Goal: Task Accomplishment & Management: Complete application form

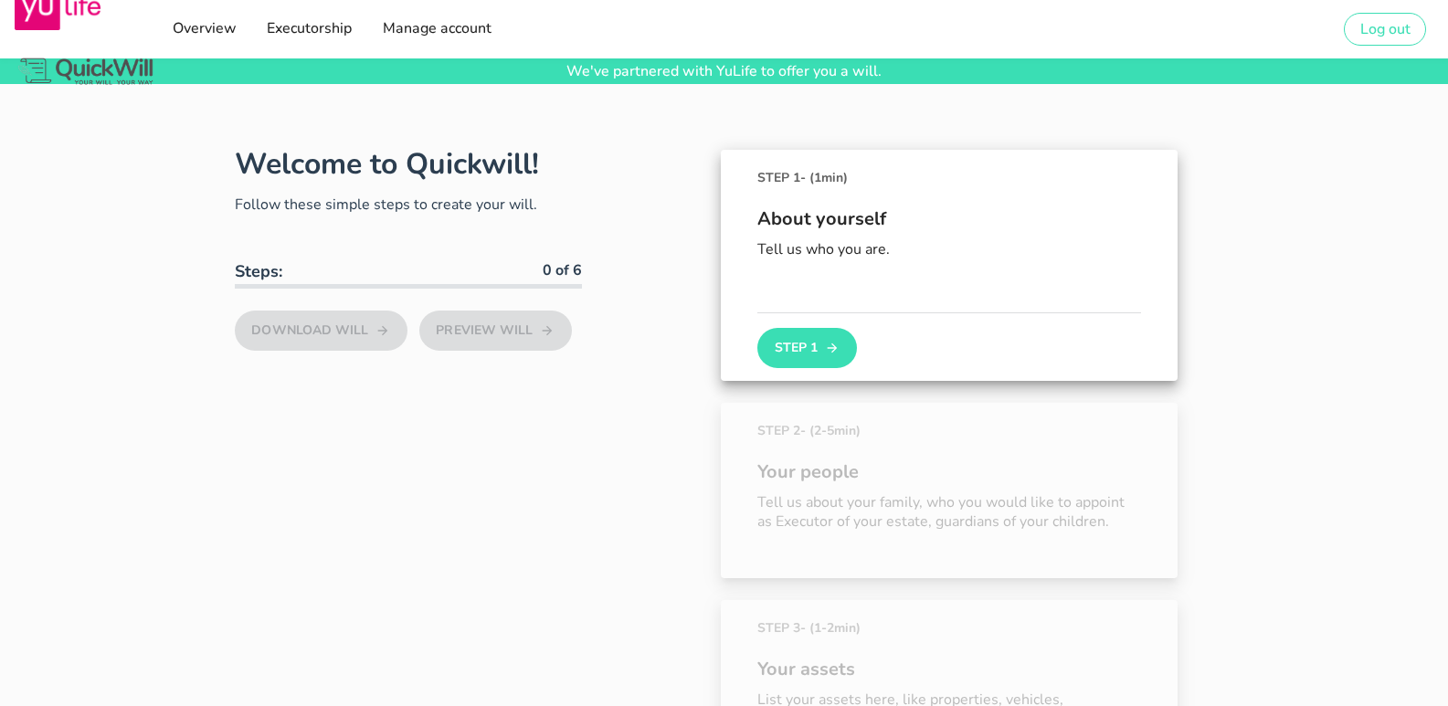
click at [800, 293] on div "About yourself Tell us who you are." at bounding box center [949, 249] width 384 height 125
click at [808, 344] on button "Step 1" at bounding box center [806, 348] width 99 height 40
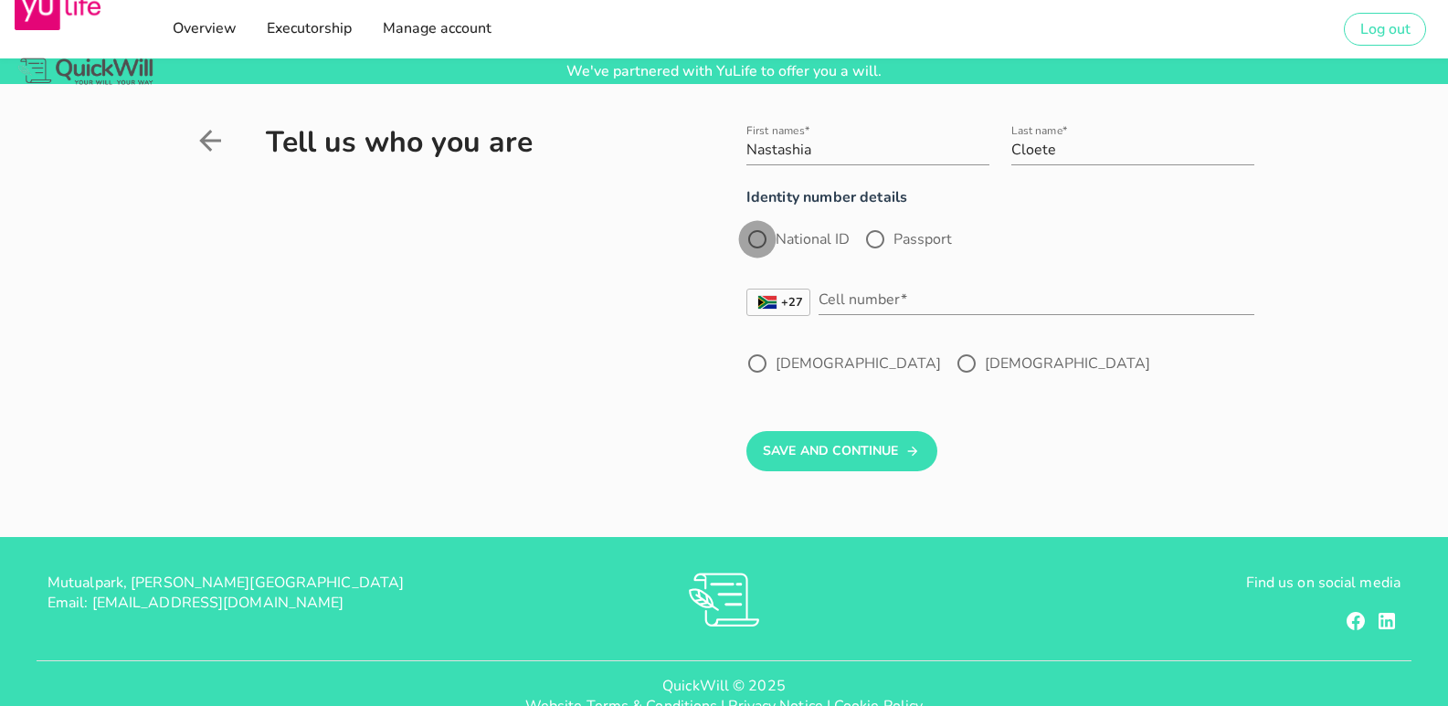
click at [760, 233] on div at bounding box center [757, 239] width 31 height 31
radio input "true"
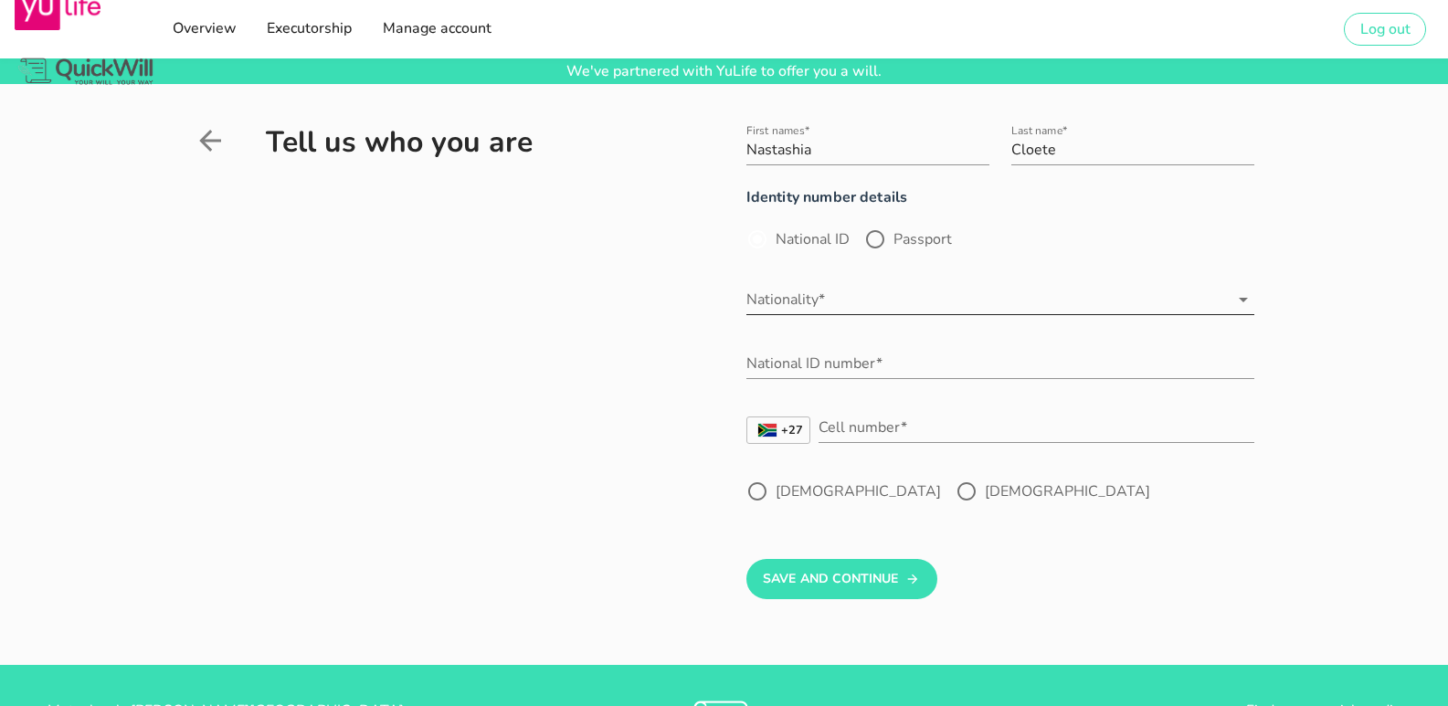
click at [856, 302] on input "Nationality*" at bounding box center [988, 299] width 482 height 29
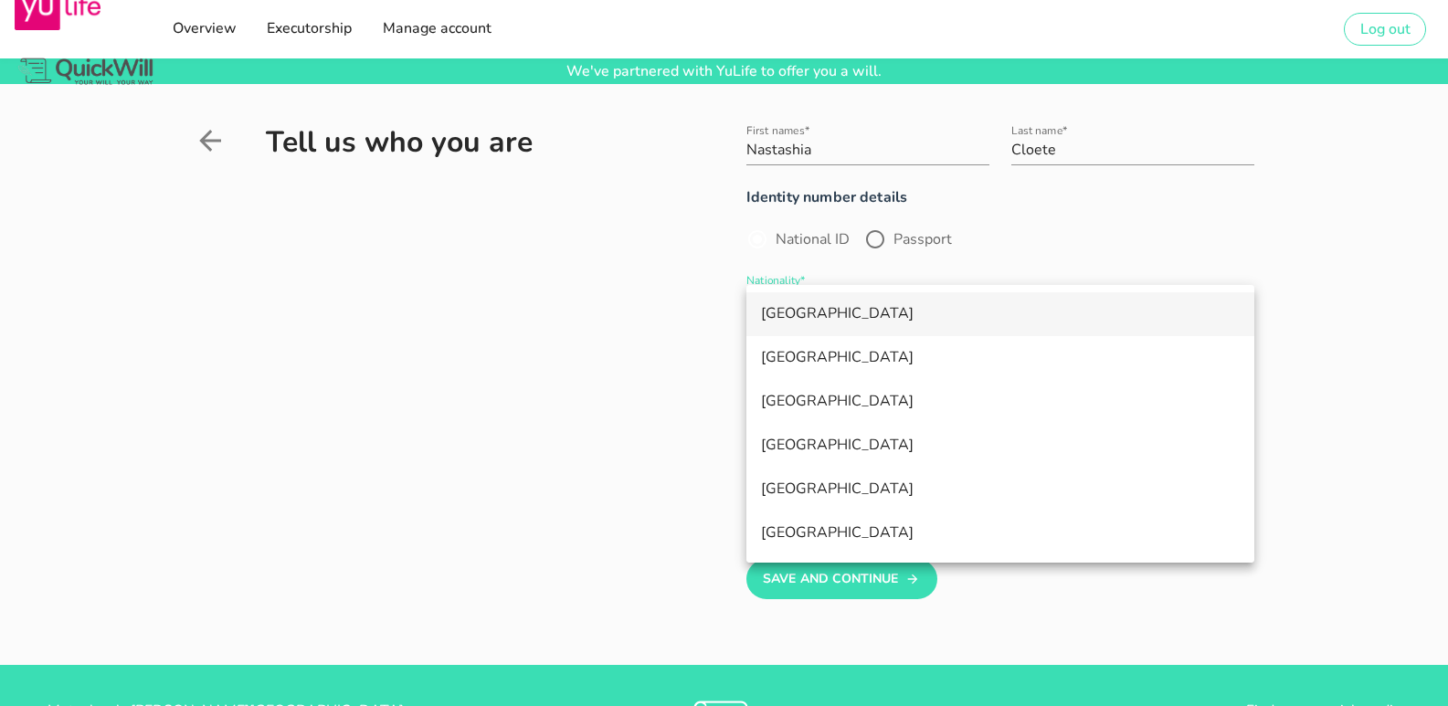
click at [842, 320] on div "[GEOGRAPHIC_DATA]" at bounding box center [1000, 313] width 479 height 17
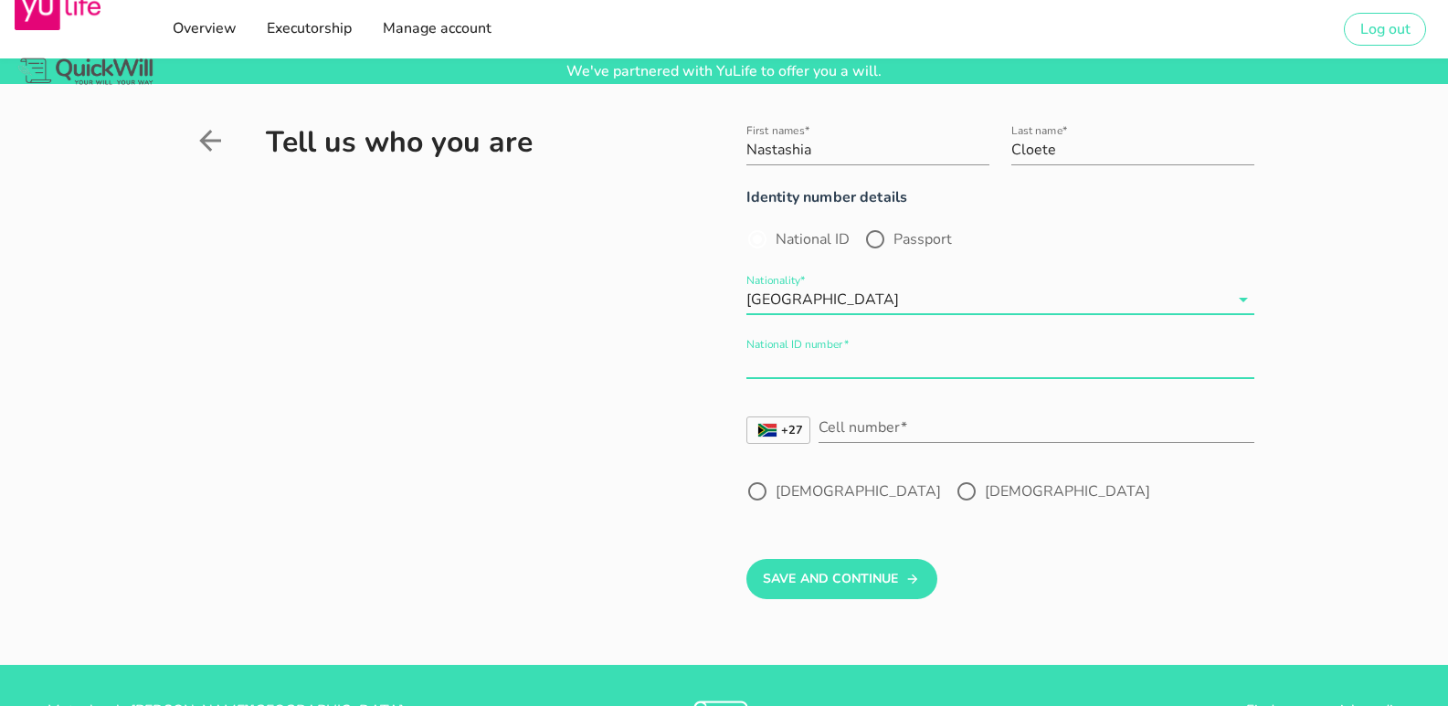
click at [898, 356] on input "National ID number*" at bounding box center [1001, 363] width 508 height 29
type input "8812120035084"
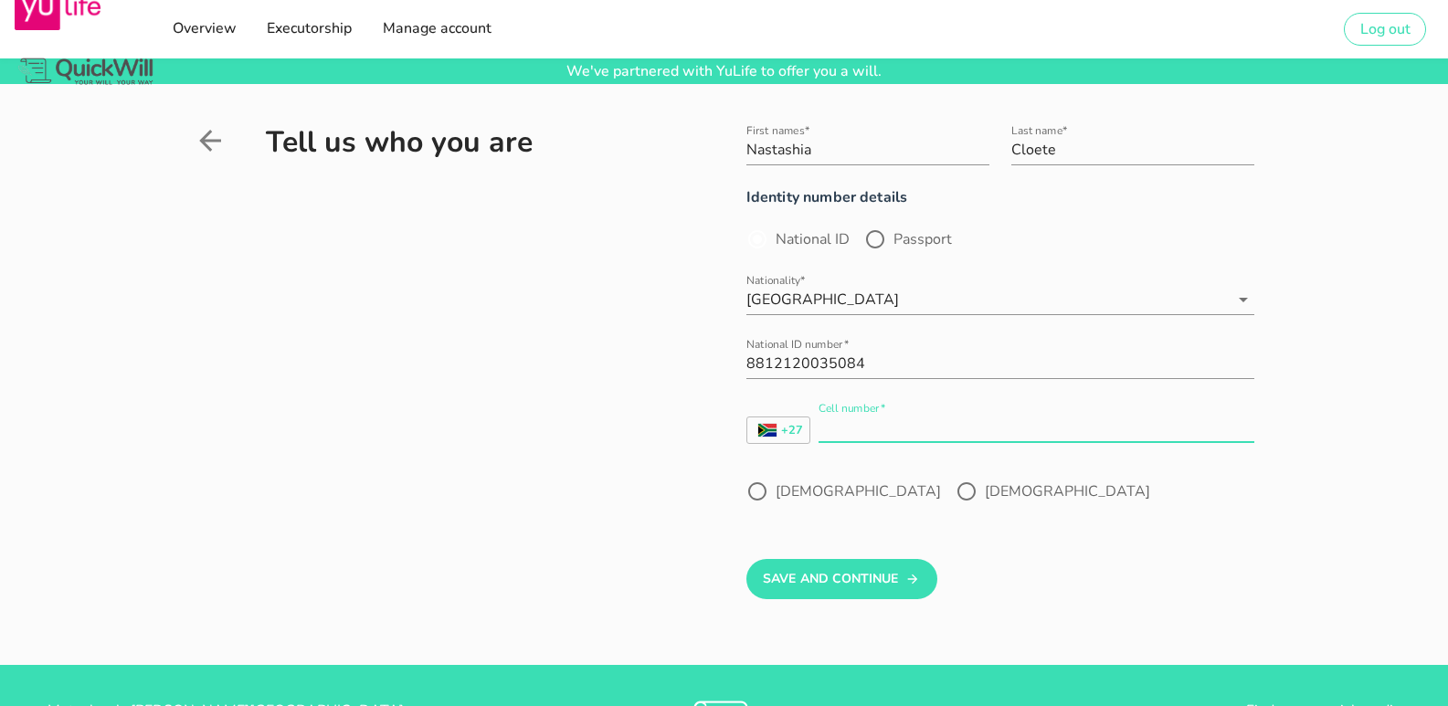
click at [877, 423] on input "Cell number*" at bounding box center [1037, 427] width 436 height 29
type input "723787558"
click at [951, 492] on div at bounding box center [966, 491] width 31 height 31
radio input "true"
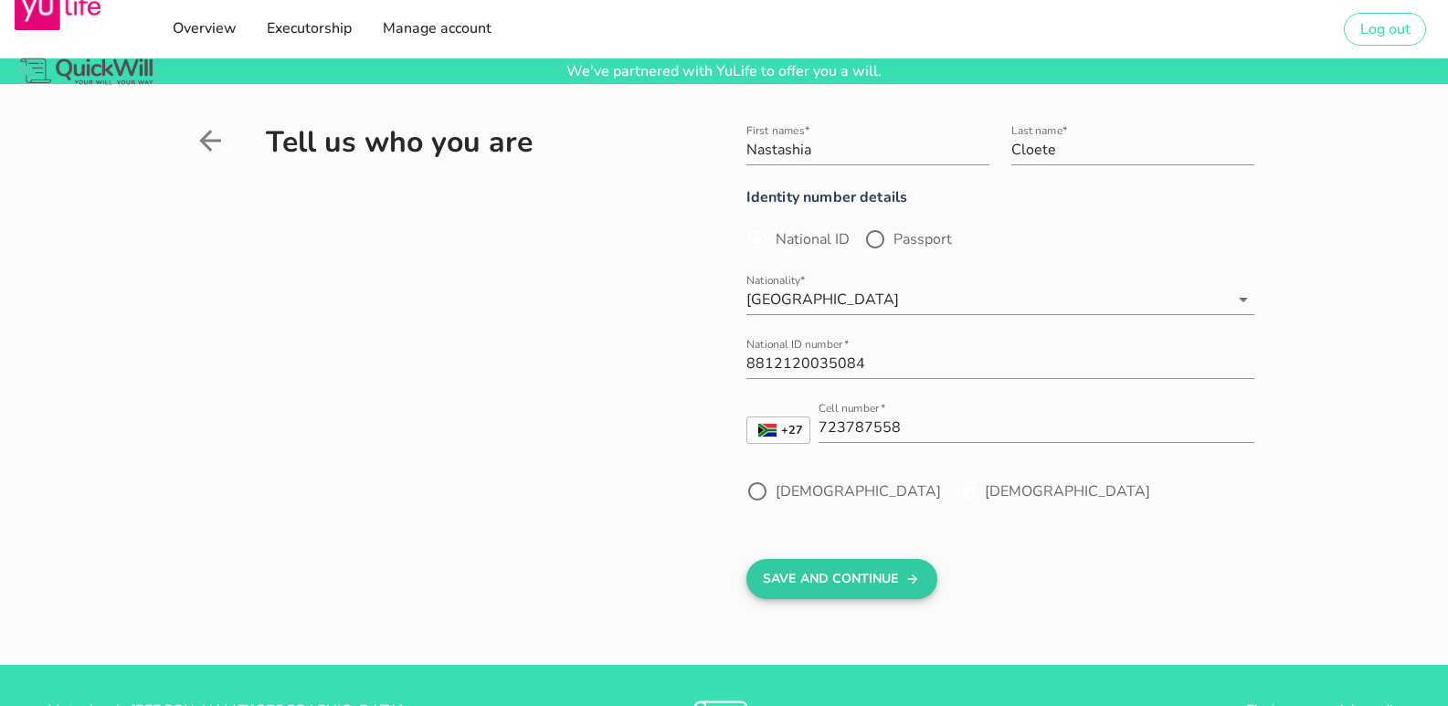
click at [843, 585] on button "Save And Continue" at bounding box center [842, 579] width 191 height 40
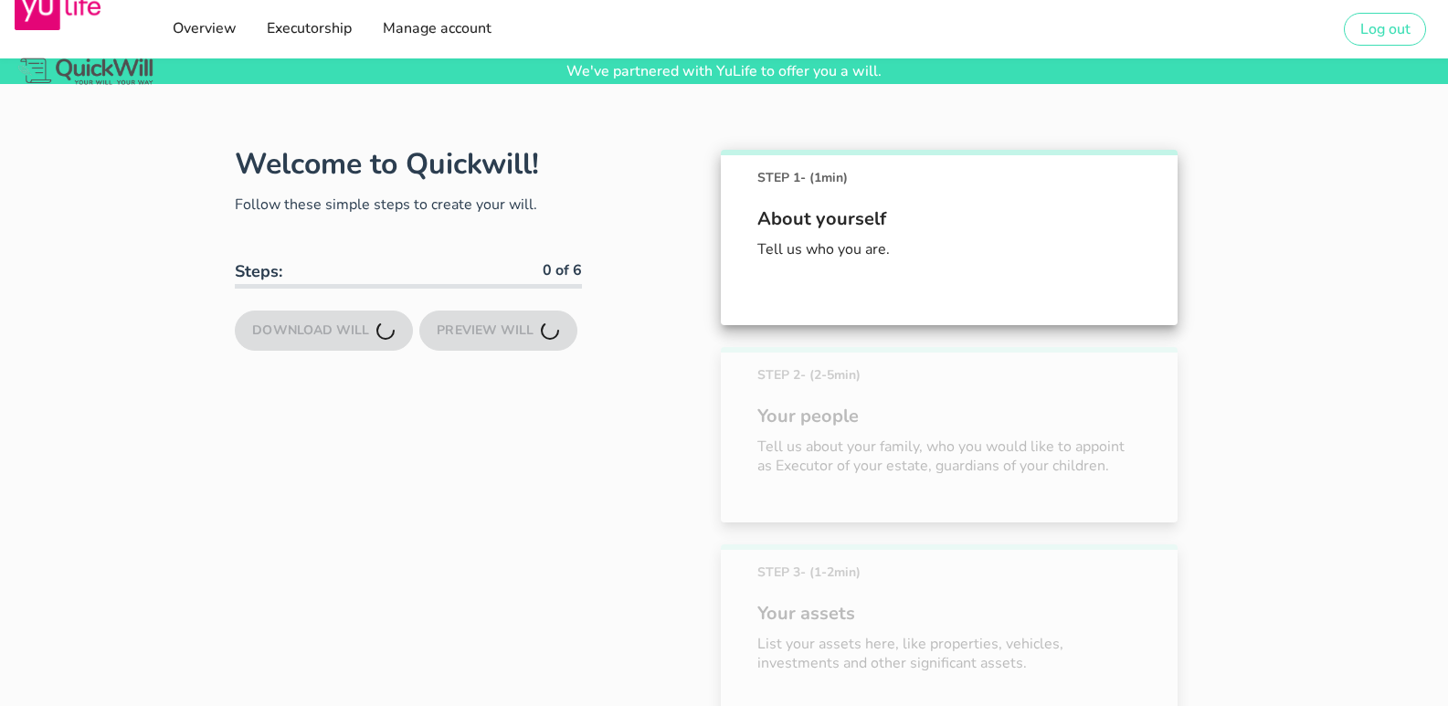
scroll to position [127, 0]
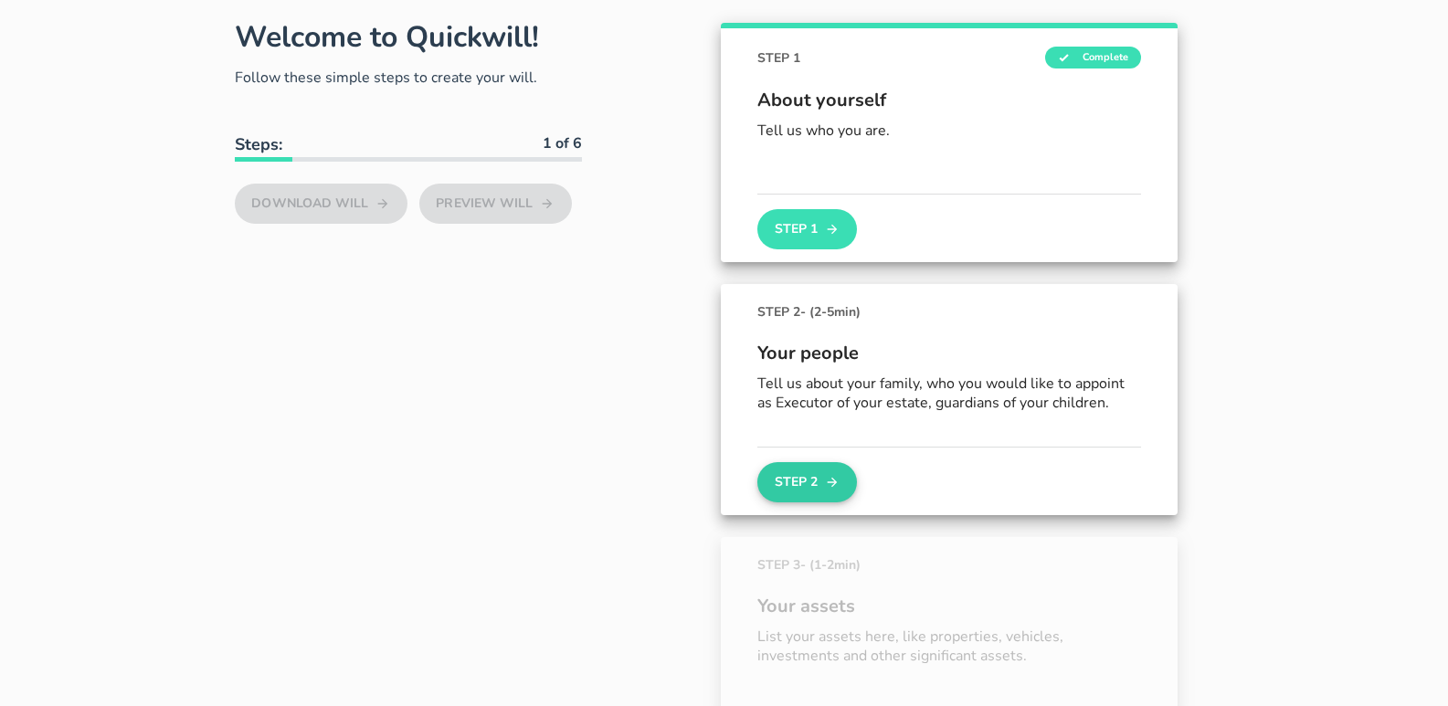
click at [807, 481] on button "Step 2" at bounding box center [806, 482] width 99 height 40
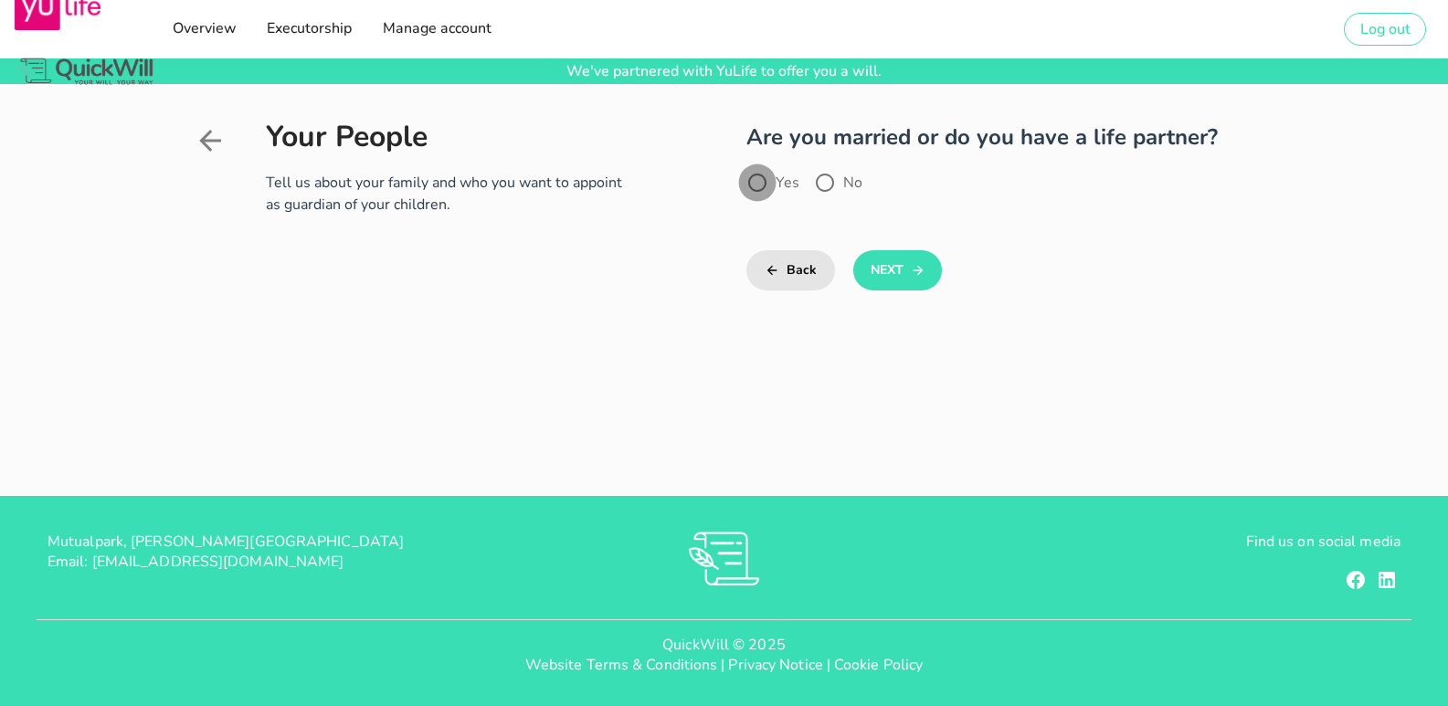
click at [760, 185] on div at bounding box center [757, 182] width 31 height 31
radio input "true"
click at [889, 254] on button "Next" at bounding box center [897, 270] width 89 height 40
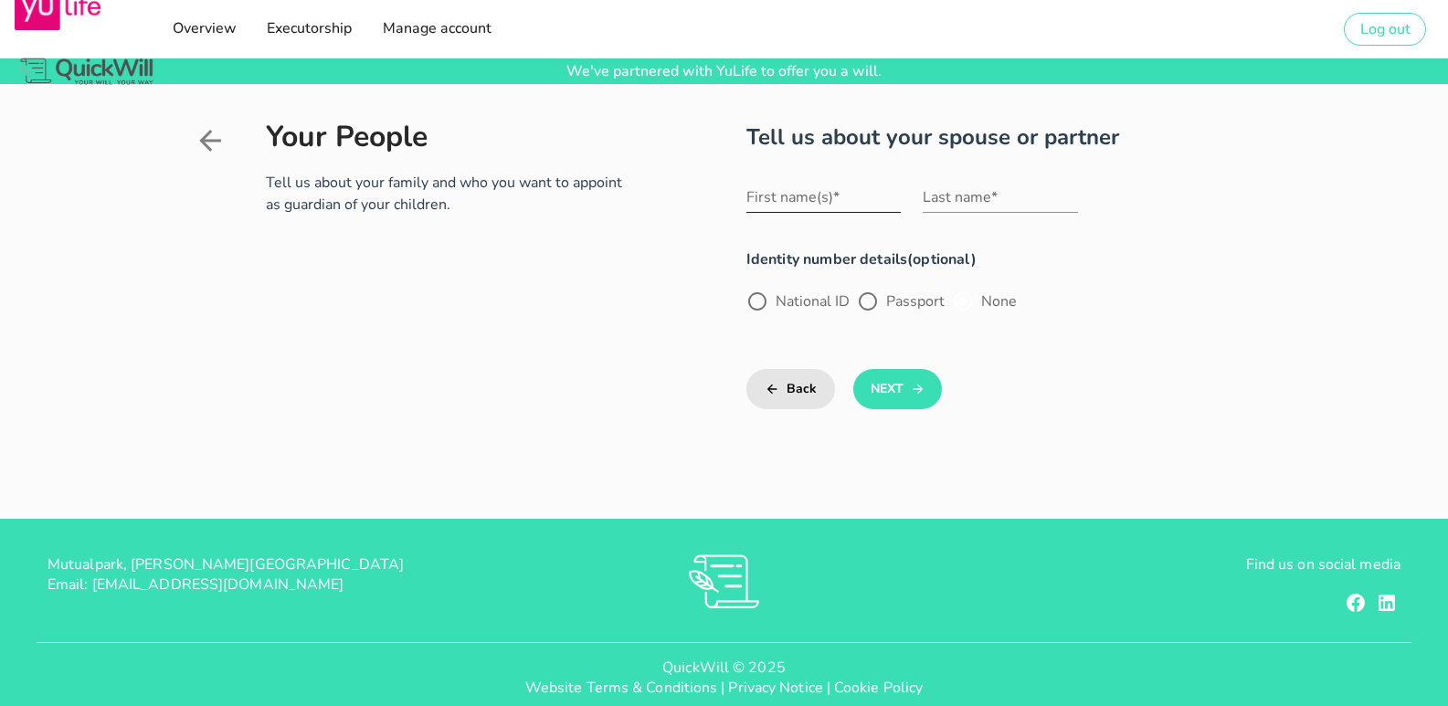
click at [789, 192] on input "First name(s)*" at bounding box center [824, 197] width 154 height 29
type input "[PERSON_NAME]"
type input "cloete"
click at [974, 297] on div at bounding box center [963, 301] width 31 height 31
click at [762, 303] on div at bounding box center [757, 301] width 31 height 31
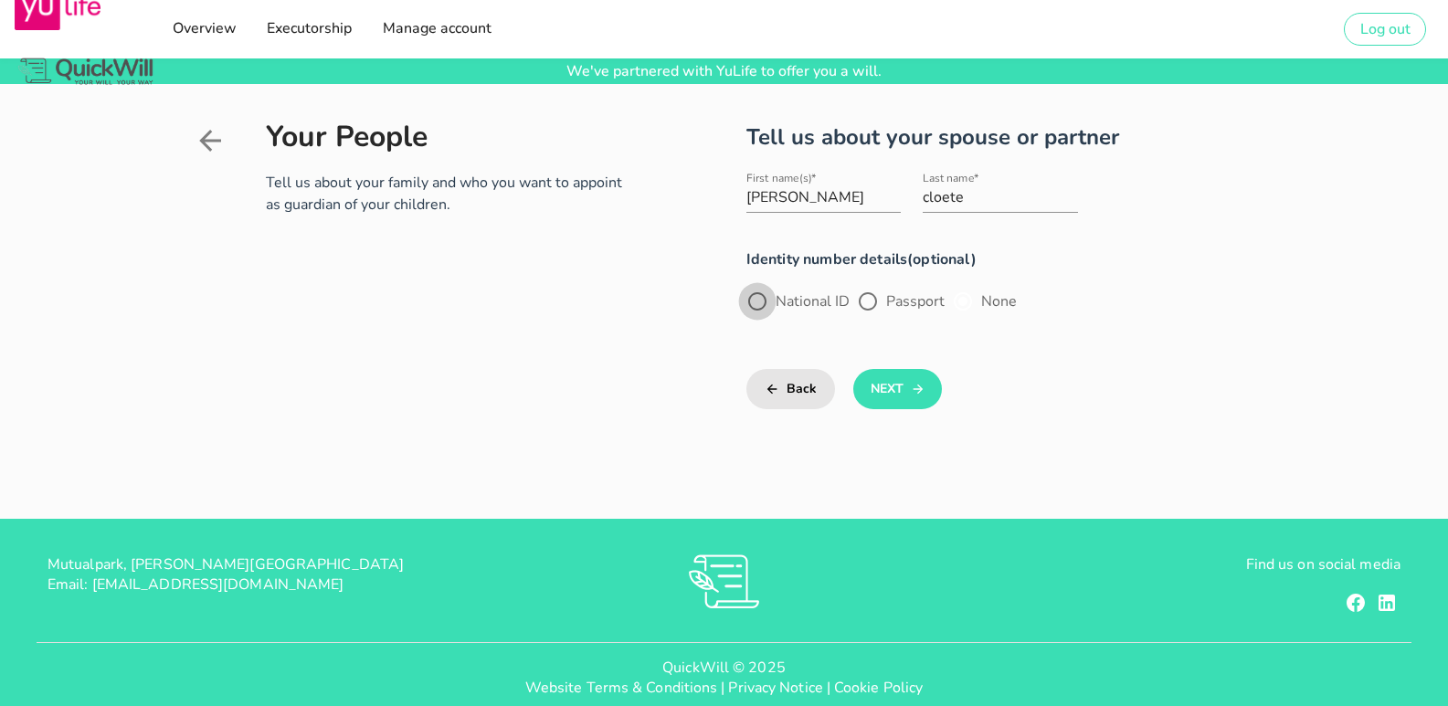
radio input "true"
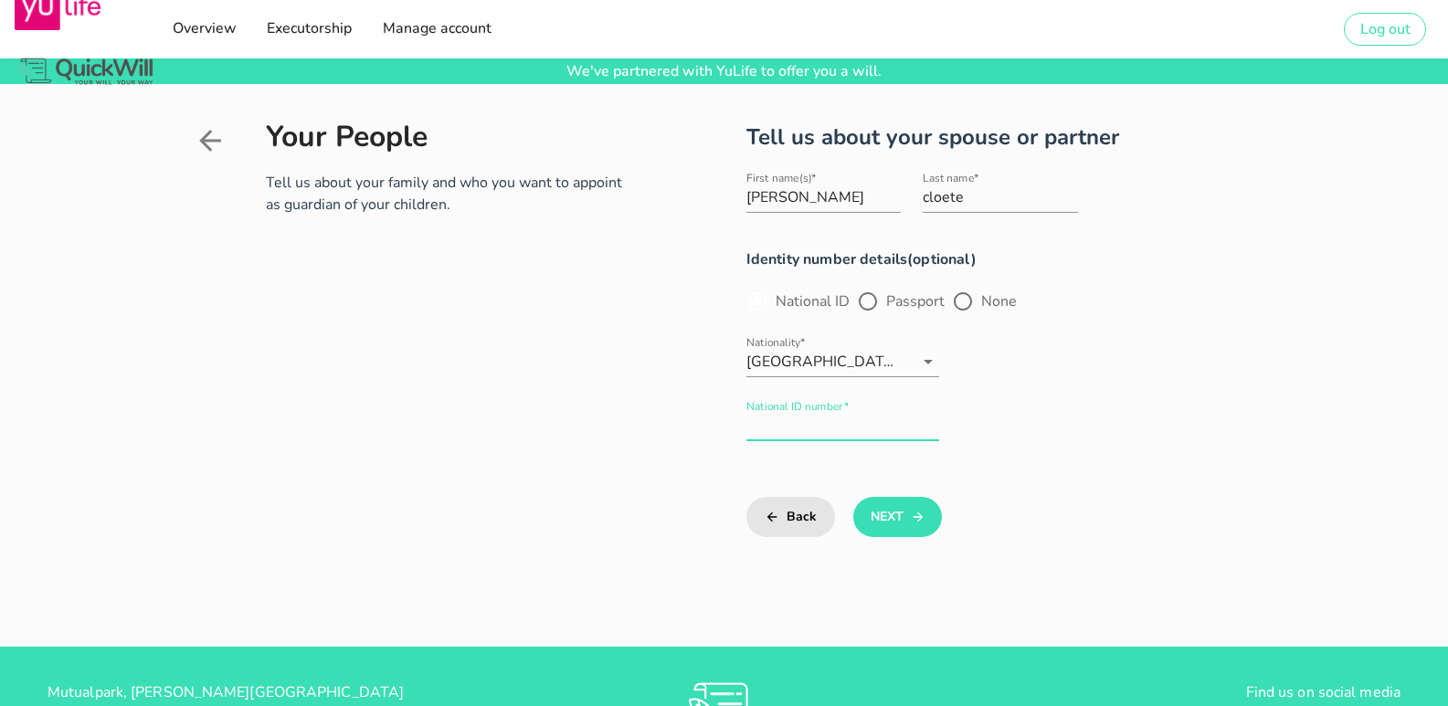
click at [844, 424] on input "National ID number*" at bounding box center [844, 425] width 194 height 29
type input "8410175004087"
click at [895, 516] on button "Next" at bounding box center [897, 517] width 89 height 40
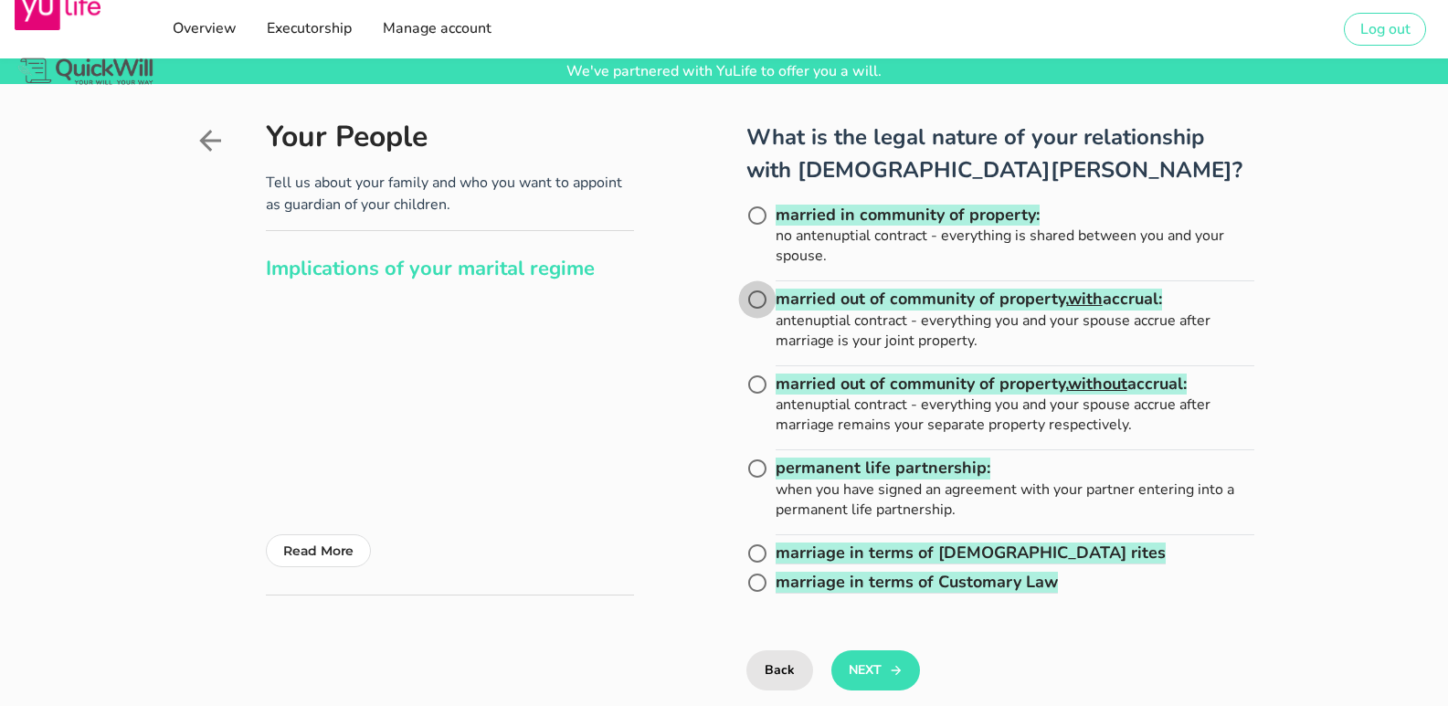
click at [765, 296] on div at bounding box center [757, 299] width 31 height 31
radio input "true"
click at [894, 673] on icon "submit" at bounding box center [896, 671] width 15 height 22
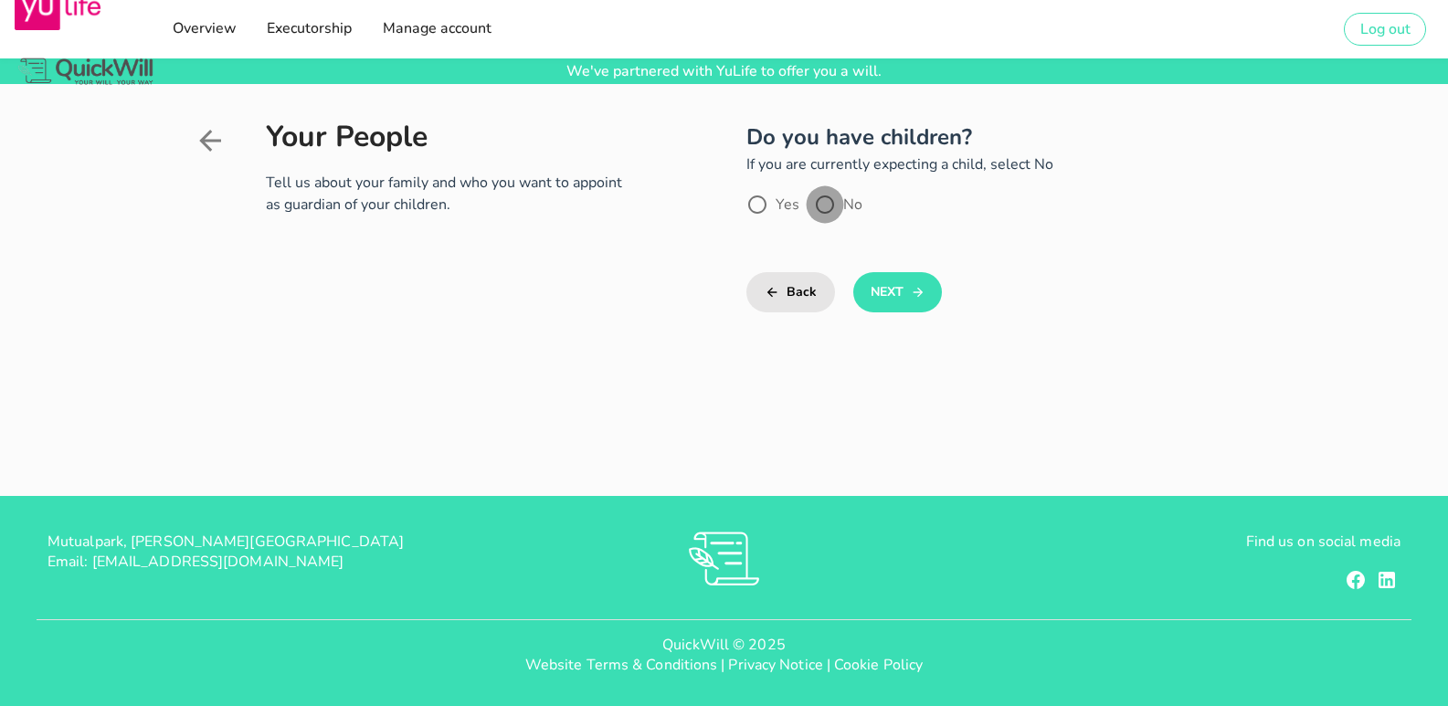
click at [828, 200] on div at bounding box center [825, 204] width 31 height 31
radio input "true"
click at [898, 290] on button "Next" at bounding box center [897, 292] width 89 height 40
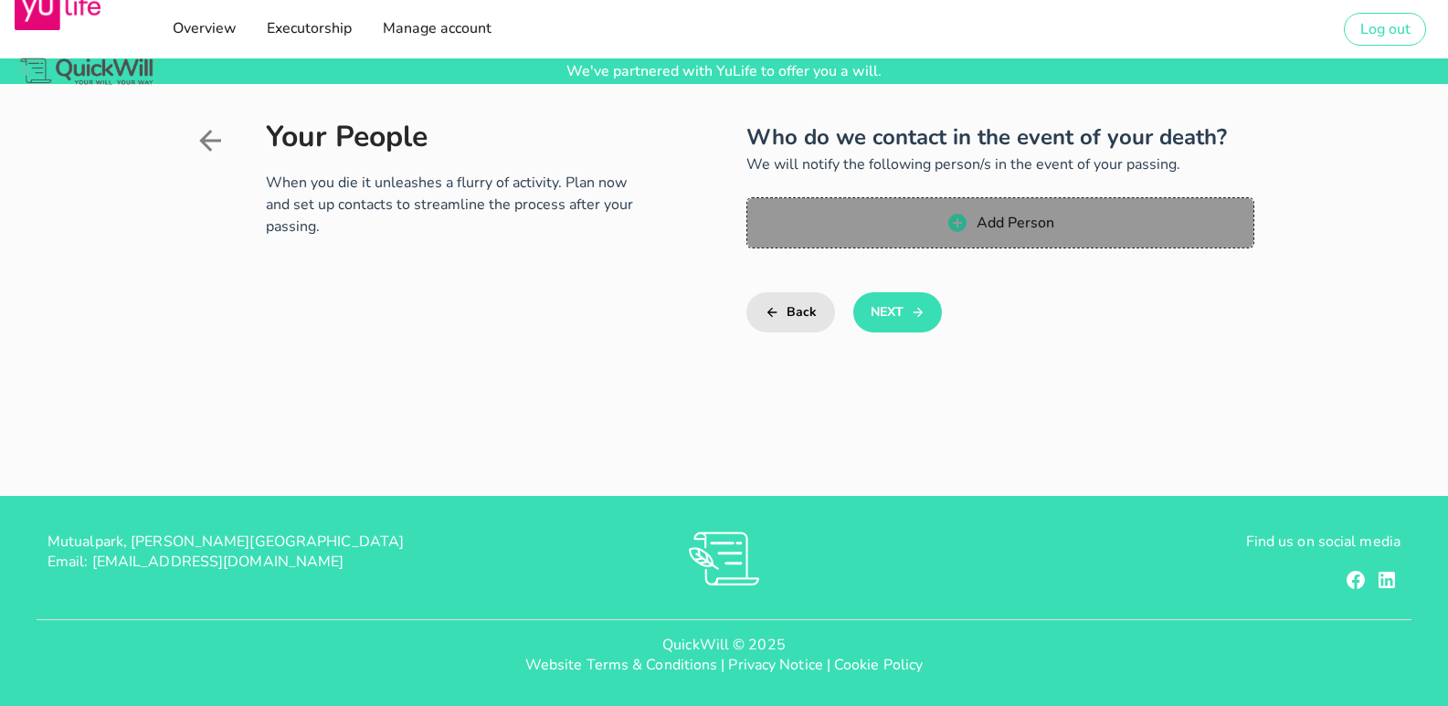
click at [1030, 216] on span "Add Person" at bounding box center [1015, 223] width 79 height 20
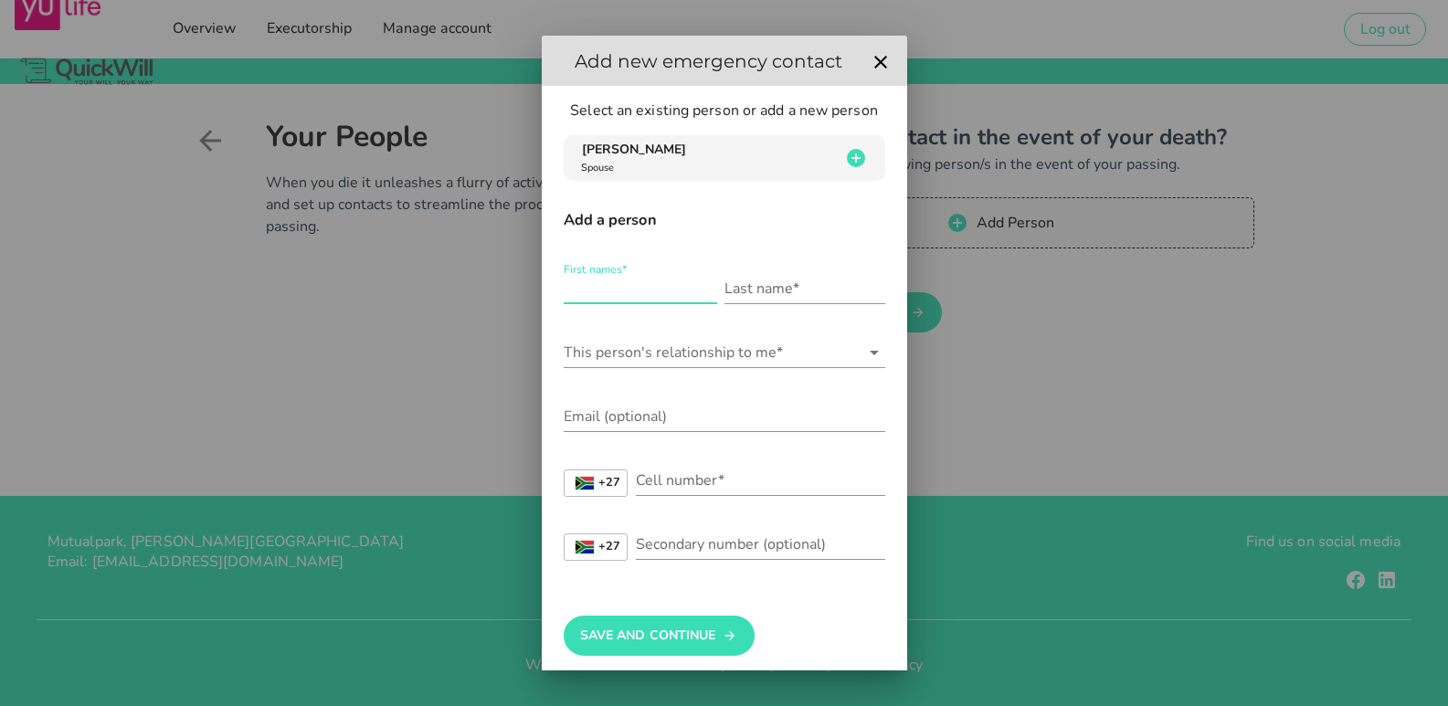
click at [652, 276] on input "First names*" at bounding box center [641, 288] width 154 height 29
type input "[PERSON_NAME]"
click at [677, 345] on input "This person's relationship to me*" at bounding box center [712, 352] width 296 height 29
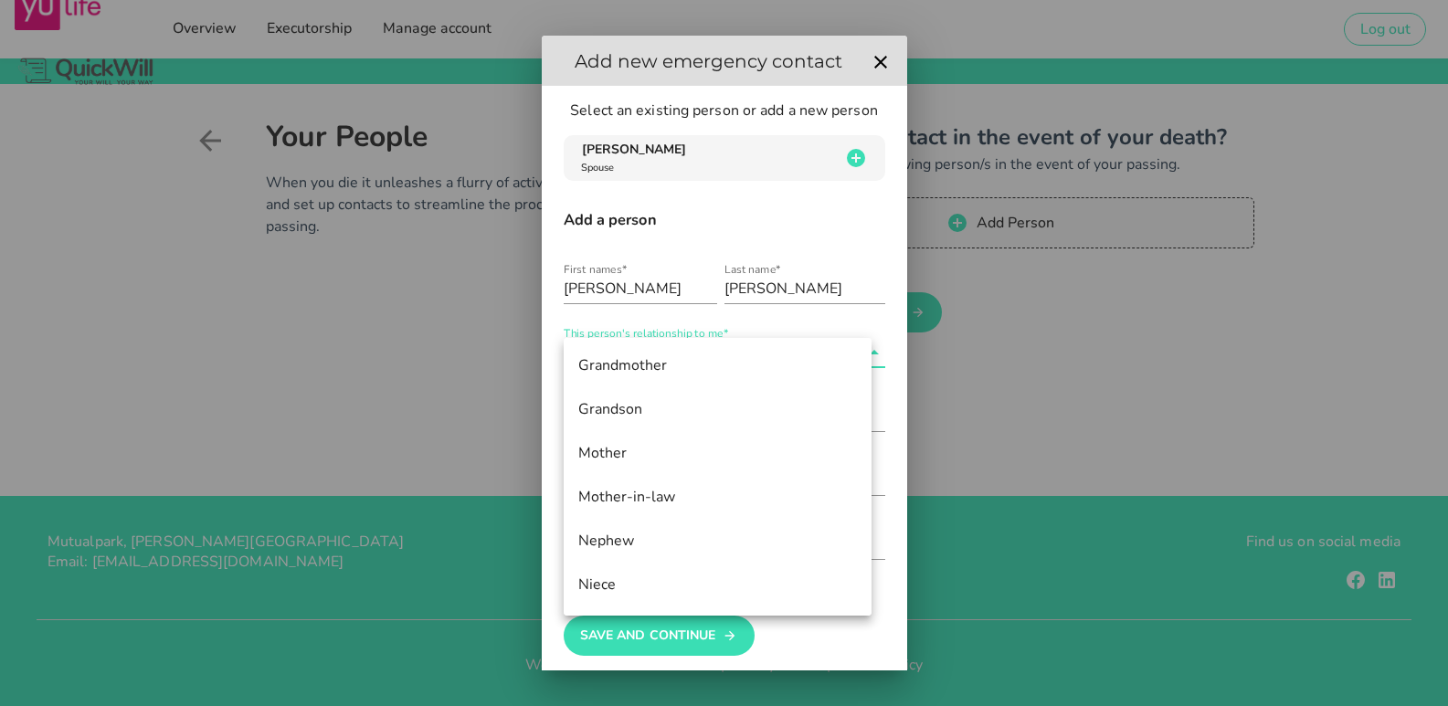
scroll to position [731, 0]
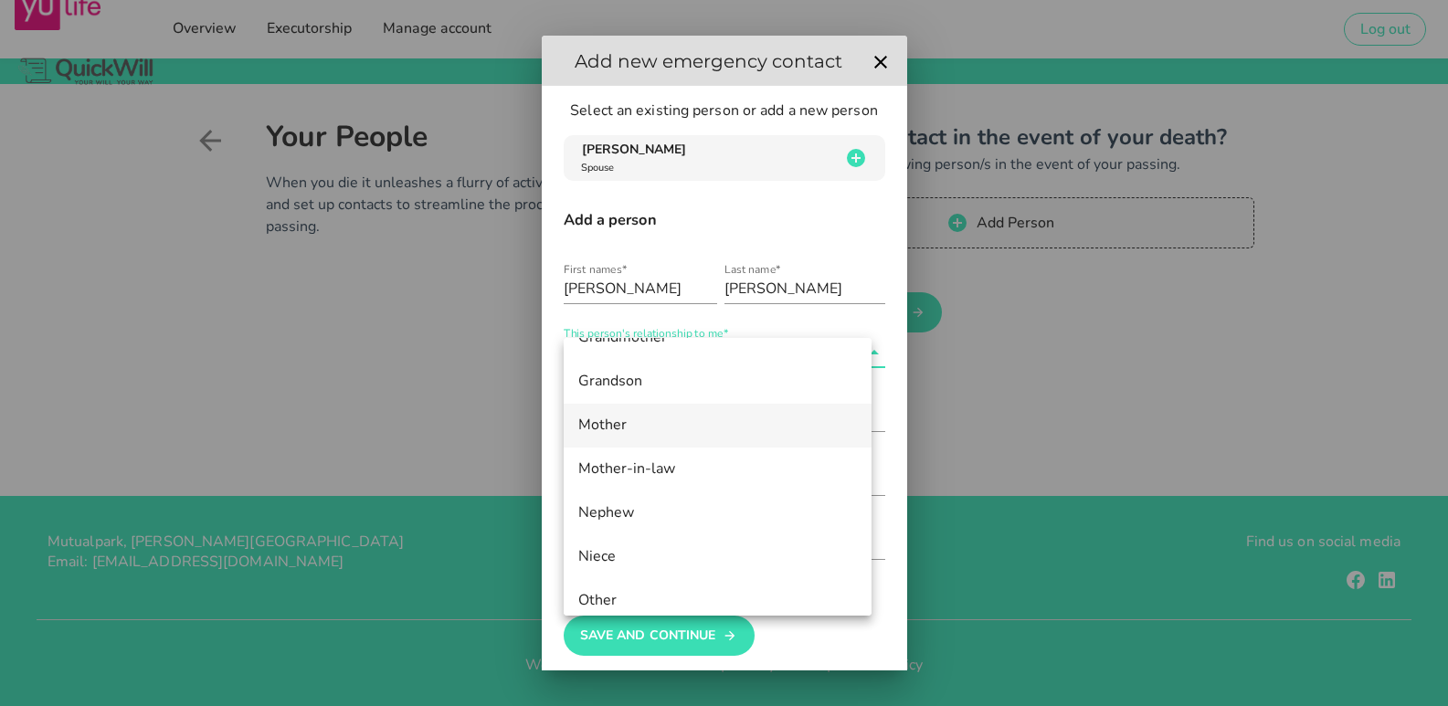
click at [631, 418] on div "Mother" at bounding box center [717, 425] width 279 height 17
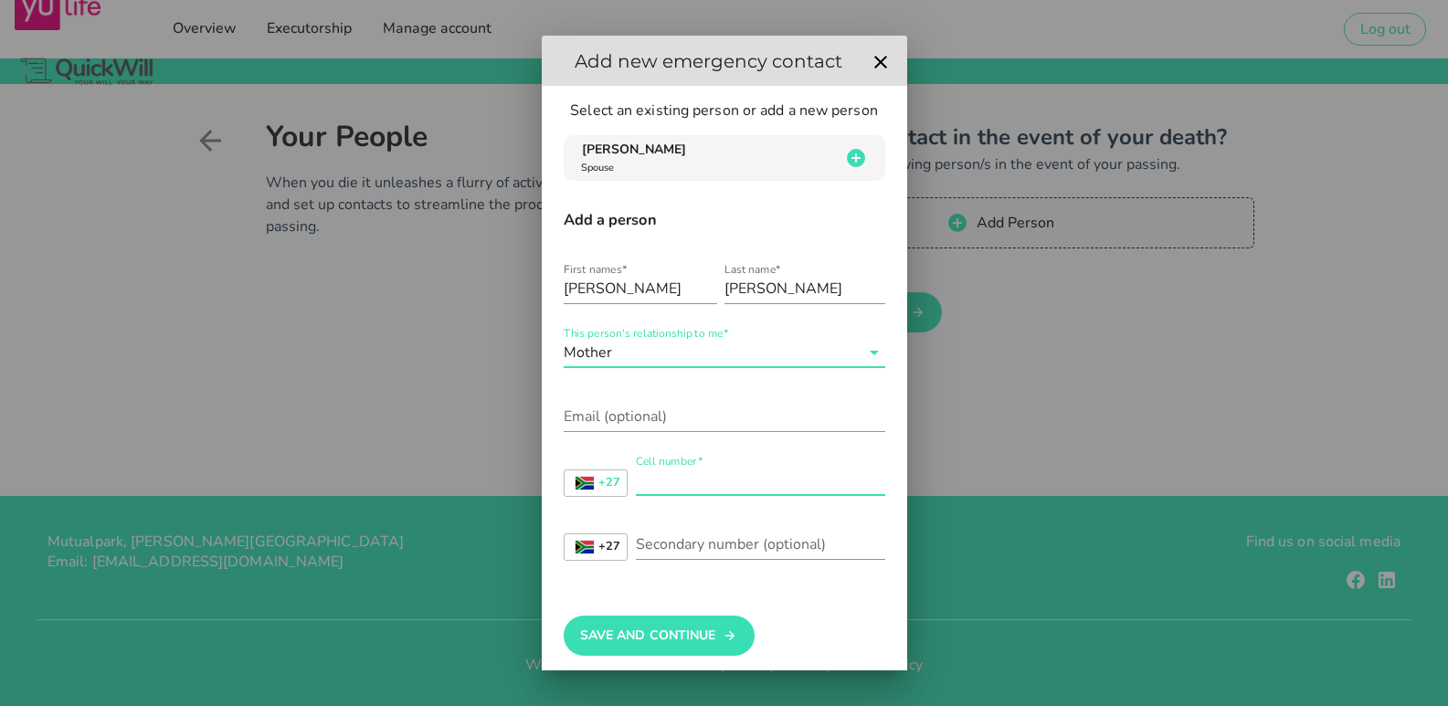
click at [687, 478] on input "Cell number*" at bounding box center [760, 480] width 249 height 29
paste input "84 702 4105"
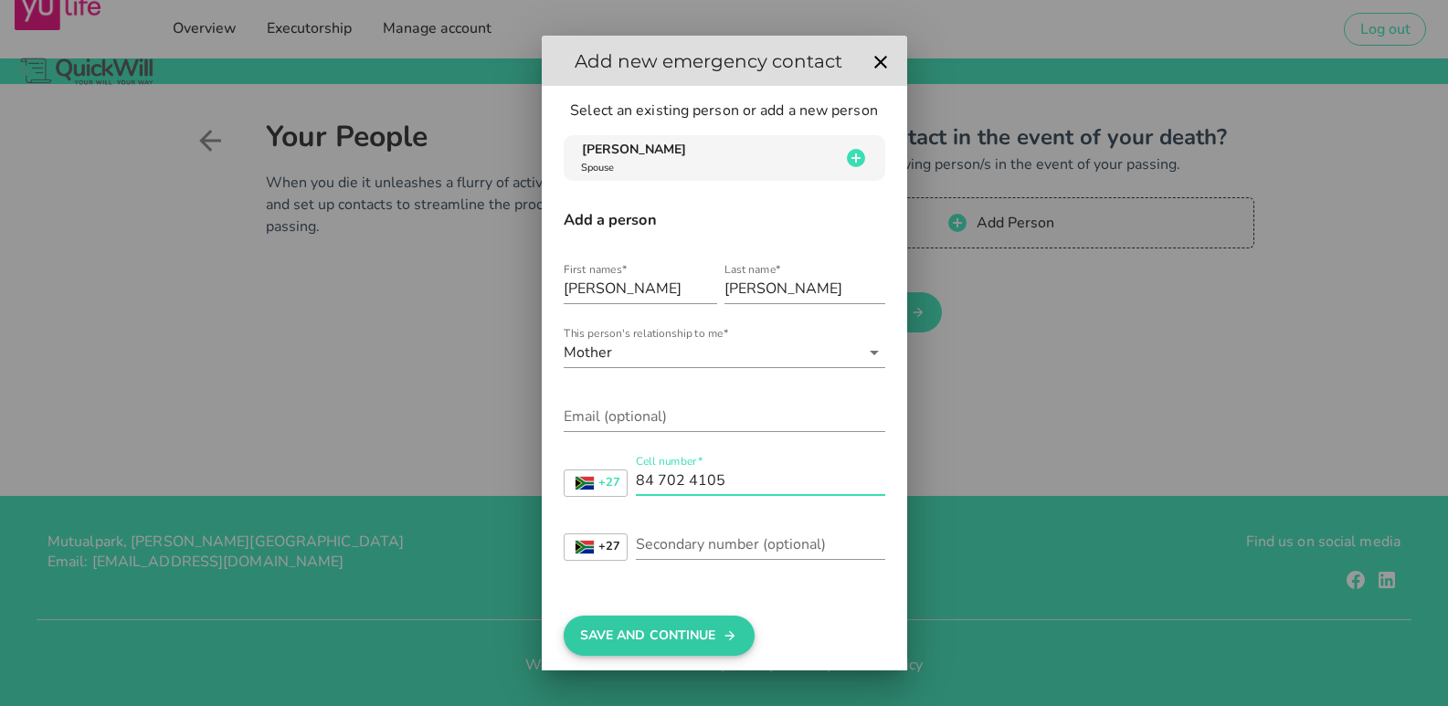
type input "84 702 4105"
click at [654, 636] on button "Save And Continue" at bounding box center [659, 636] width 191 height 40
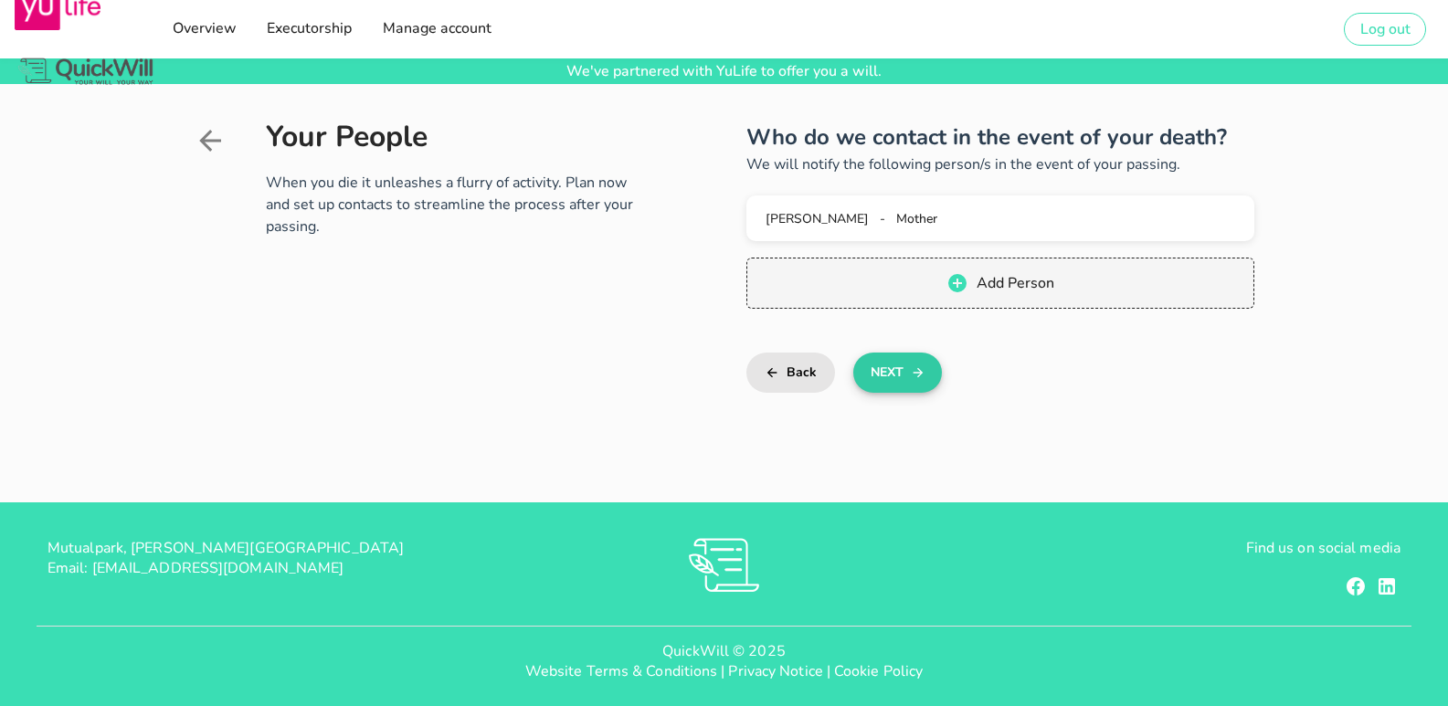
click at [909, 376] on button "Next" at bounding box center [897, 373] width 89 height 40
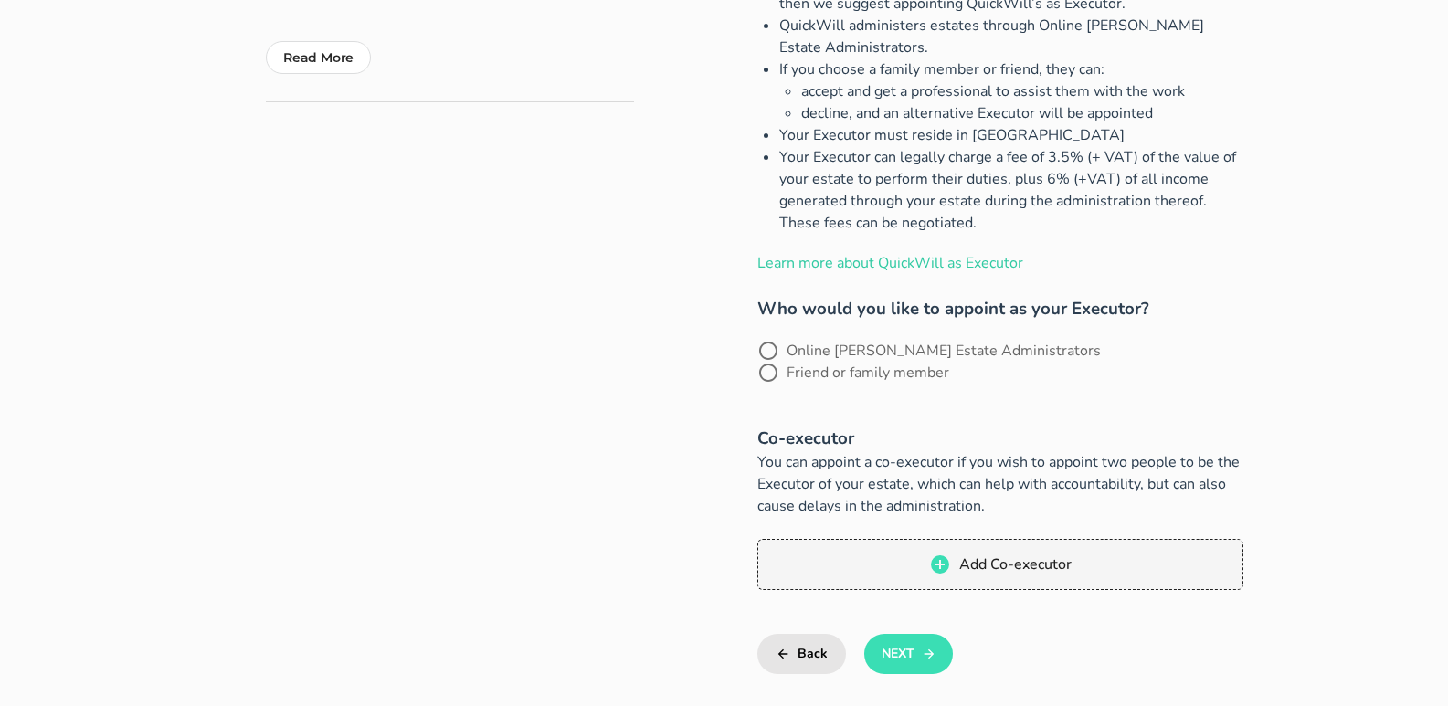
scroll to position [548, 0]
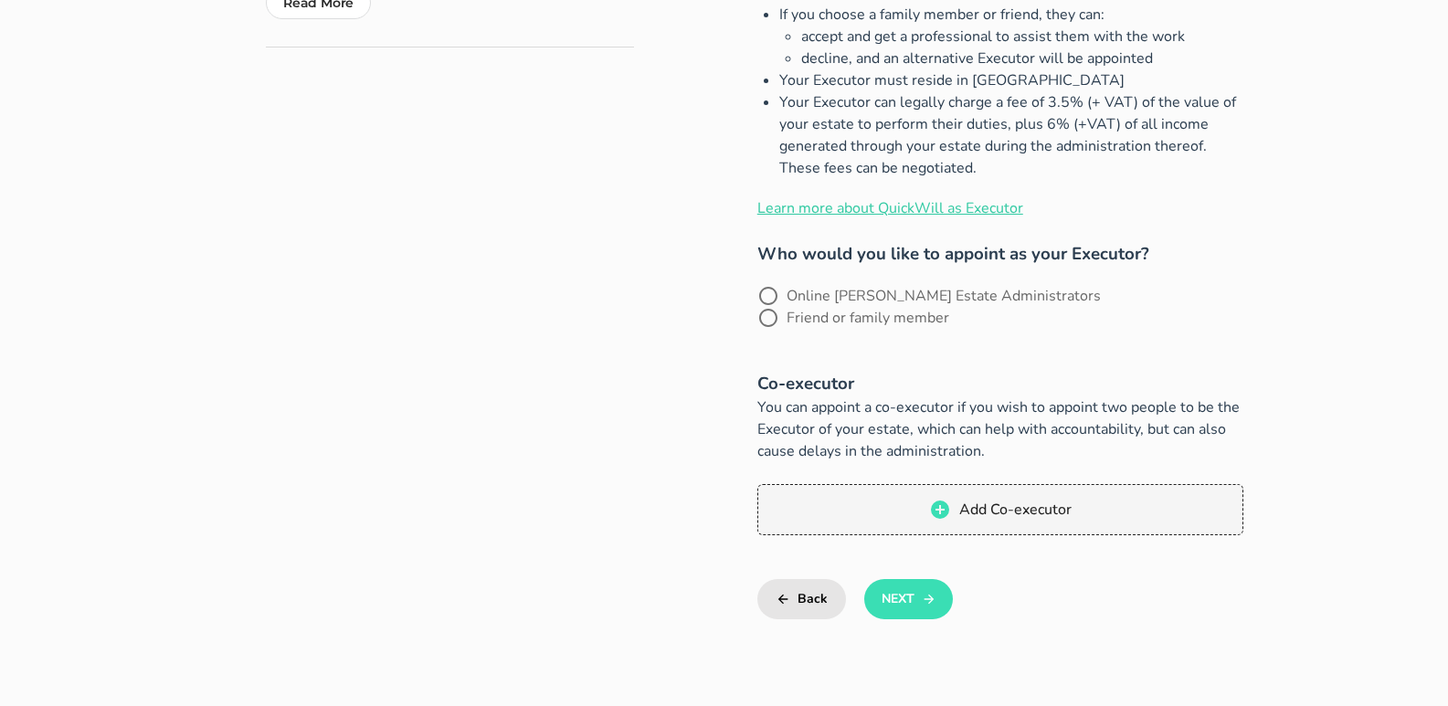
click at [949, 309] on label "Friend or family member" at bounding box center [868, 318] width 163 height 18
radio input "true"
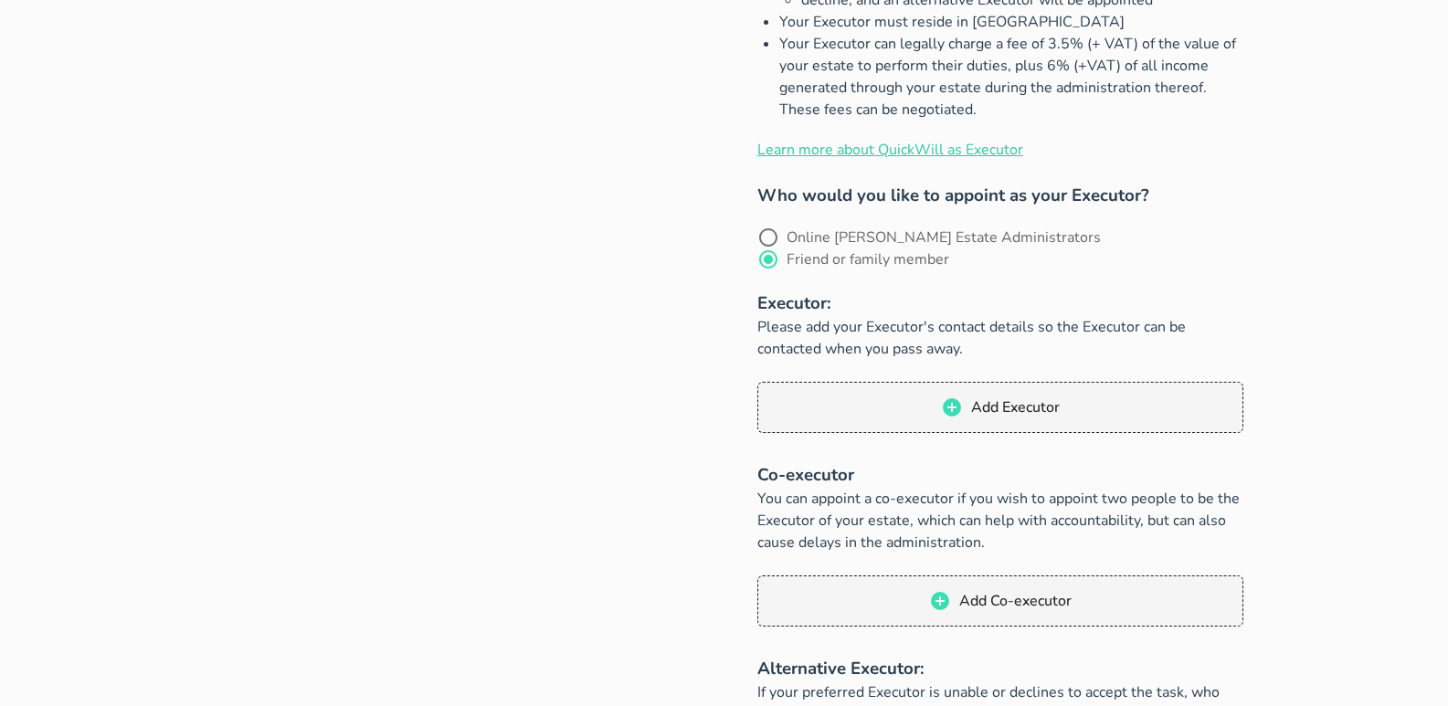
scroll to position [640, 0]
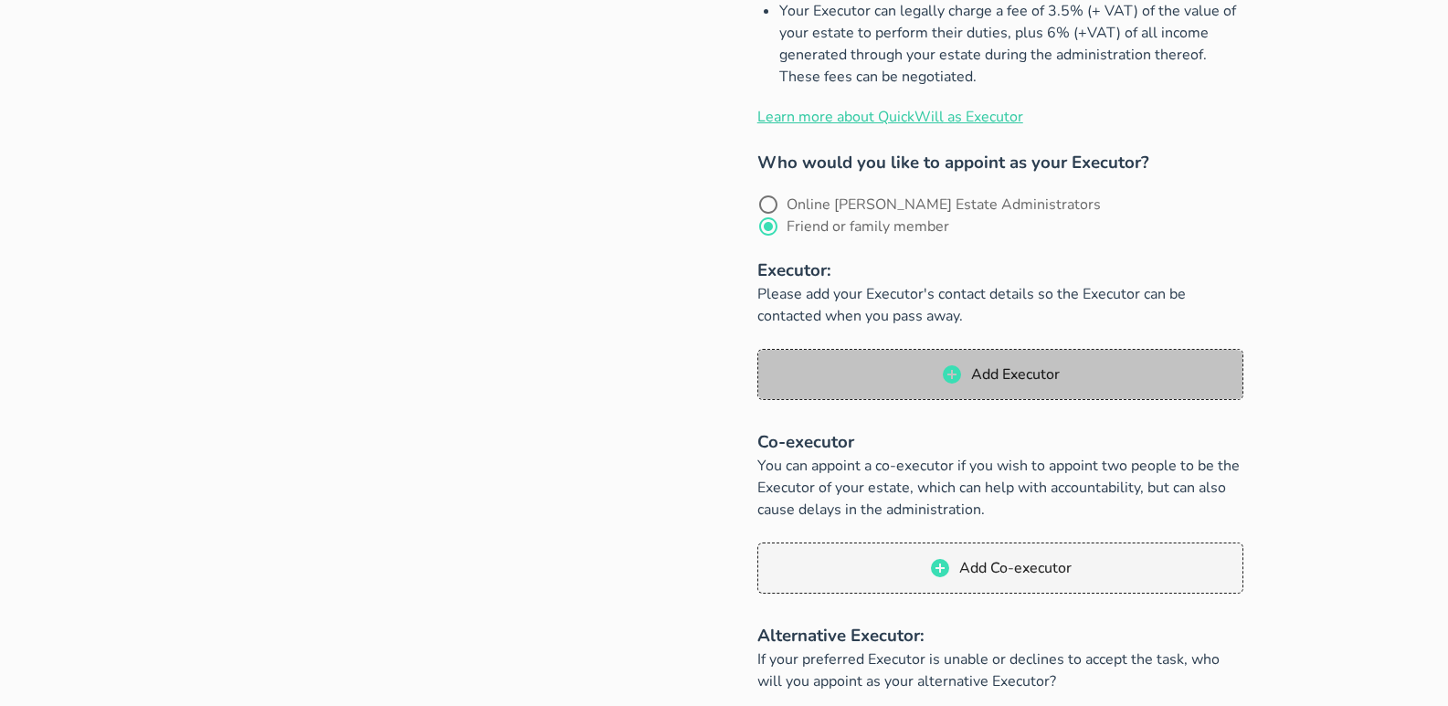
click at [1033, 365] on span "Add Executor" at bounding box center [1015, 375] width 90 height 20
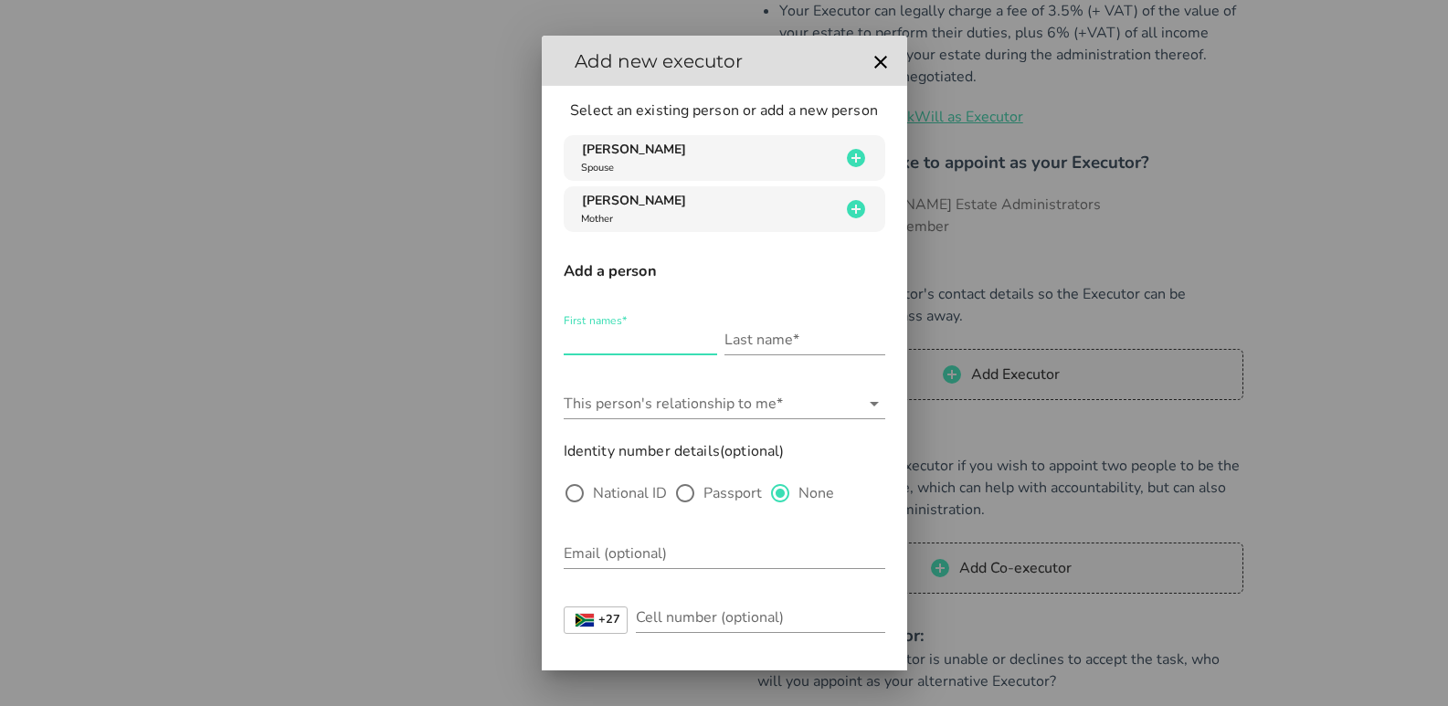
click at [621, 336] on input "First names*" at bounding box center [641, 339] width 154 height 29
type input "lizelle"
type input "[PERSON_NAME]"
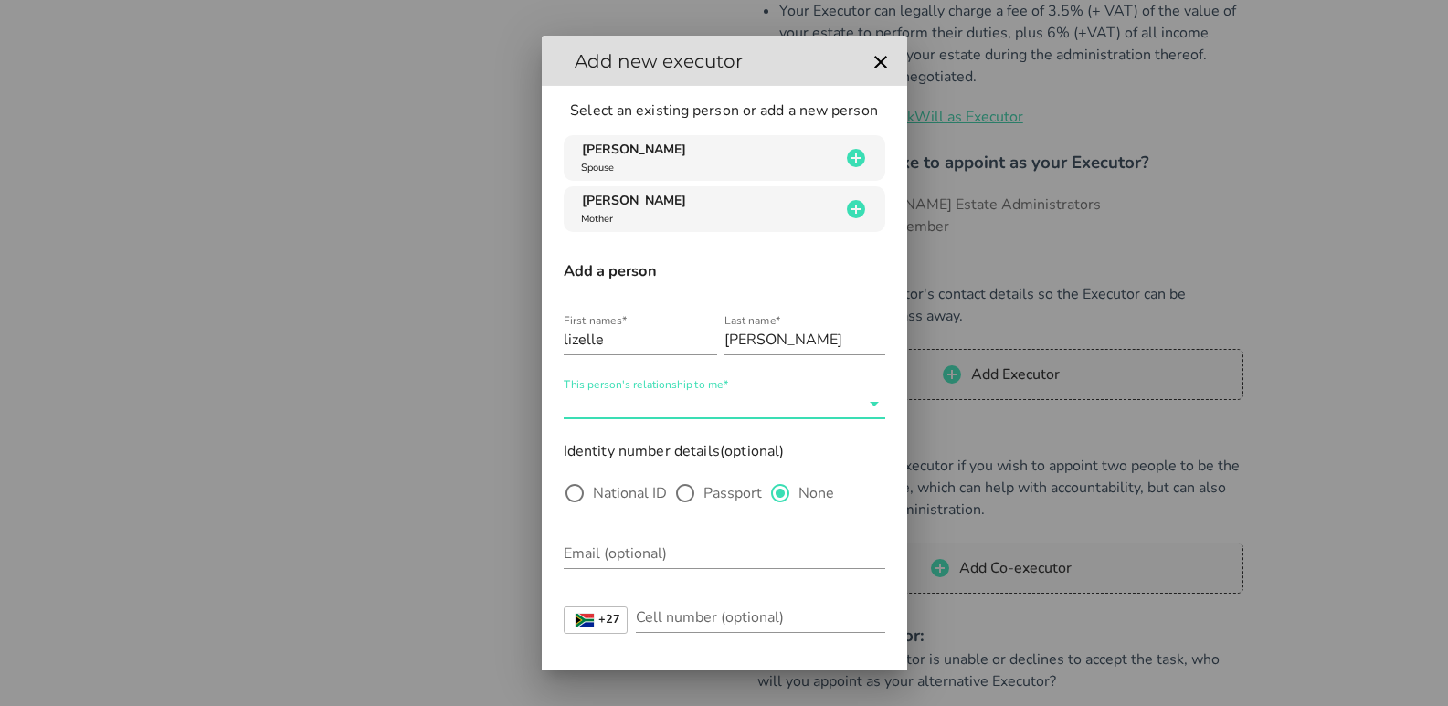
click at [692, 405] on input "This person's relationship to me*" at bounding box center [712, 403] width 296 height 29
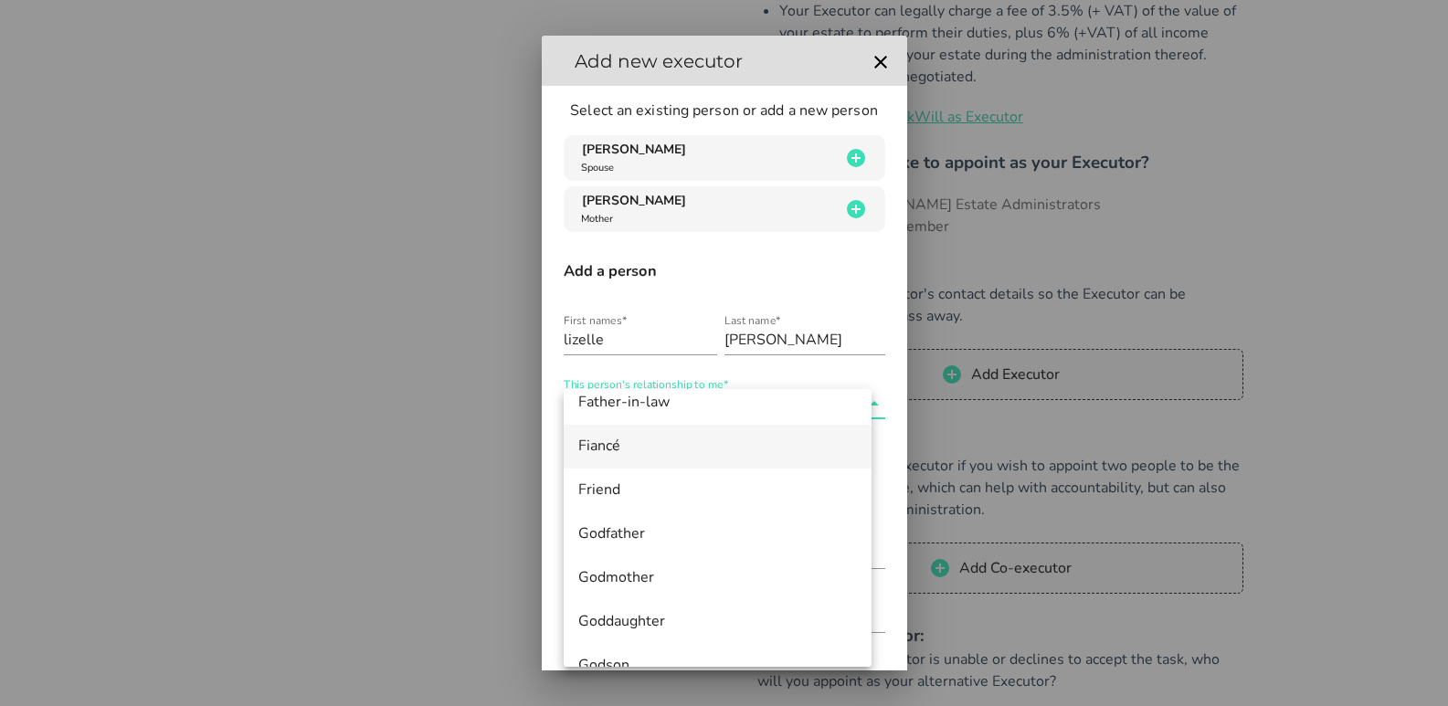
scroll to position [365, 0]
click at [624, 451] on div "Friend" at bounding box center [717, 447] width 279 height 17
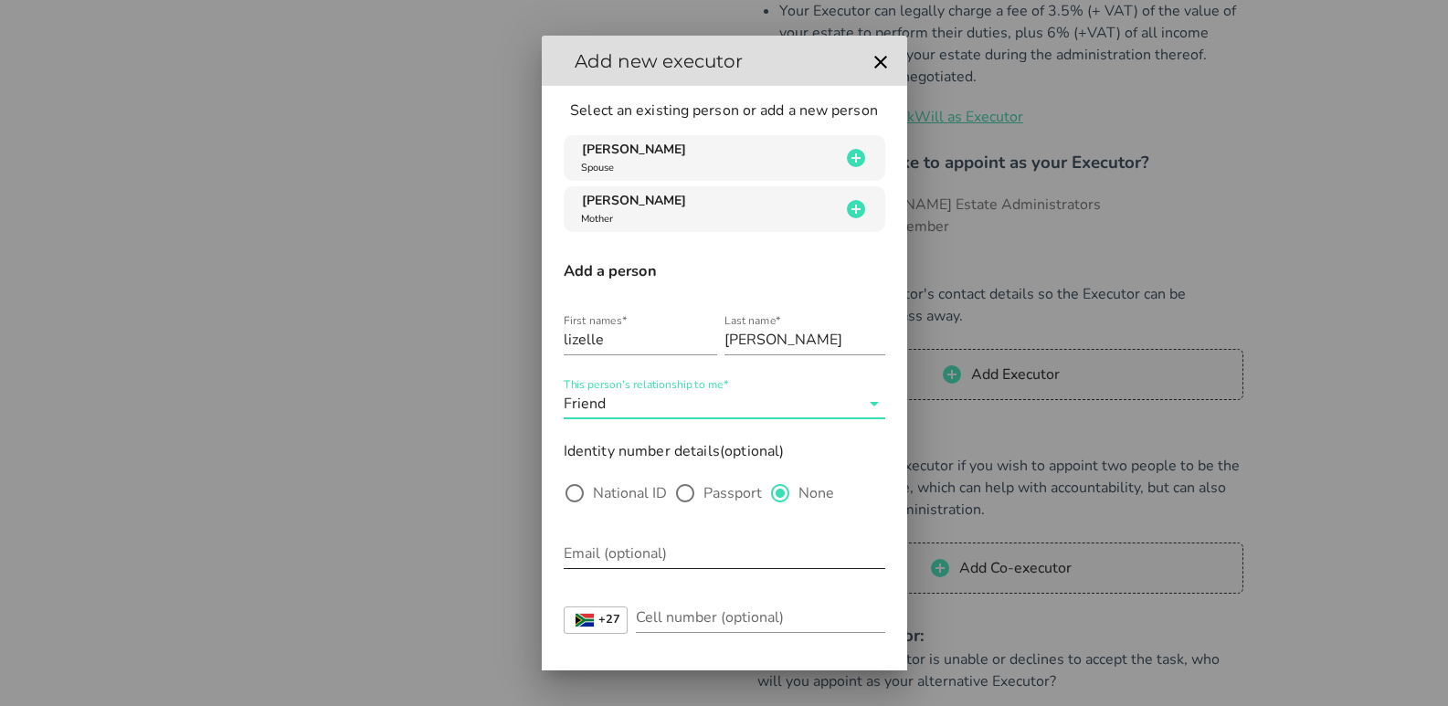
scroll to position [85, 0]
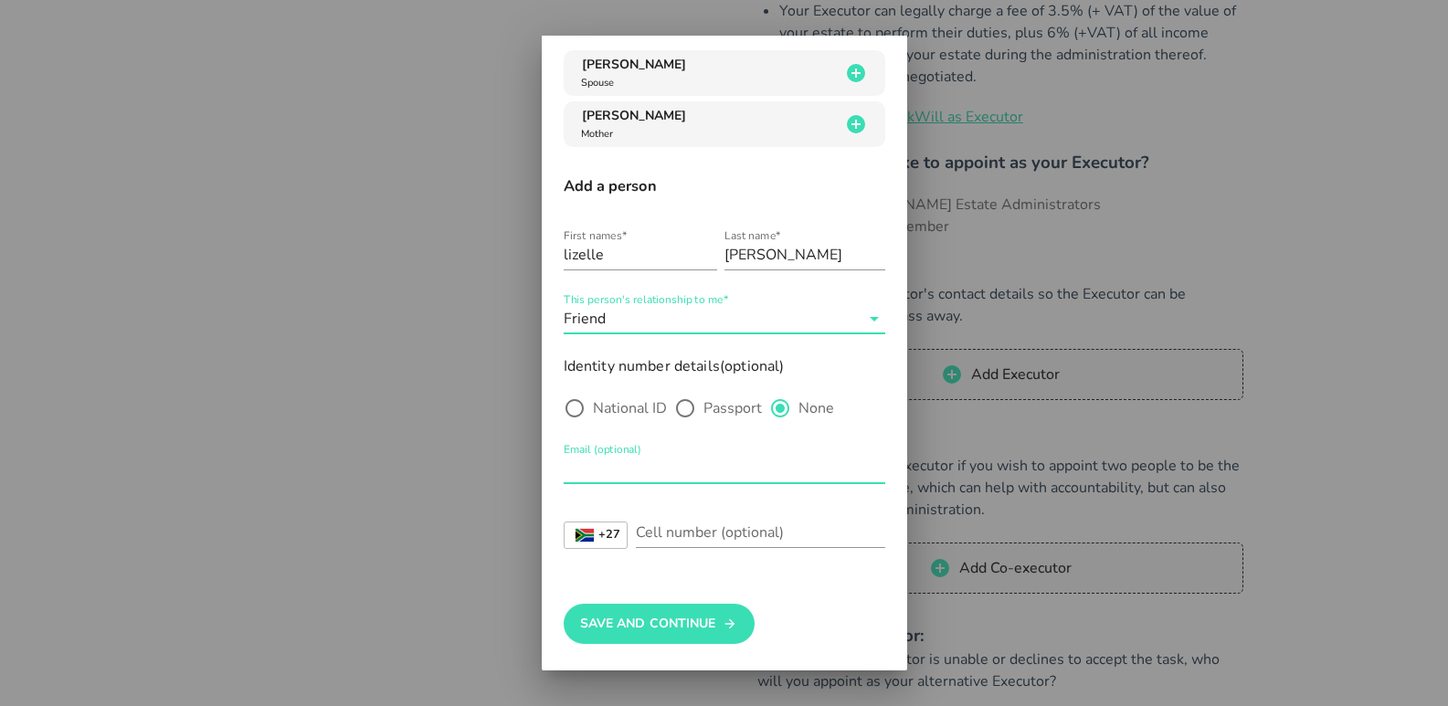
click at [582, 473] on input "Email (optional)" at bounding box center [725, 468] width 322 height 29
click at [677, 476] on input "Email (optional)" at bounding box center [725, 468] width 322 height 29
paste input "[EMAIL_ADDRESS][DOMAIN_NAME]"
type input "[EMAIL_ADDRESS][DOMAIN_NAME]"
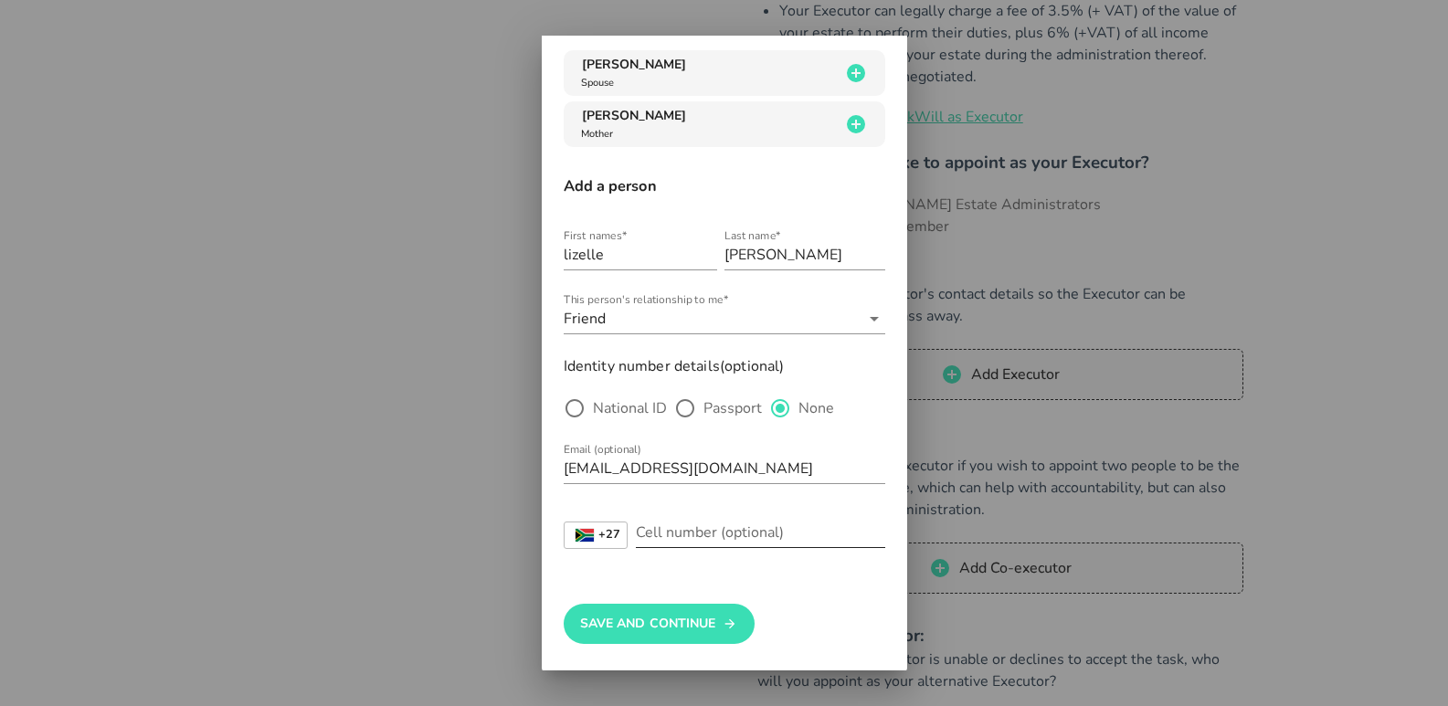
click at [732, 530] on input "Cell number (optional)" at bounding box center [760, 532] width 249 height 29
paste input "79 875 2124"
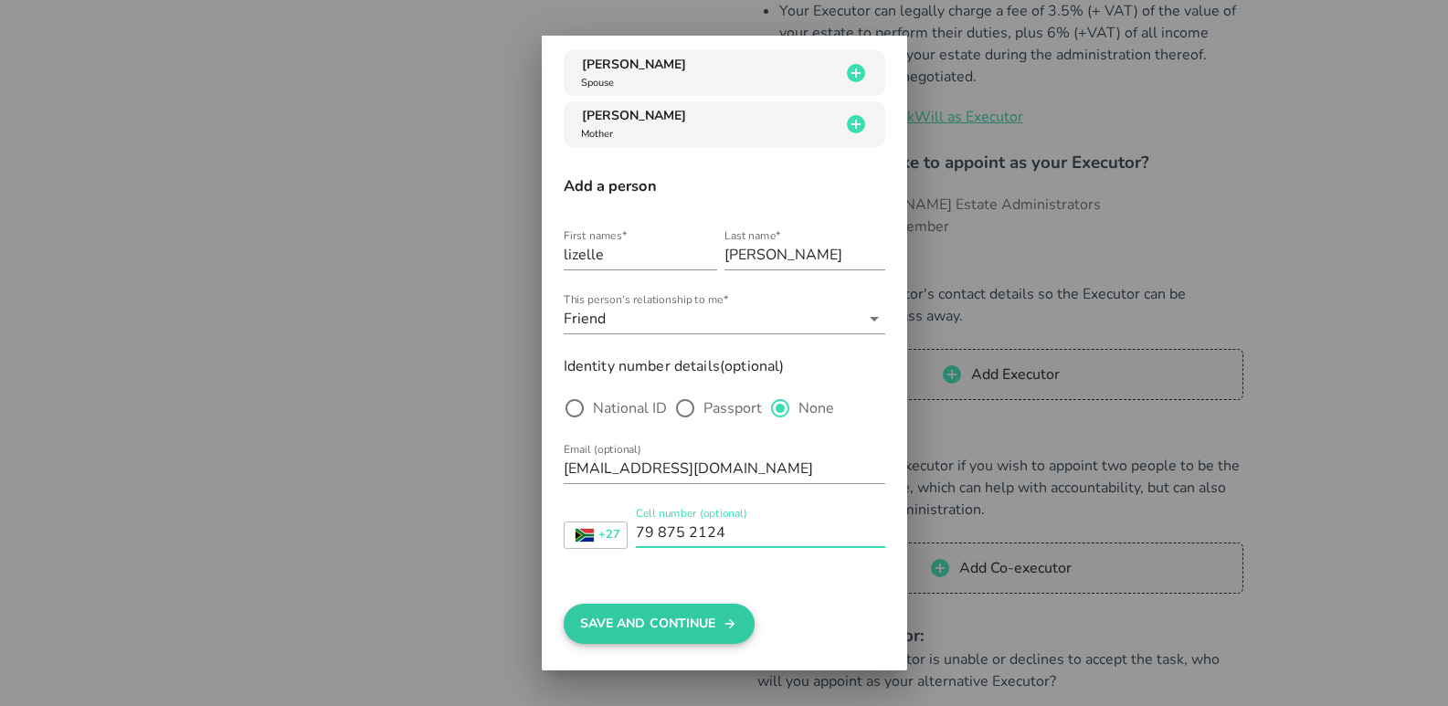
type input "79 875 2124"
click at [684, 619] on button "Save And Continue" at bounding box center [659, 624] width 191 height 40
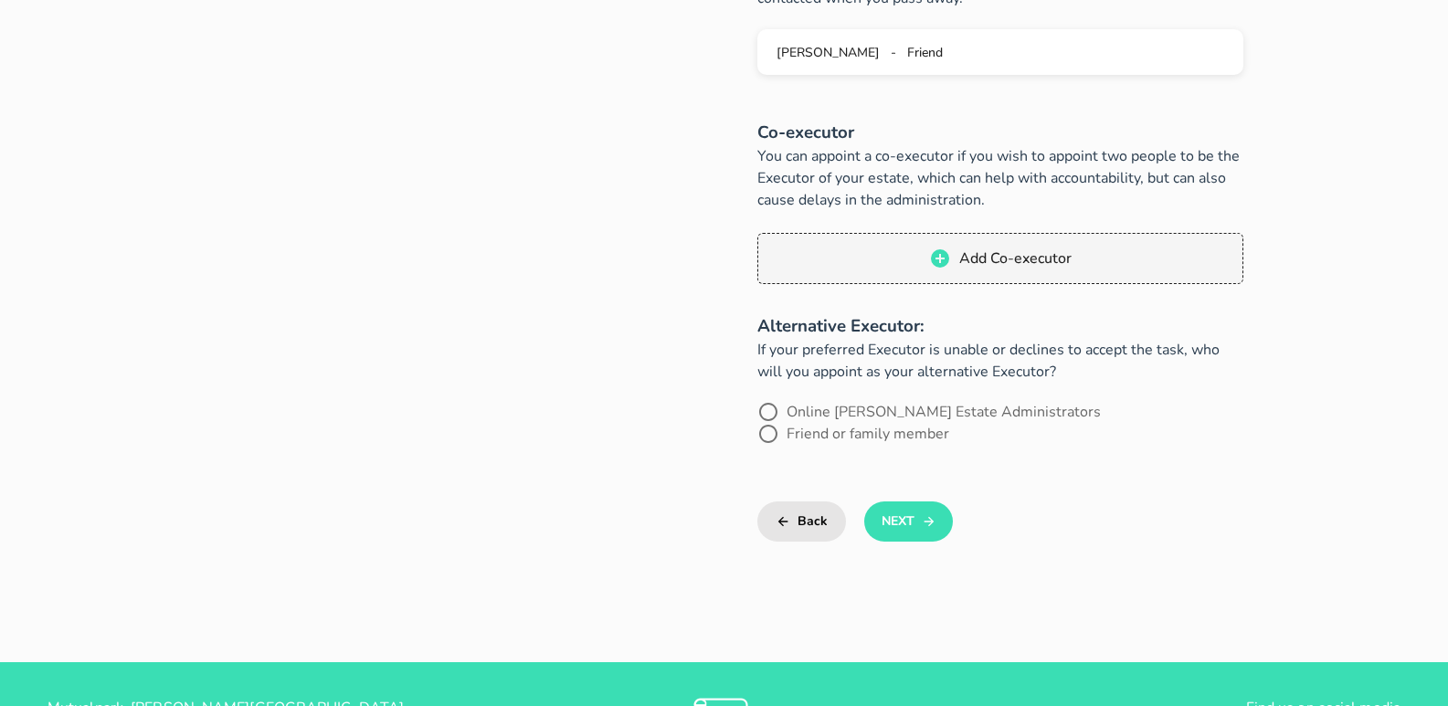
scroll to position [914, 0]
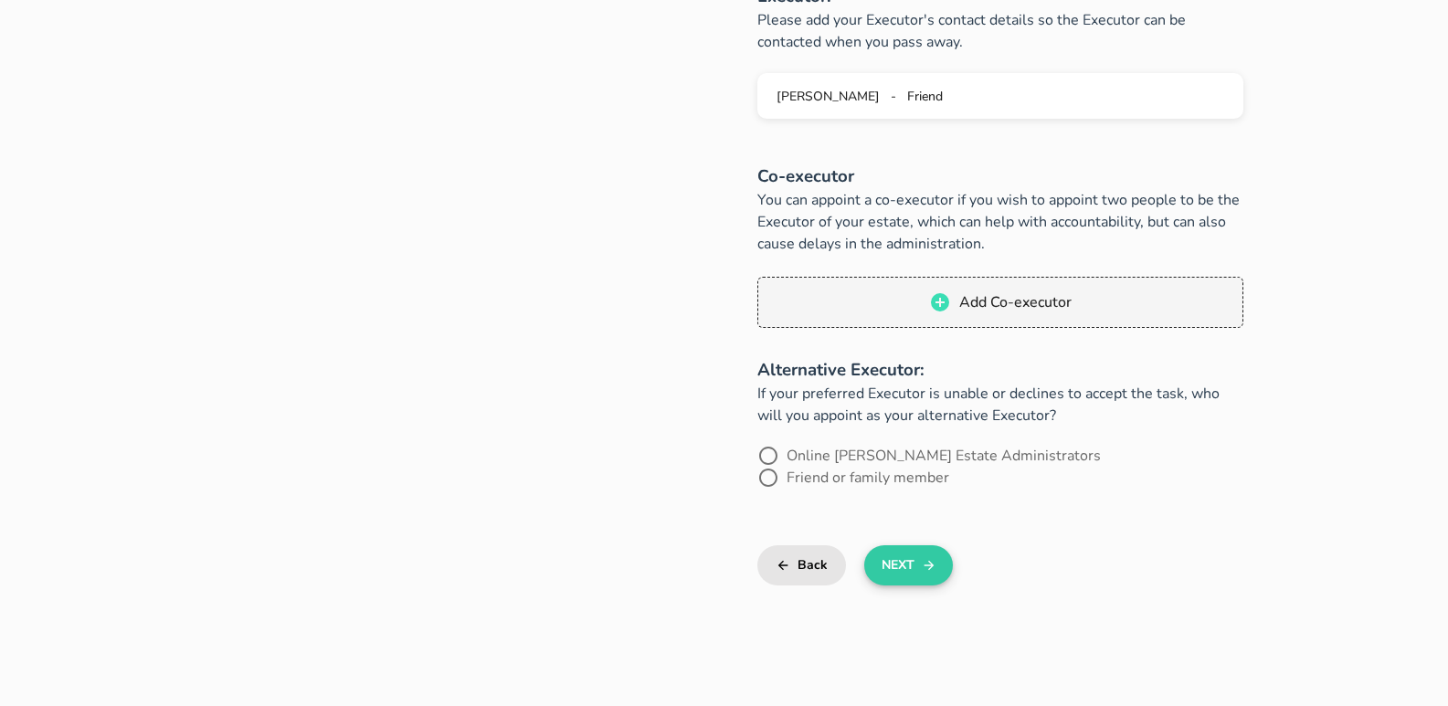
click at [925, 555] on icon "button" at bounding box center [929, 566] width 15 height 22
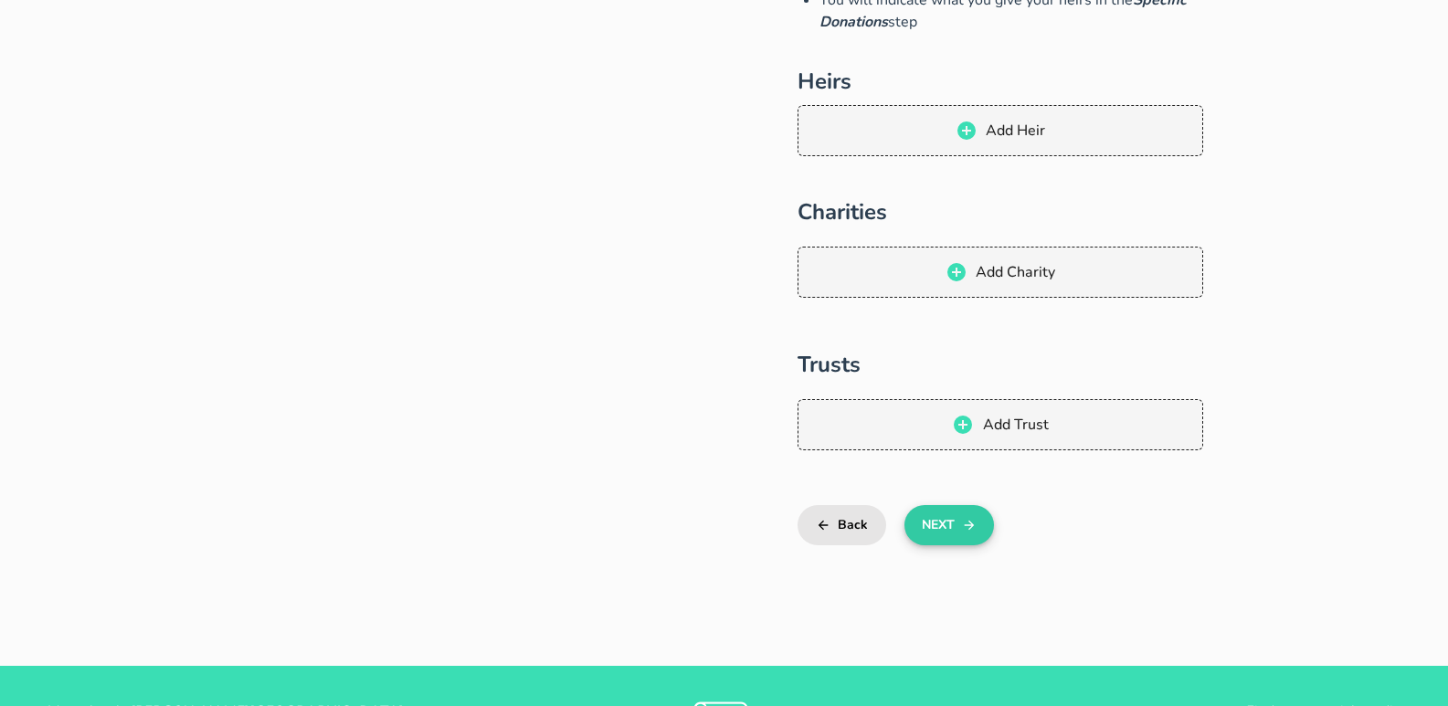
click at [969, 541] on button "Next" at bounding box center [949, 525] width 89 height 40
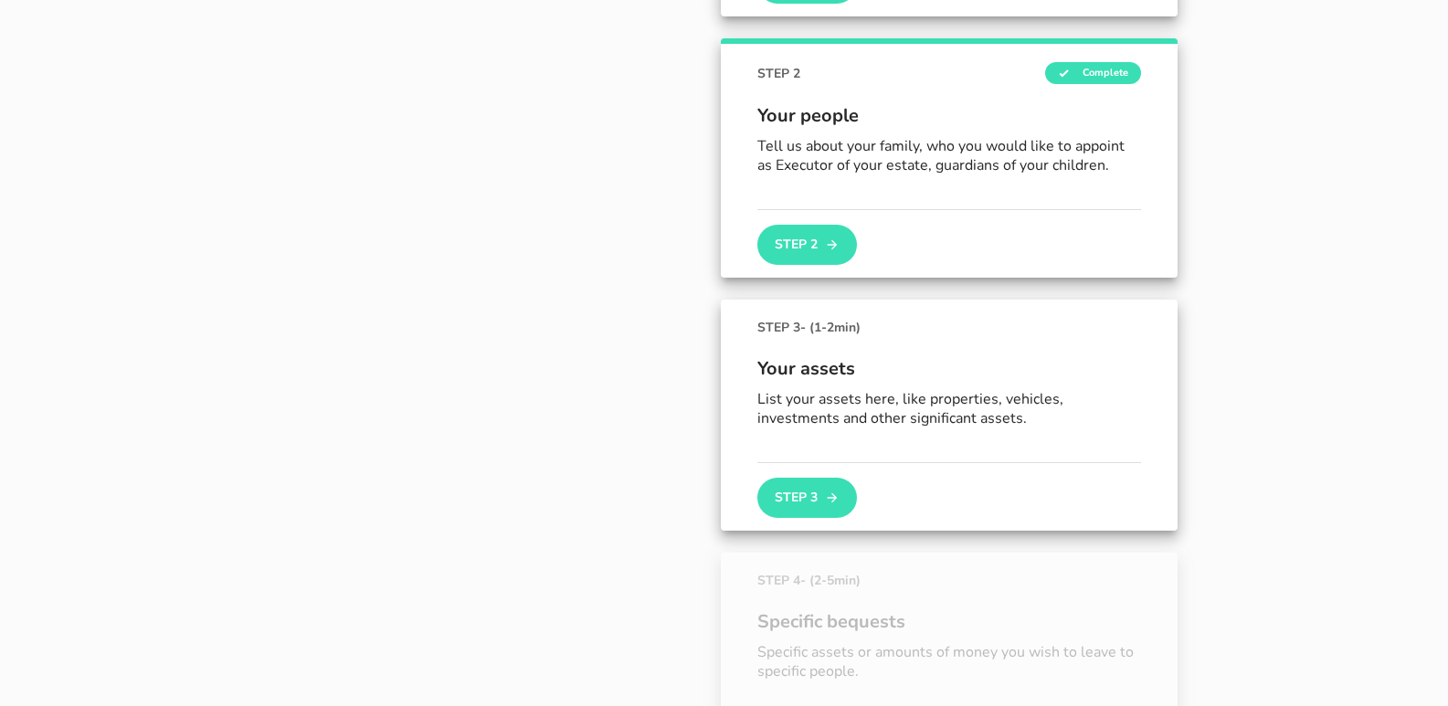
scroll to position [416, 0]
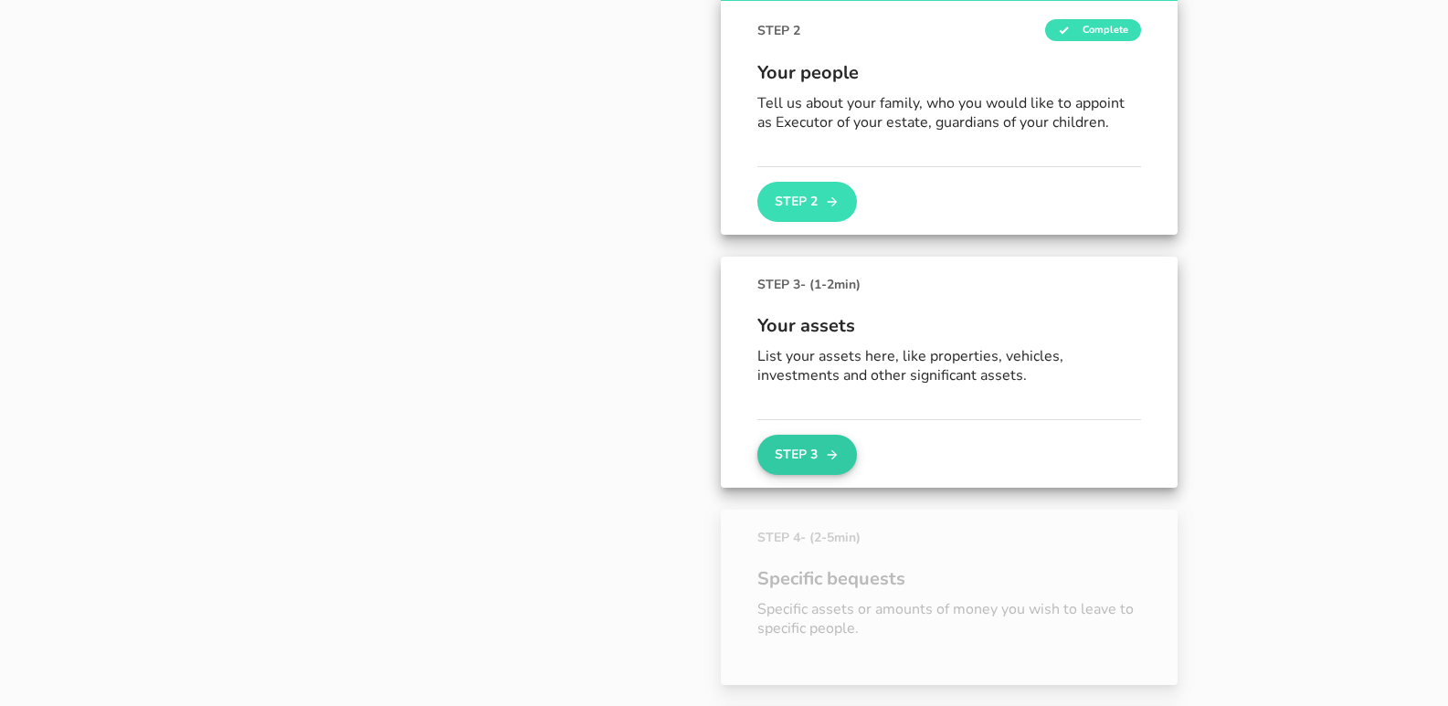
click at [810, 462] on button "Step 3" at bounding box center [806, 455] width 99 height 40
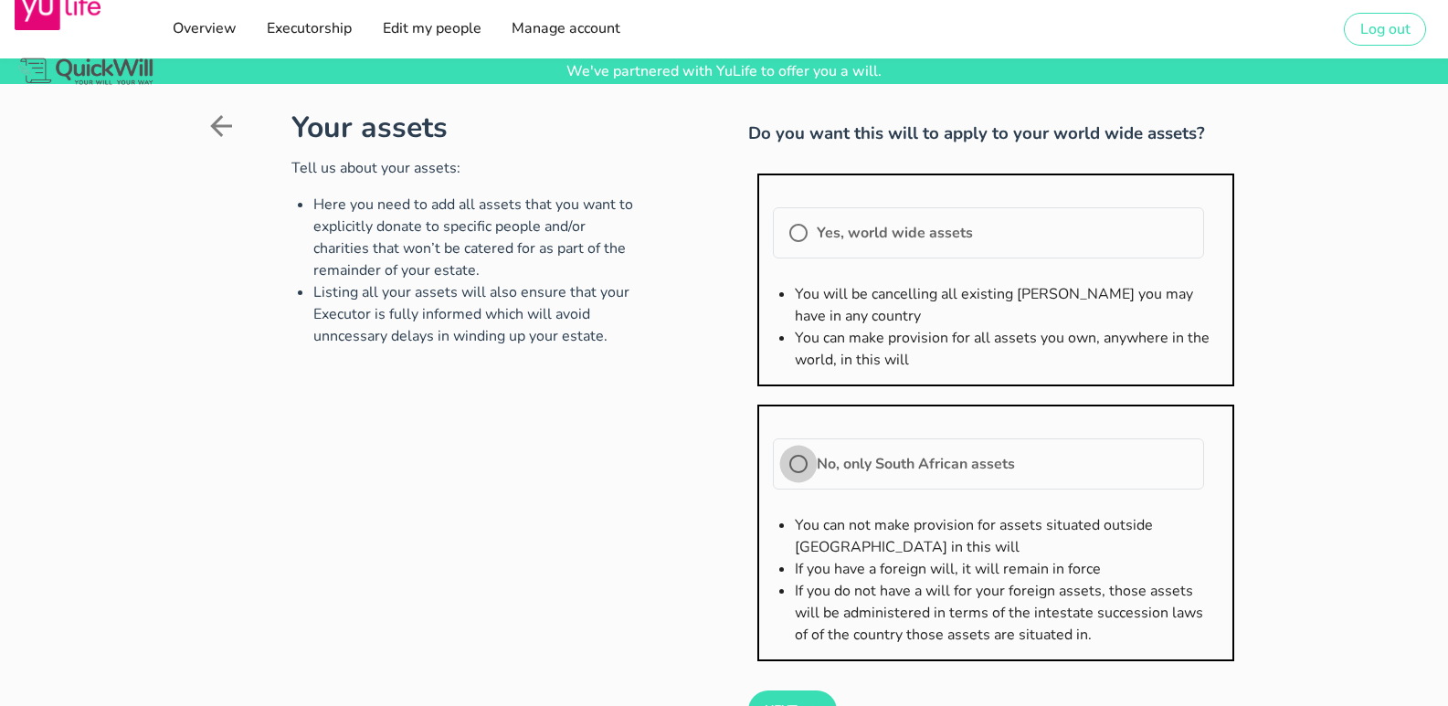
click at [807, 462] on div at bounding box center [798, 464] width 31 height 31
radio input "true"
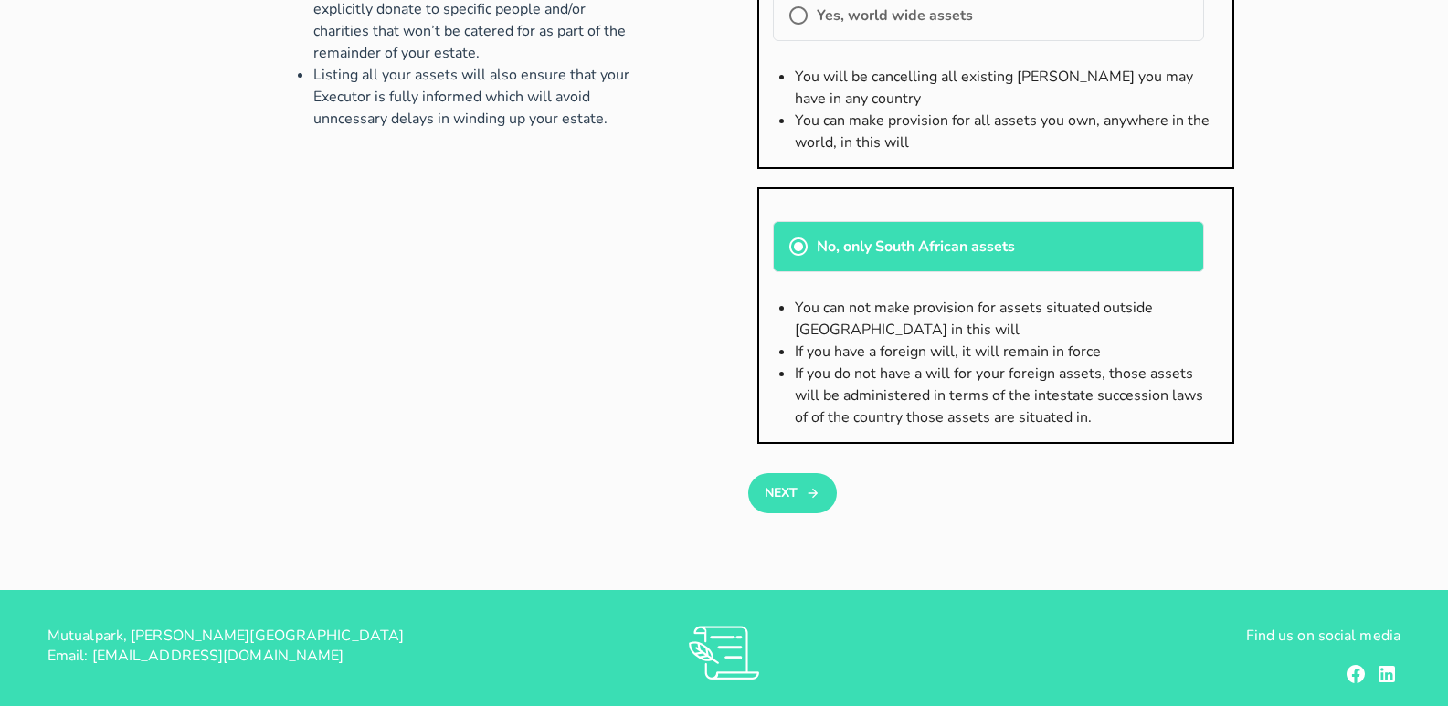
scroll to position [274, 0]
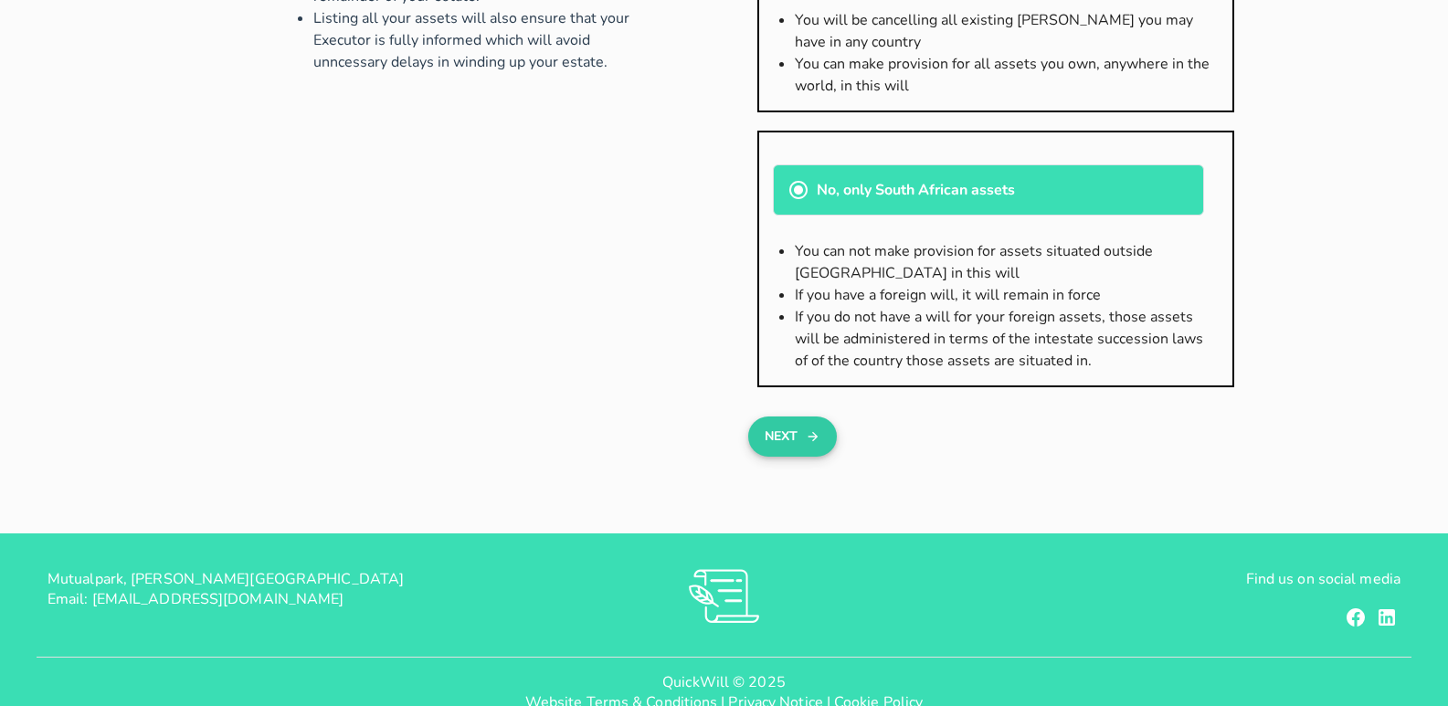
click at [832, 439] on button "Next" at bounding box center [792, 437] width 89 height 40
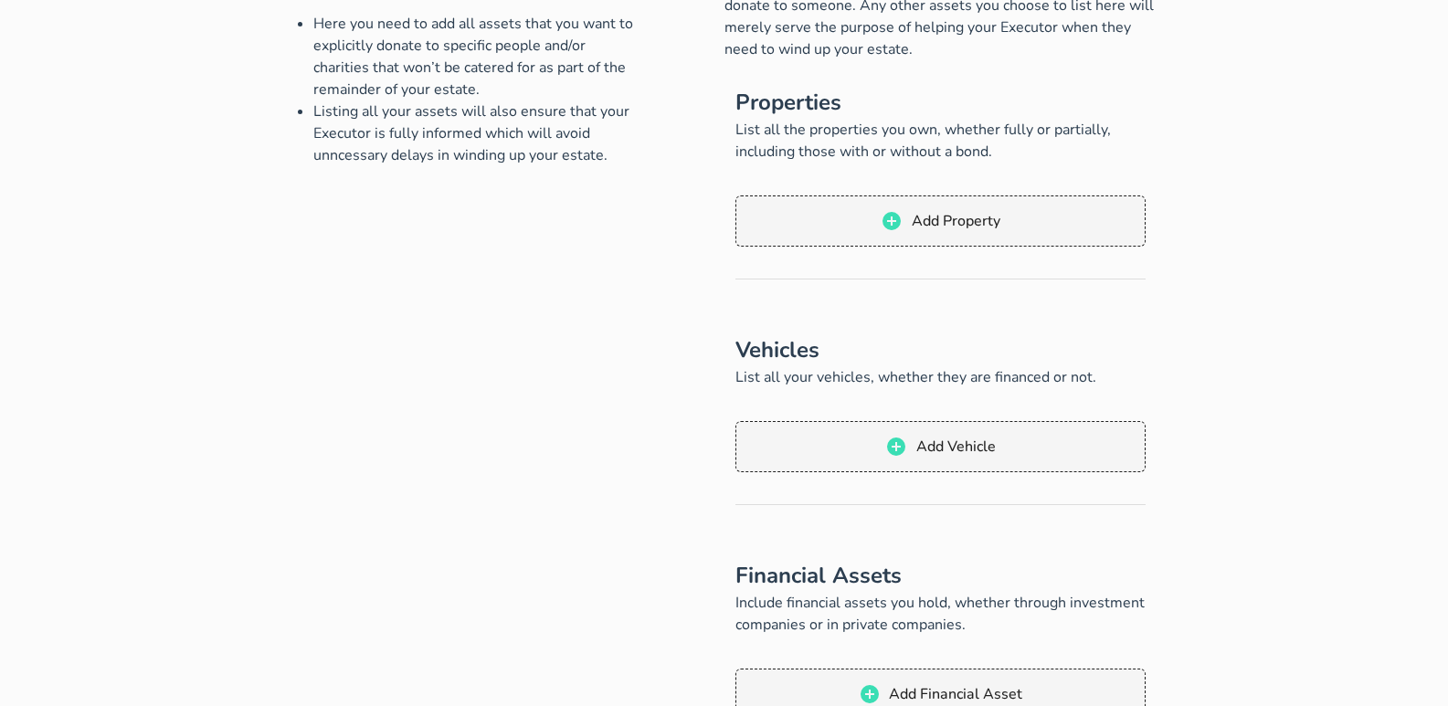
scroll to position [183, 0]
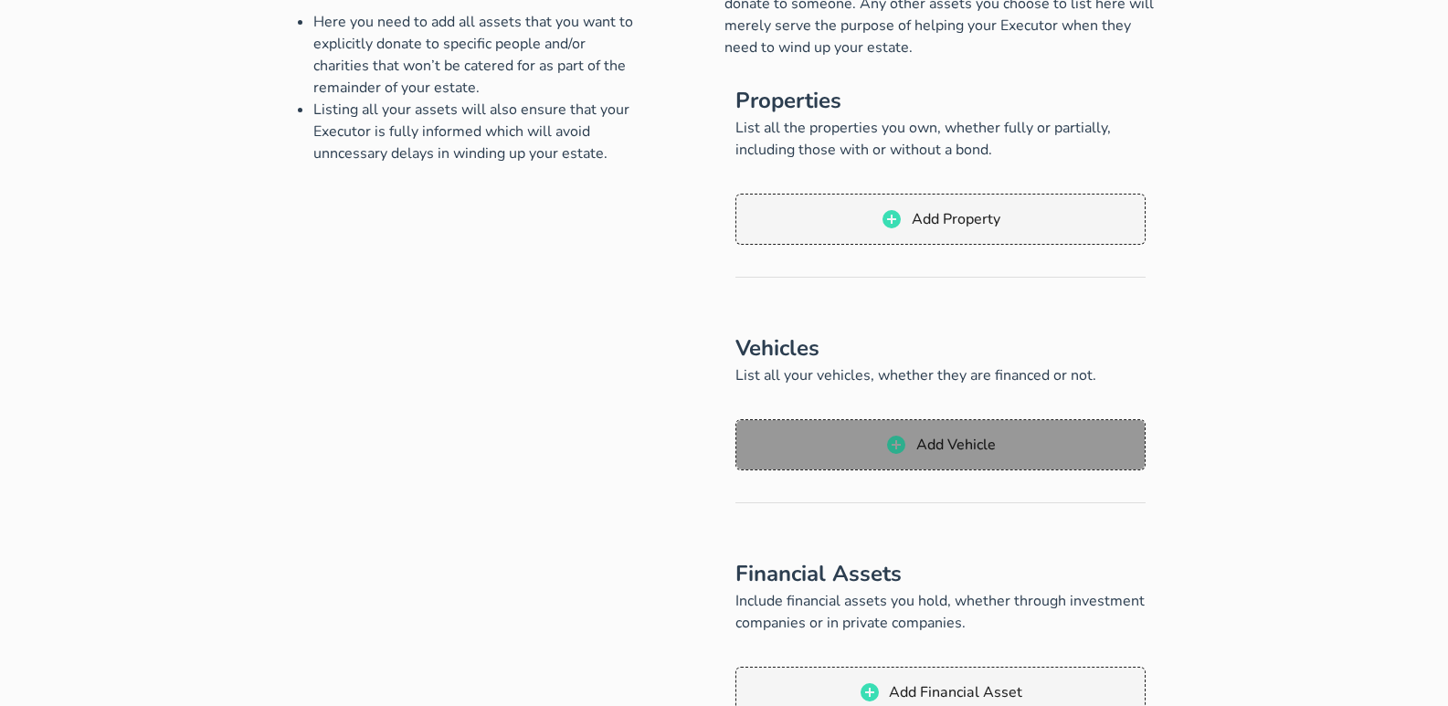
click at [1004, 452] on span "Add Vehicle" at bounding box center [941, 445] width 374 height 22
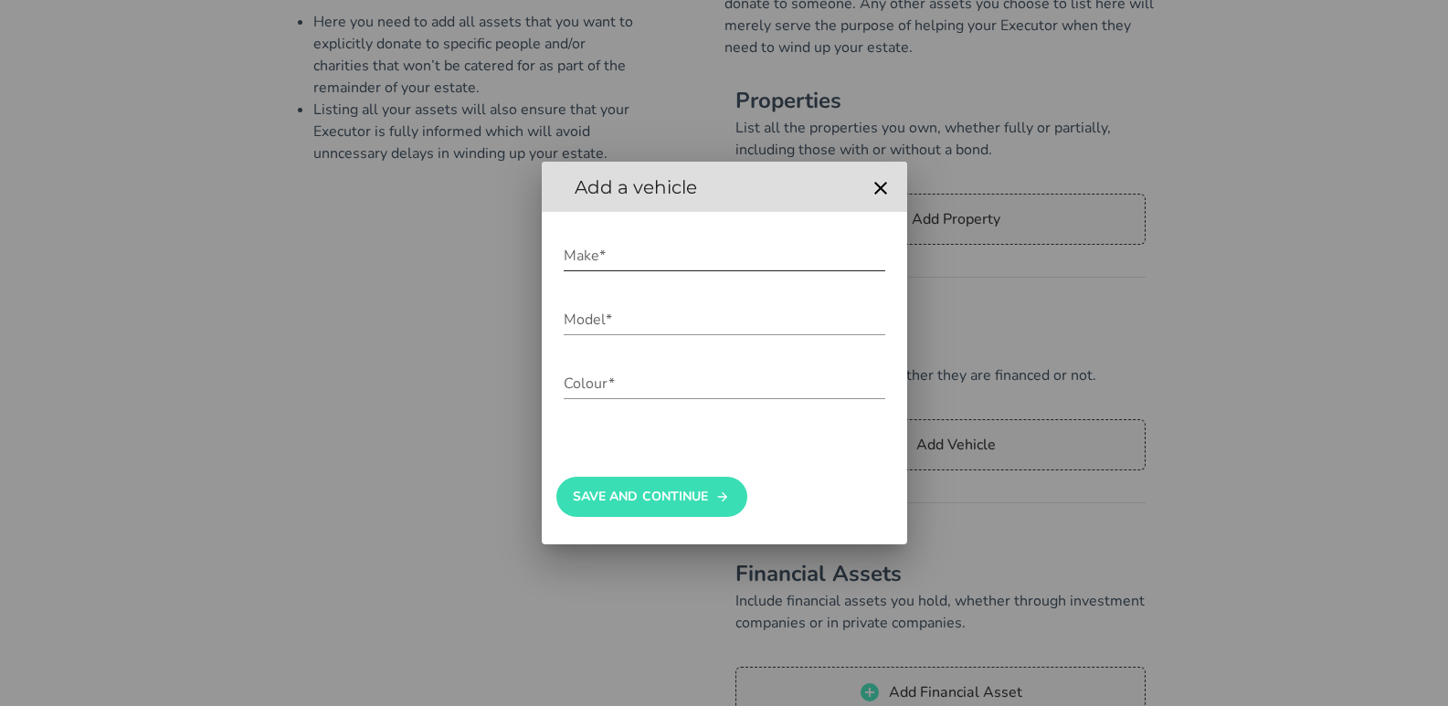
click at [675, 258] on input "Make*" at bounding box center [725, 255] width 322 height 29
type input "ford"
click at [662, 321] on input "Model*" at bounding box center [725, 319] width 322 height 29
type input "kuga ecoboost 1.5 trend"
click at [657, 377] on input "Colour*" at bounding box center [725, 383] width 322 height 29
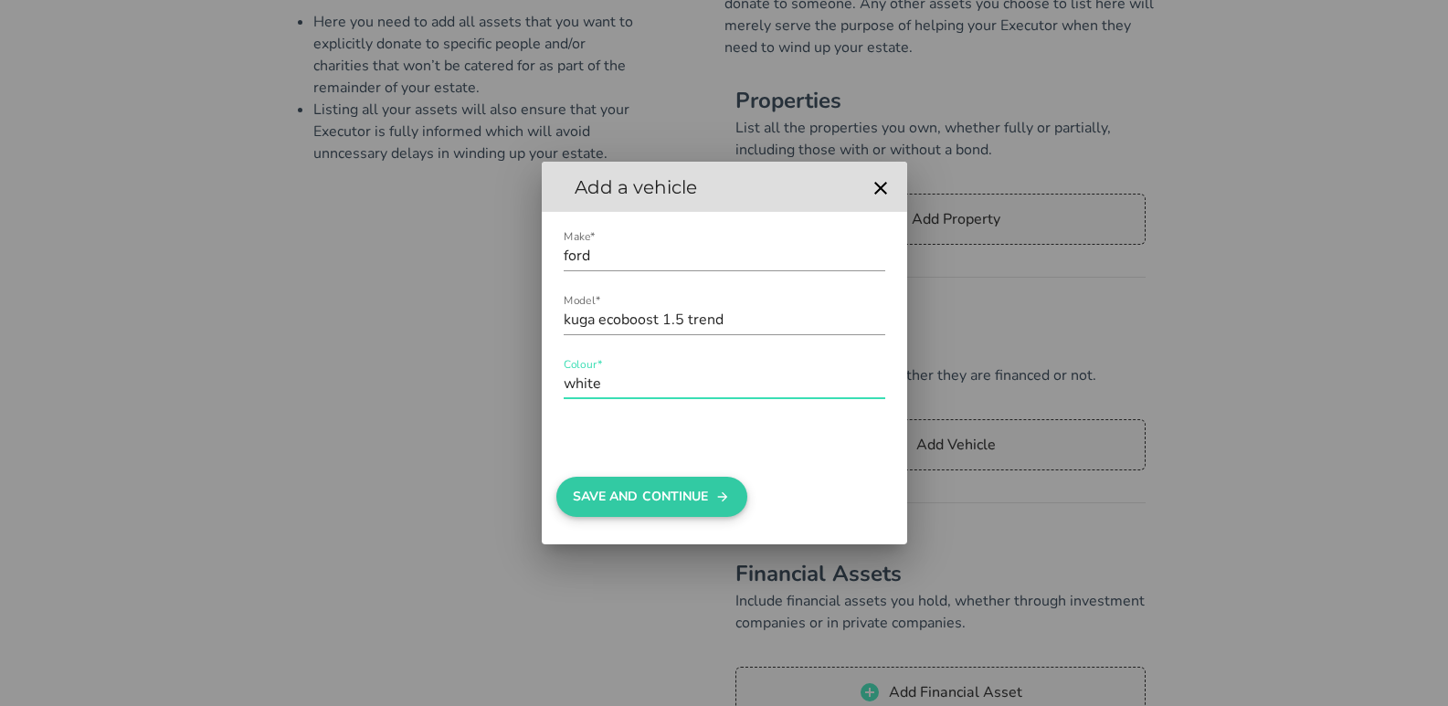
type input "white"
click at [654, 513] on button "Save And Continue" at bounding box center [651, 497] width 191 height 40
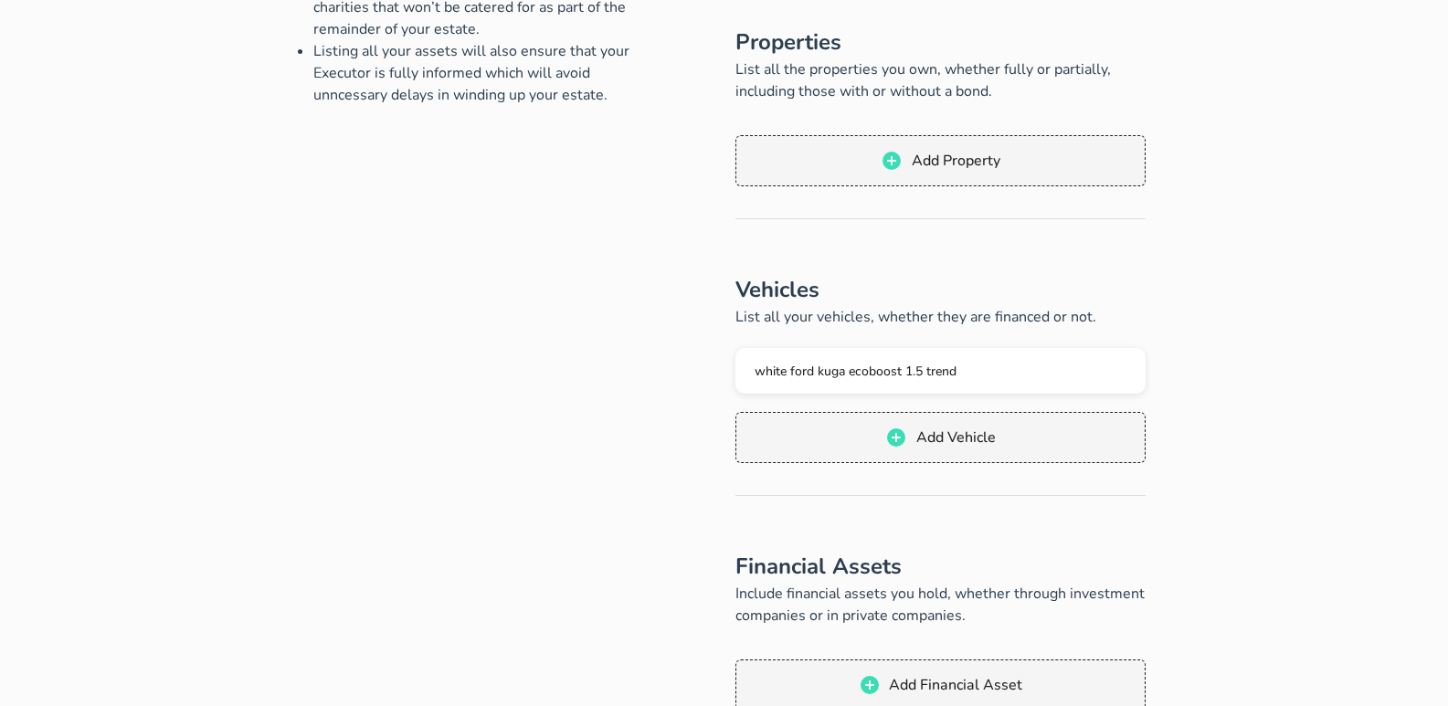
scroll to position [0, 0]
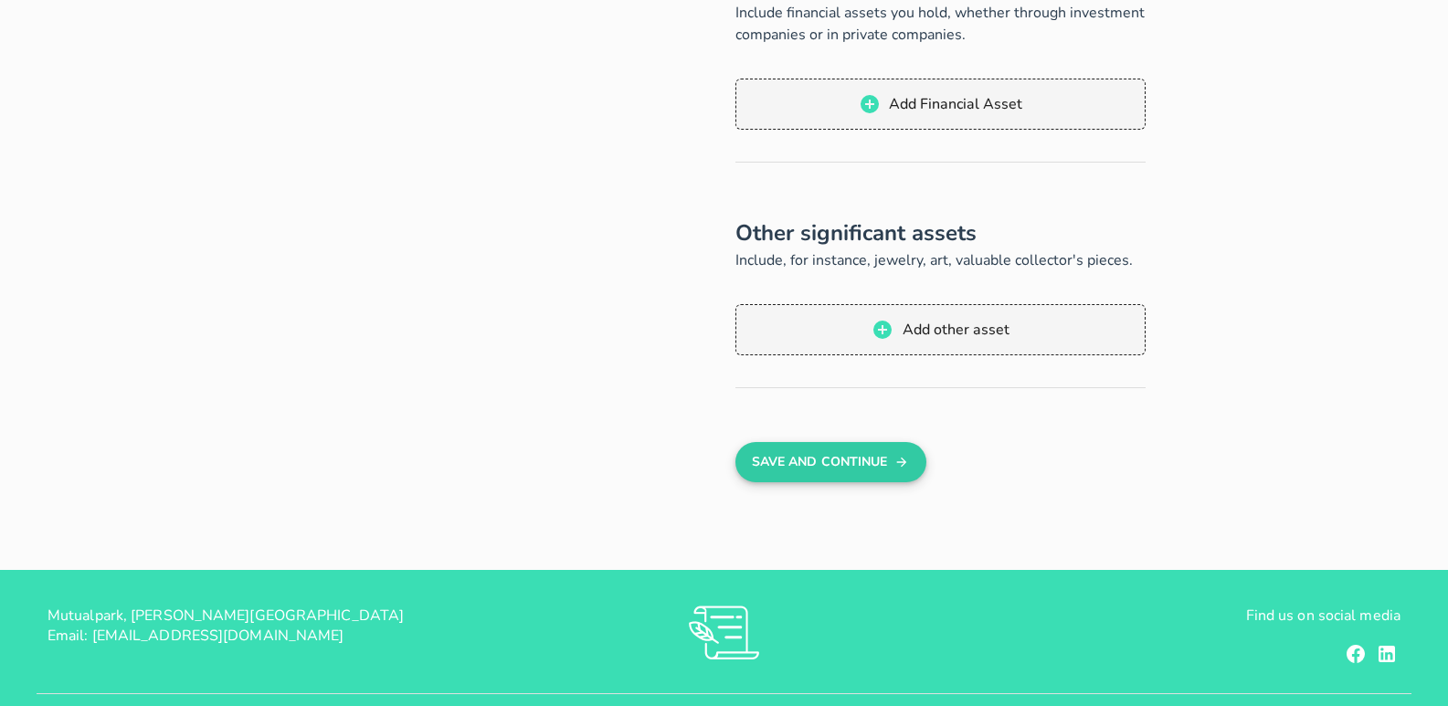
click at [849, 466] on button "Save And Continue" at bounding box center [831, 462] width 191 height 40
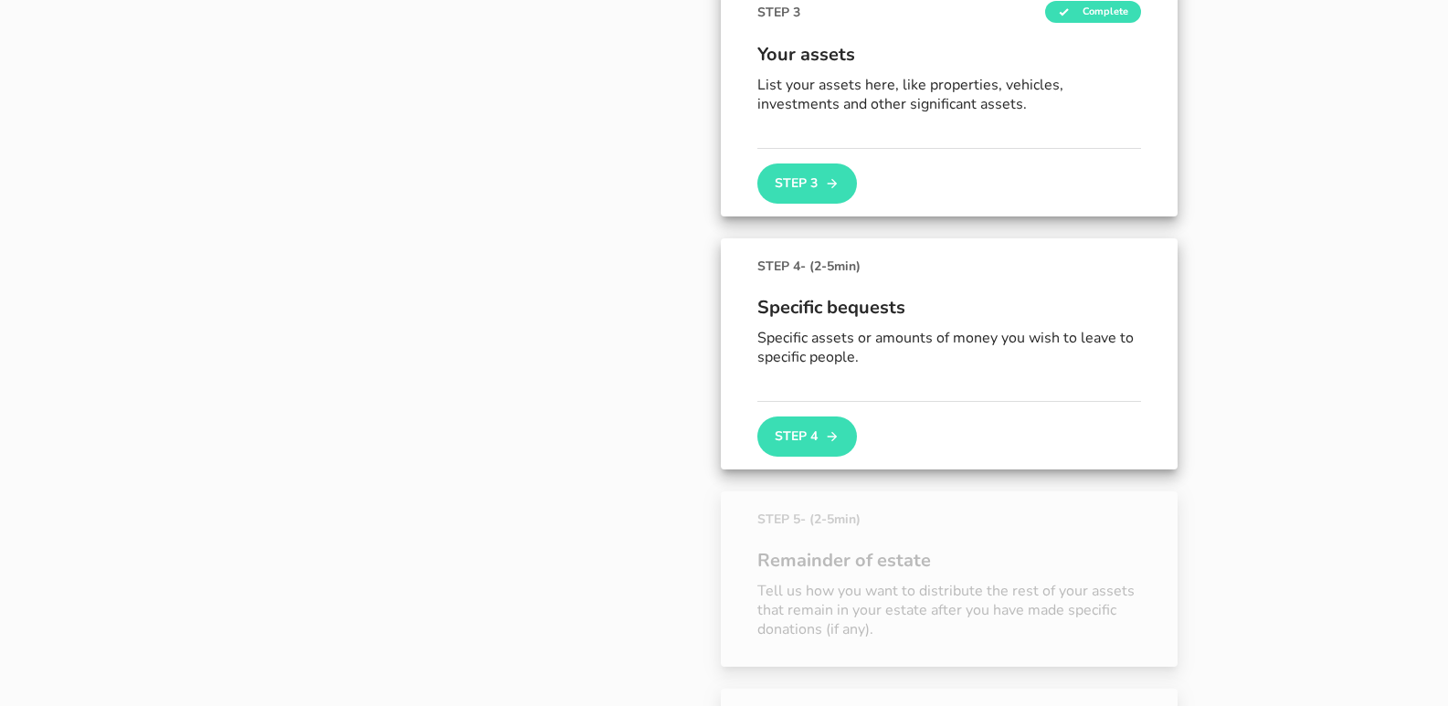
scroll to position [704, 0]
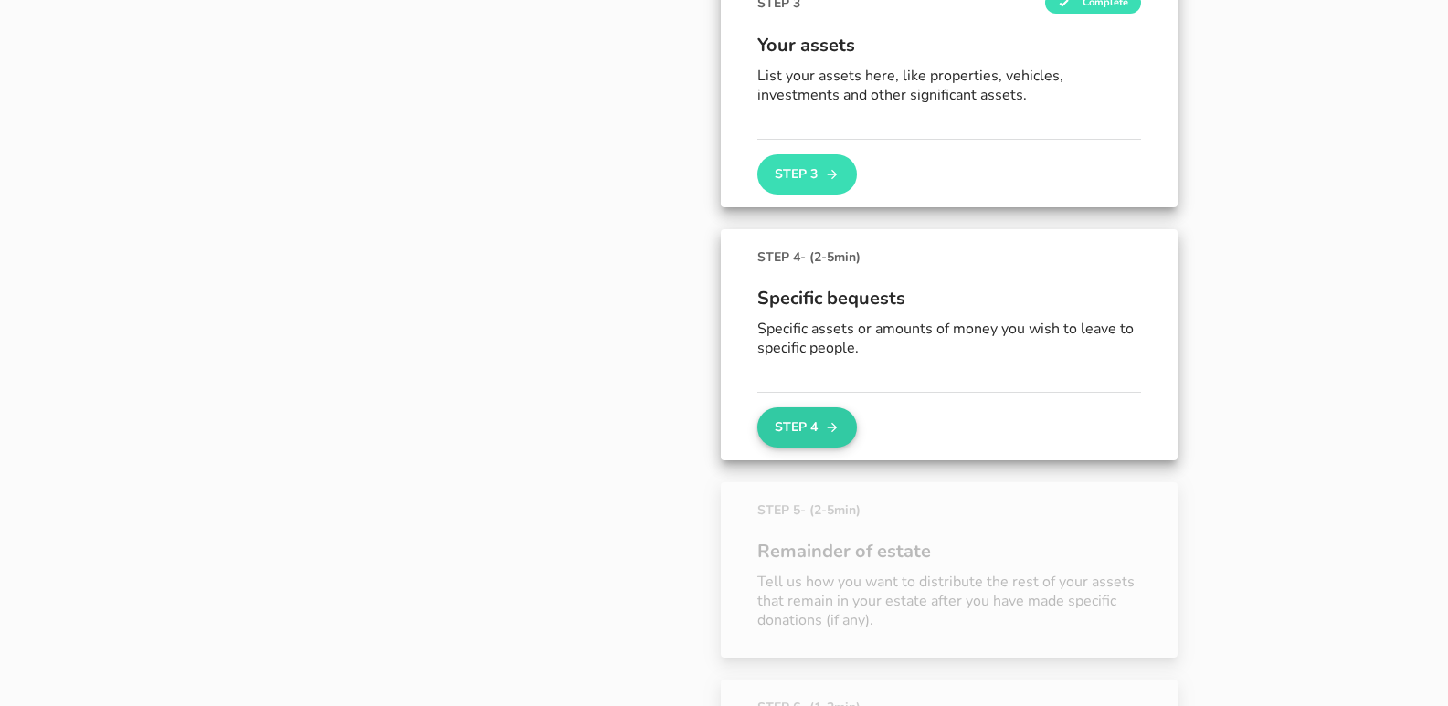
click at [822, 421] on button "Step 4" at bounding box center [806, 428] width 99 height 40
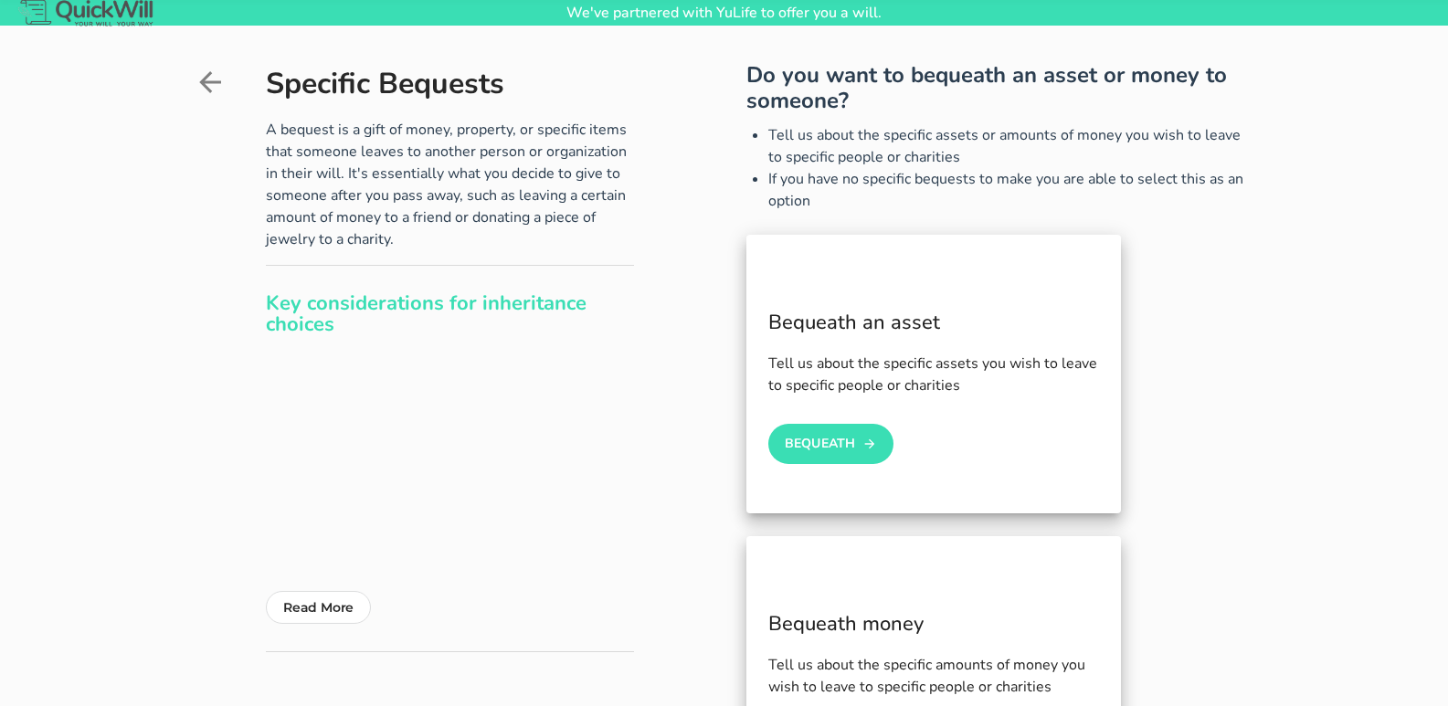
scroll to position [91, 0]
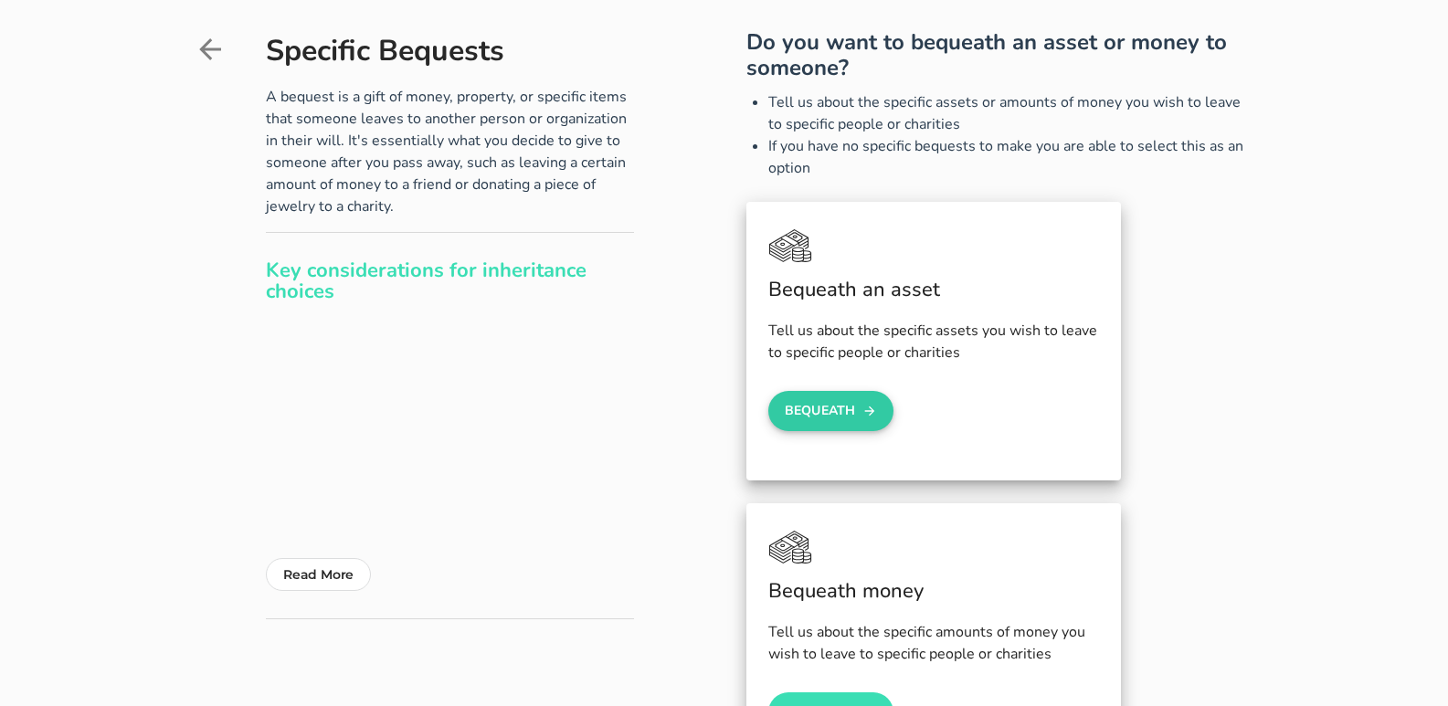
click at [843, 412] on button "Bequeath" at bounding box center [831, 411] width 126 height 40
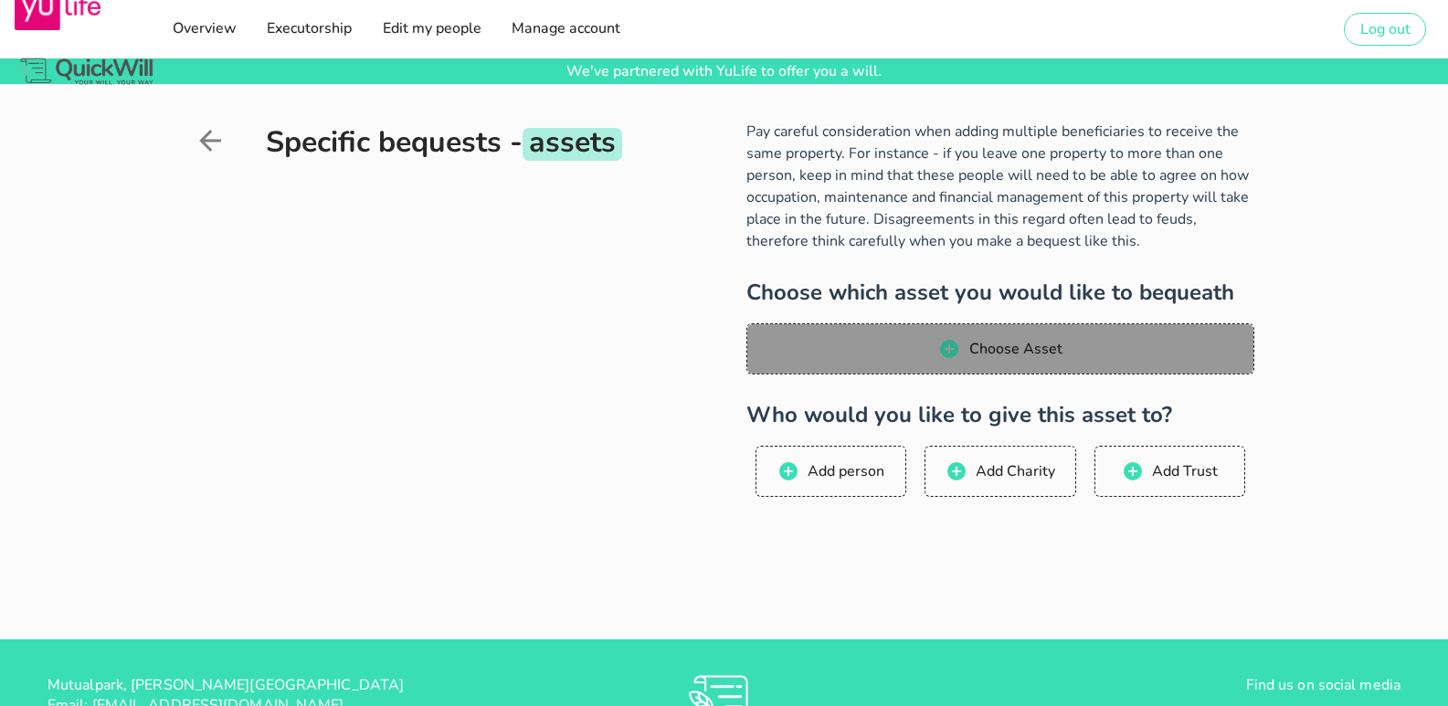
click at [1029, 350] on span "Choose Asset" at bounding box center [1015, 349] width 94 height 20
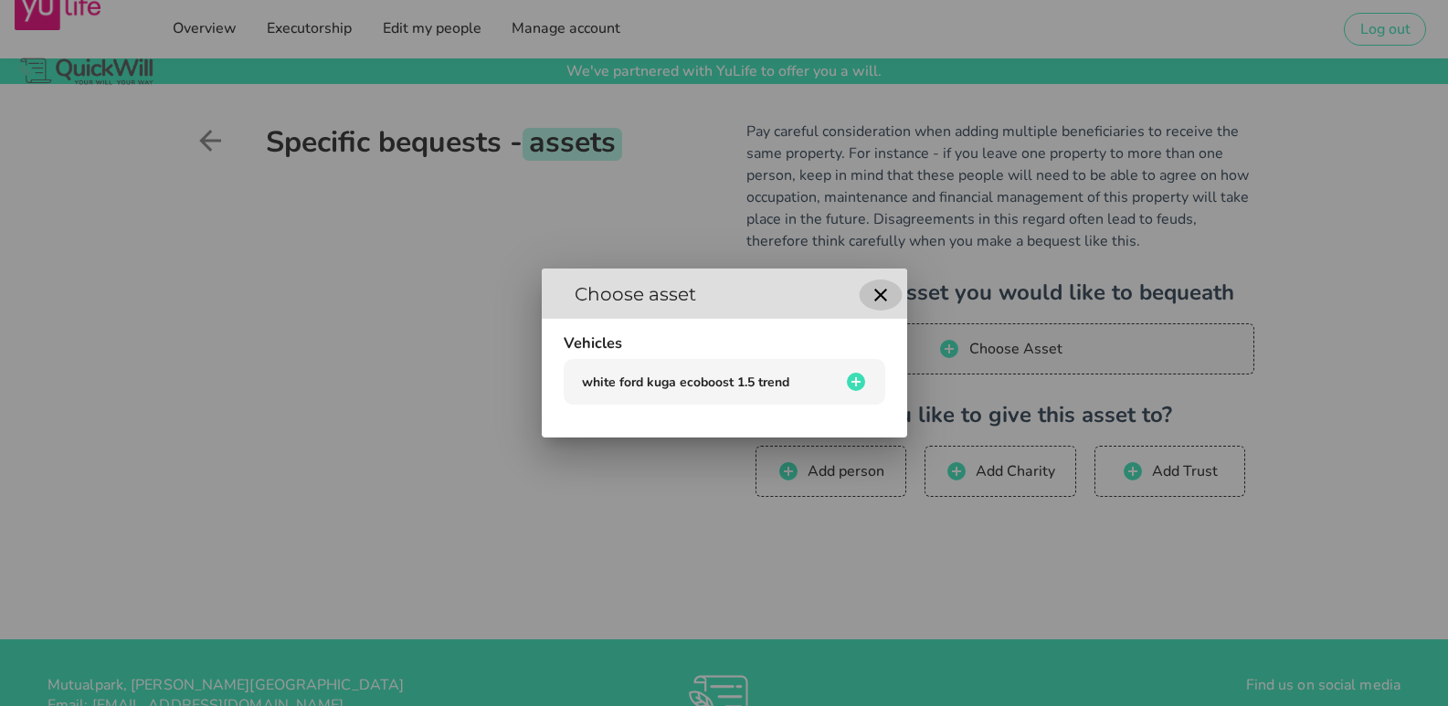
click at [883, 293] on icon "button" at bounding box center [880, 295] width 13 height 13
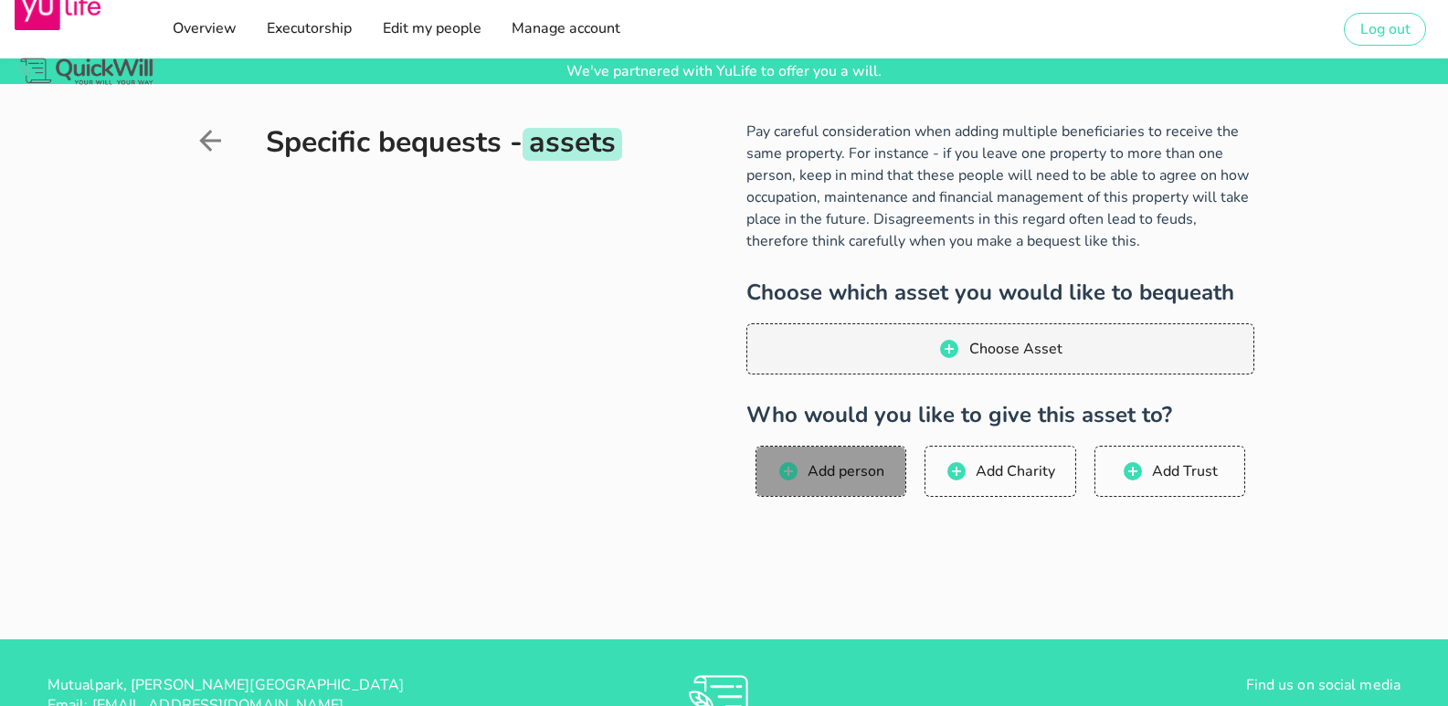
click at [830, 477] on span "Add person" at bounding box center [846, 471] width 78 height 20
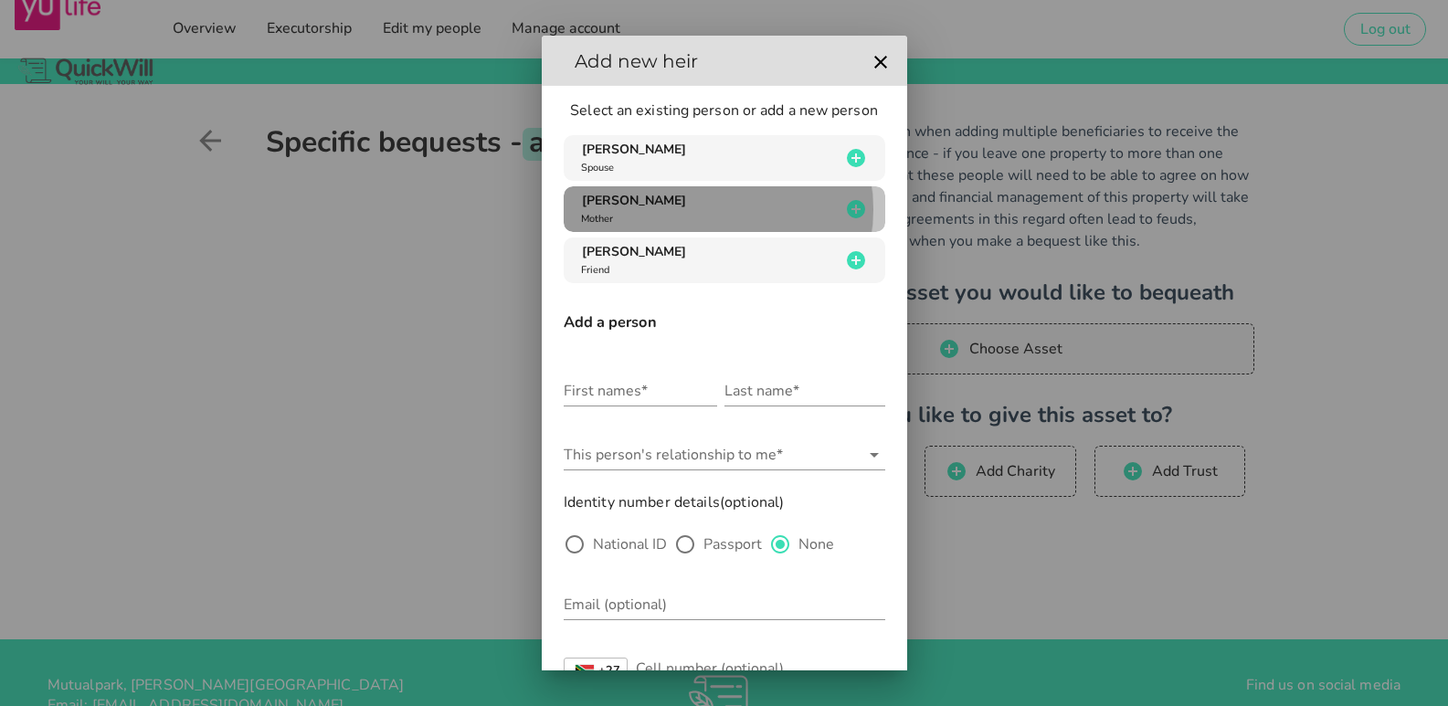
click at [725, 212] on div "[PERSON_NAME] van den heever Mother" at bounding box center [708, 209] width 263 height 35
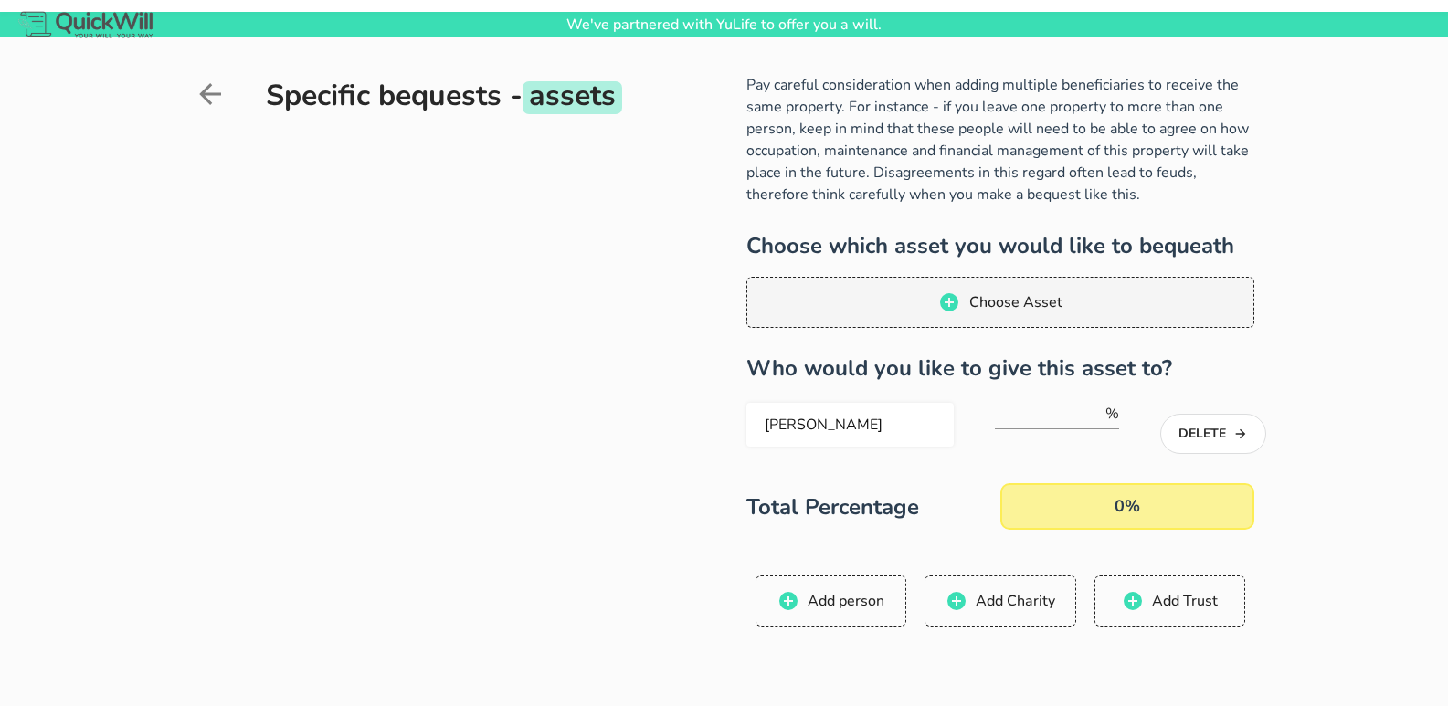
scroll to position [91, 0]
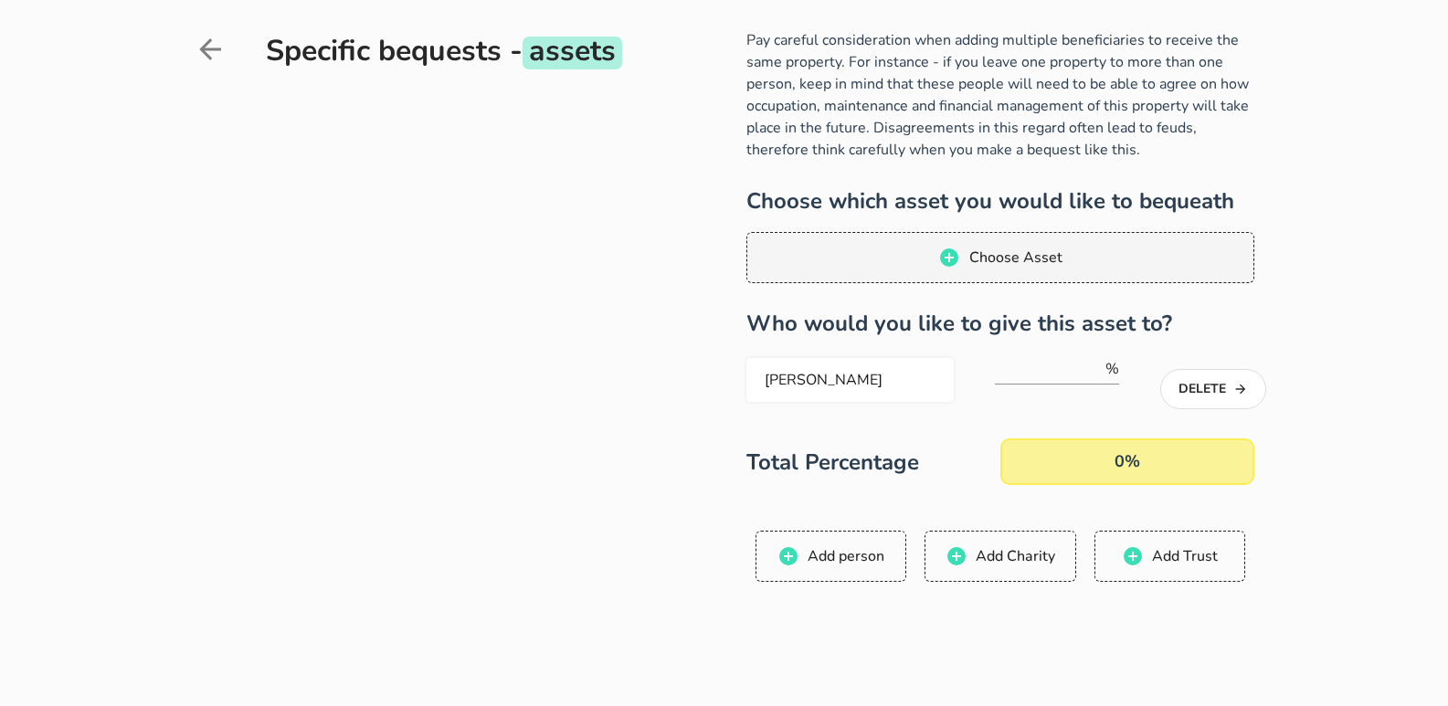
click at [1141, 460] on div "0%" at bounding box center [1128, 462] width 254 height 47
click at [1062, 376] on input "number" at bounding box center [1048, 369] width 107 height 29
type input "100"
click at [683, 410] on div "Pay careful consideration when adding multiple beneficiaries to receive the sam…" at bounding box center [945, 376] width 619 height 695
click at [1128, 447] on div "100%" at bounding box center [1128, 462] width 254 height 47
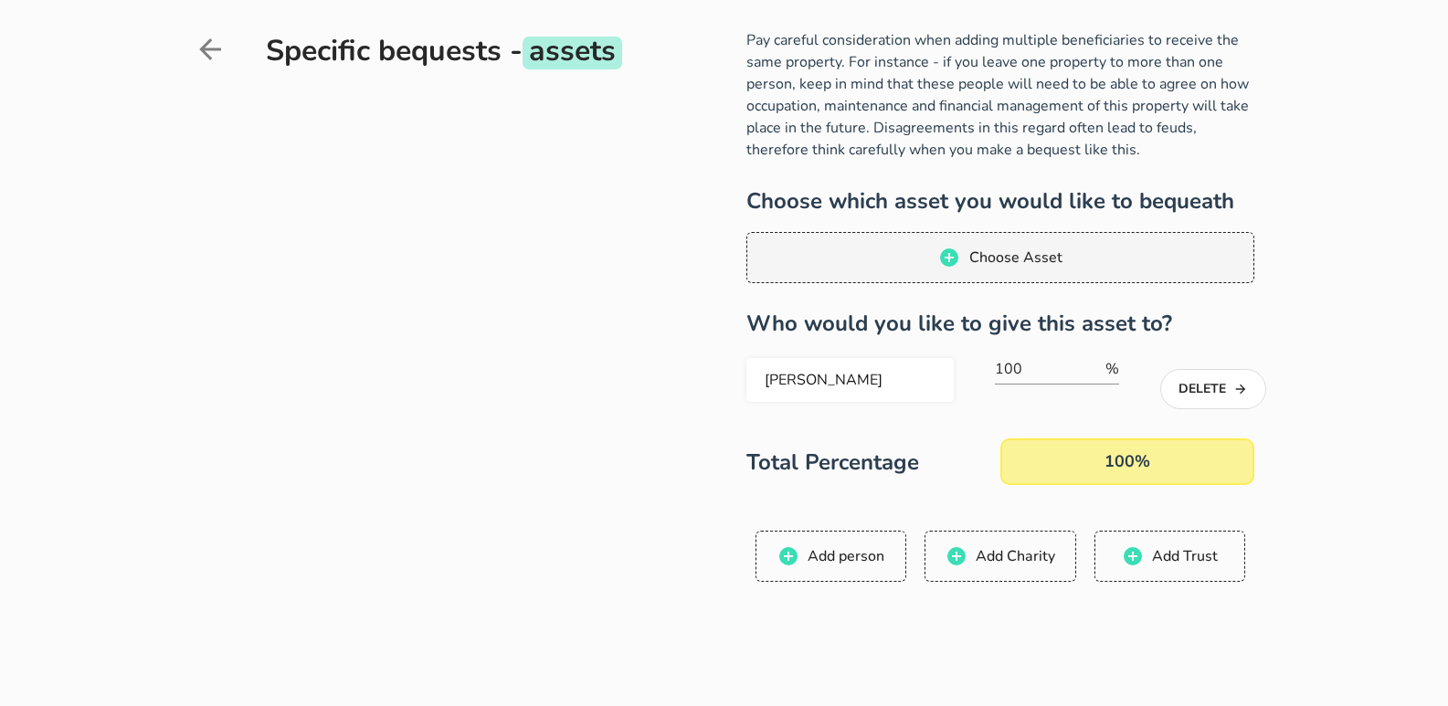
click at [1305, 516] on div "Specific bequests - assets Pay careful consideration when adding multiple benef…" at bounding box center [724, 359] width 1448 height 732
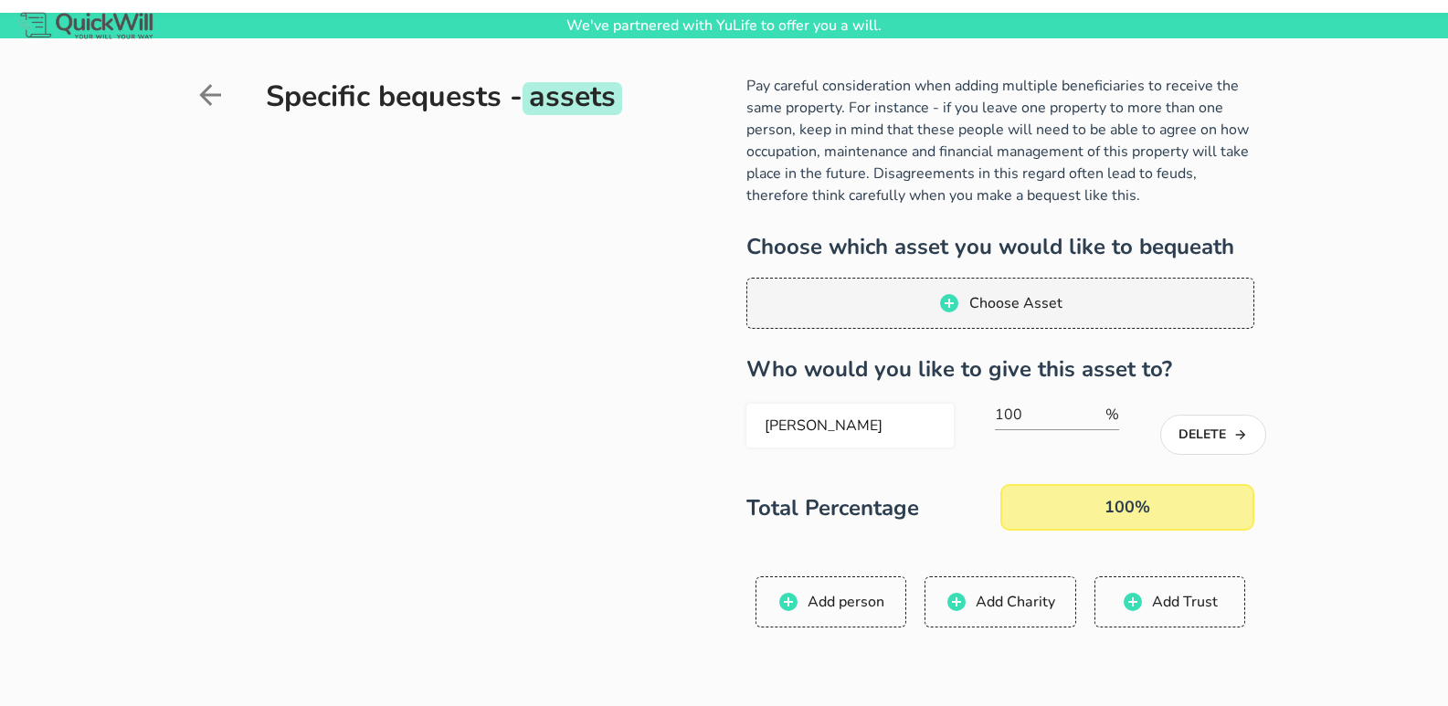
scroll to position [0, 0]
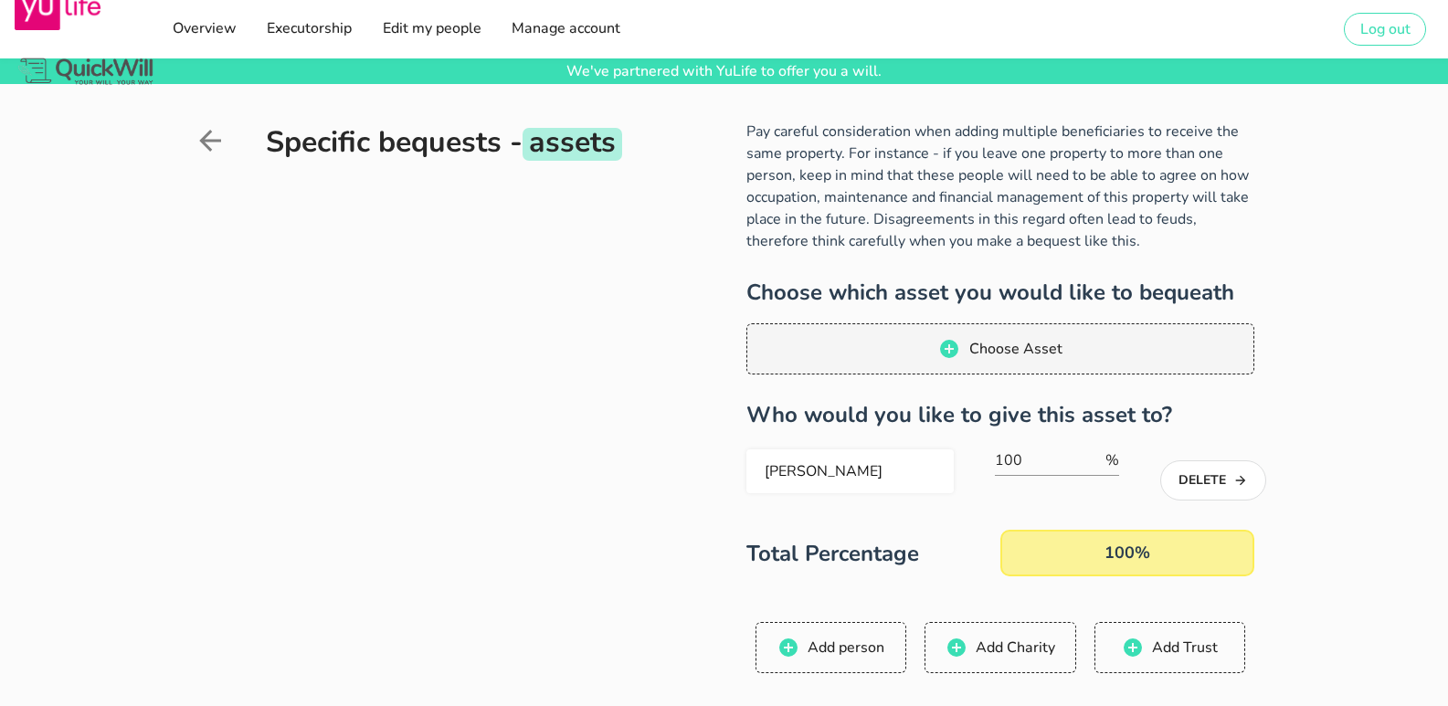
click at [1308, 497] on div "Specific bequests - assets Pay careful consideration when adding multiple benef…" at bounding box center [724, 450] width 1448 height 732
click at [215, 143] on icon at bounding box center [210, 140] width 33 height 33
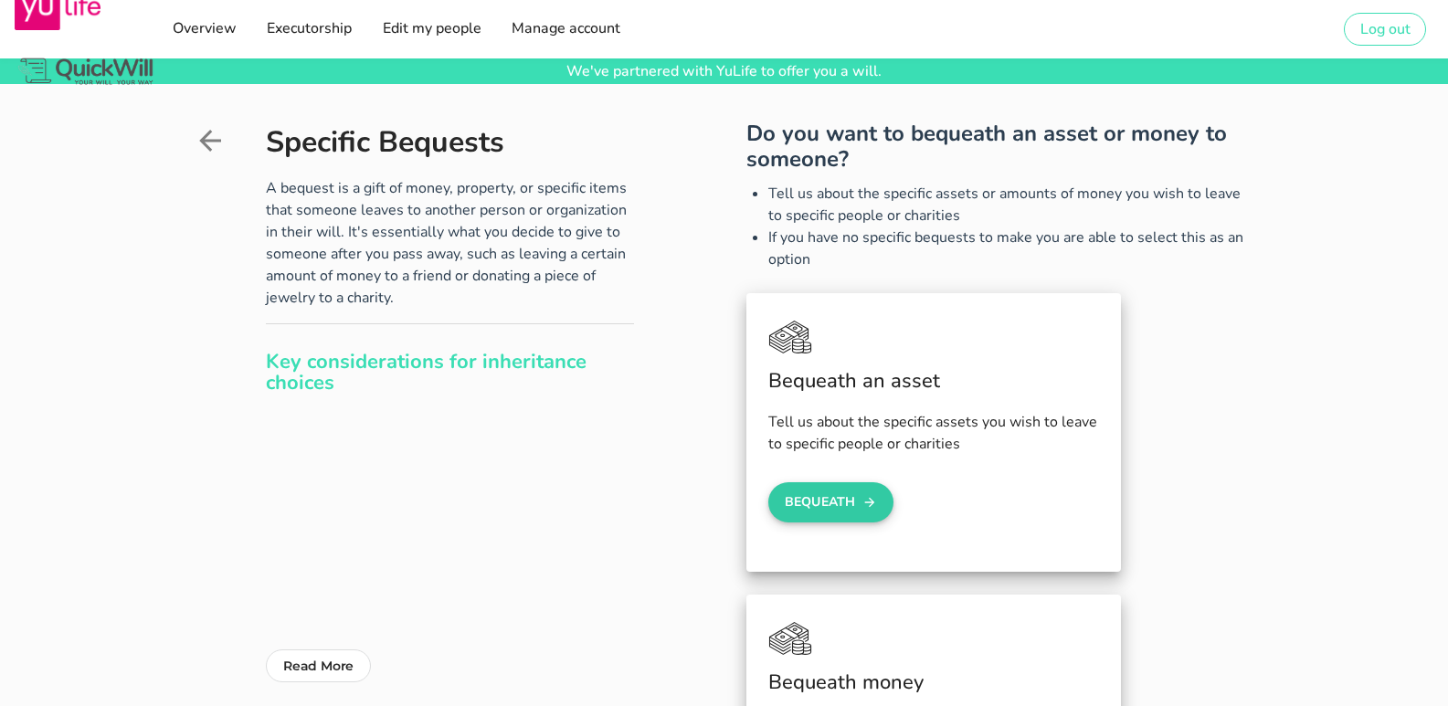
click at [812, 509] on button "Bequeath" at bounding box center [831, 502] width 126 height 40
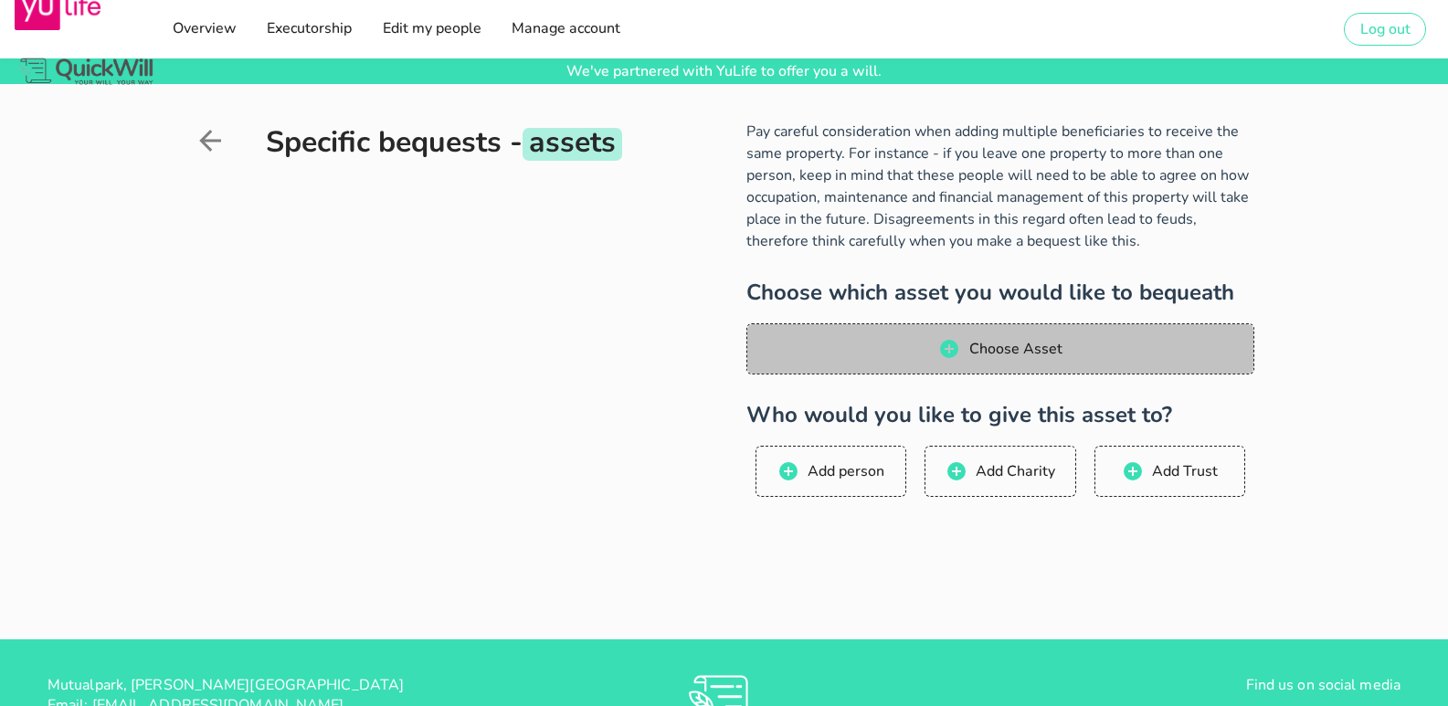
click at [1009, 340] on span "Choose Asset" at bounding box center [1015, 349] width 94 height 20
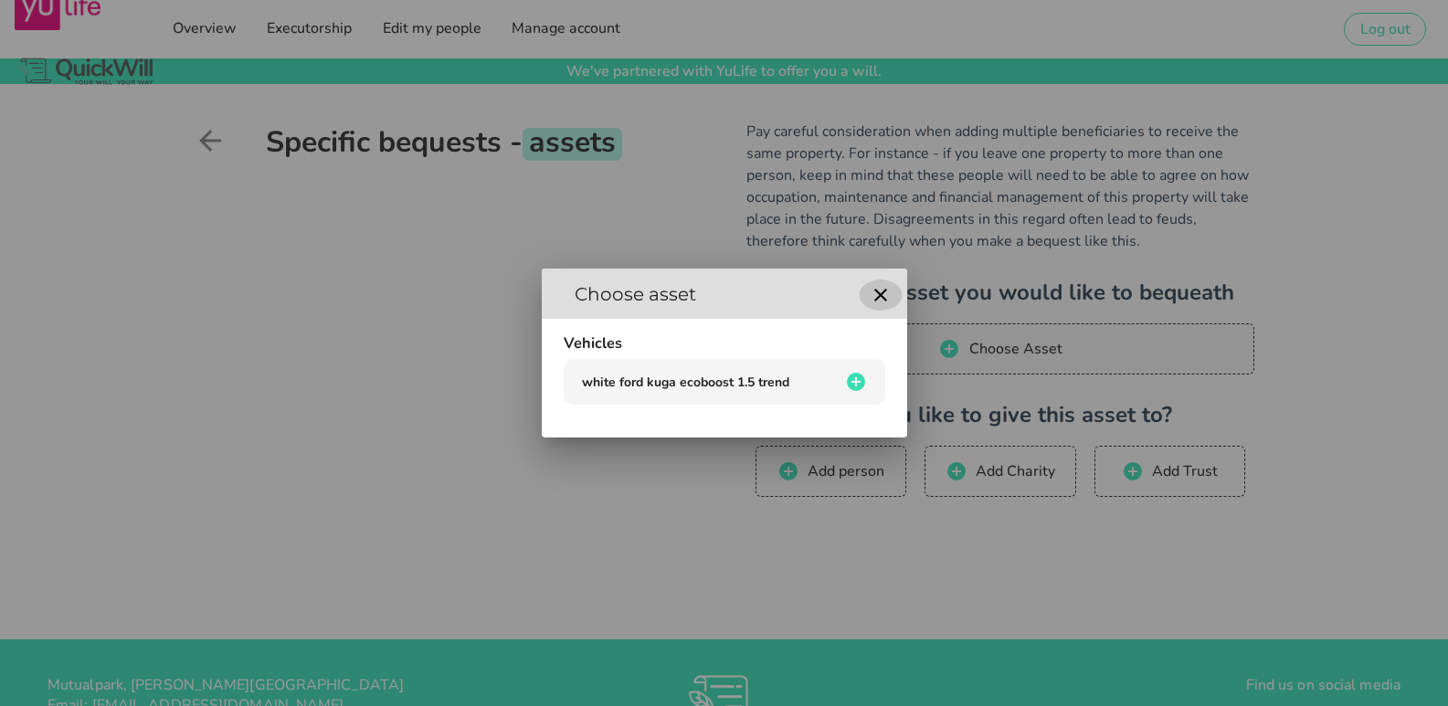
click at [884, 291] on icon "button" at bounding box center [881, 295] width 22 height 22
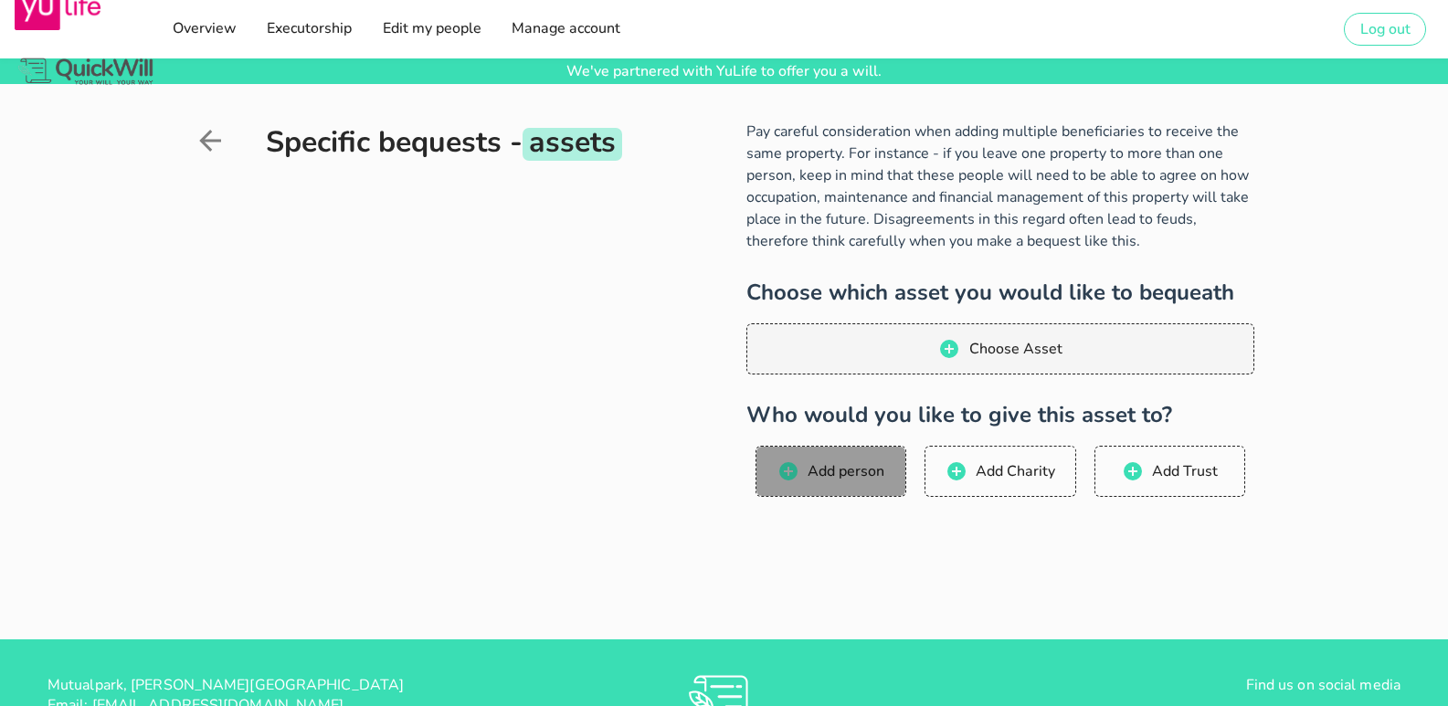
click at [845, 460] on button "Add person" at bounding box center [831, 471] width 151 height 51
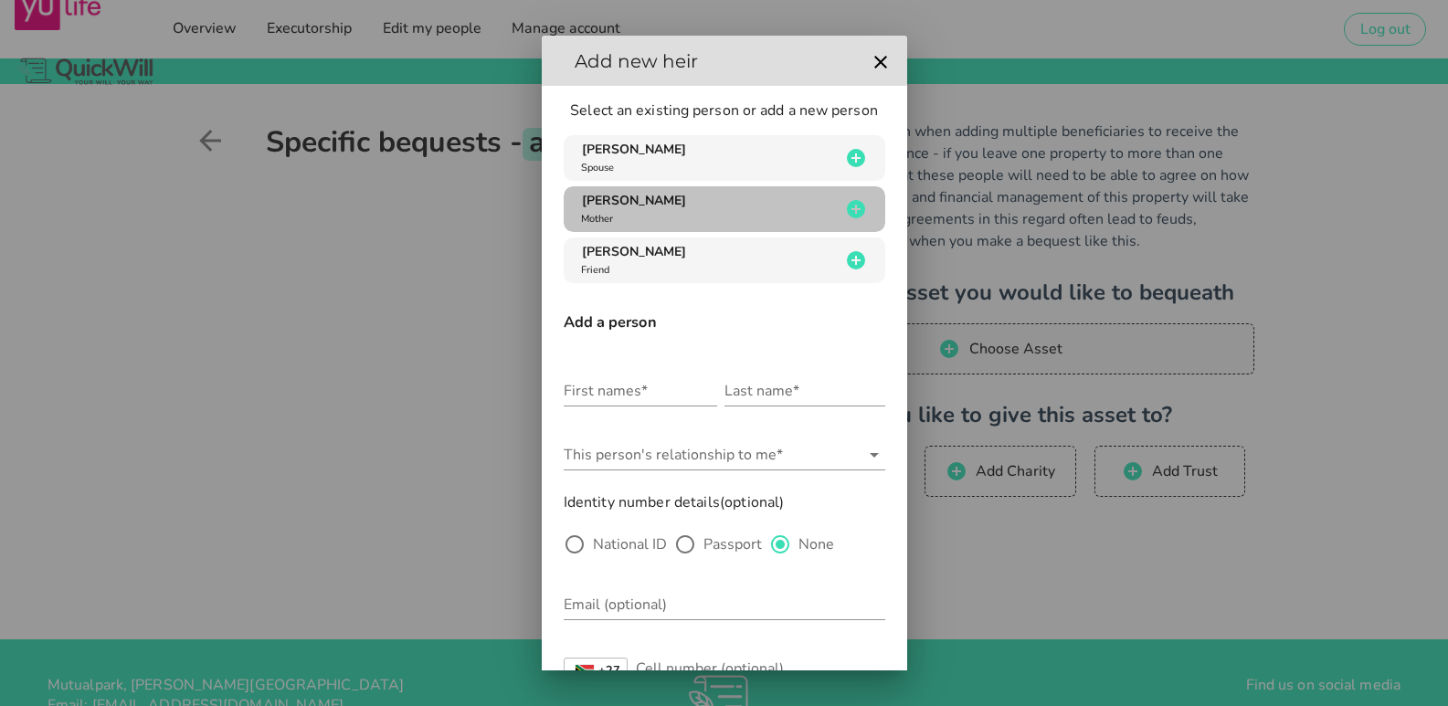
click at [847, 207] on icon "button" at bounding box center [856, 209] width 18 height 18
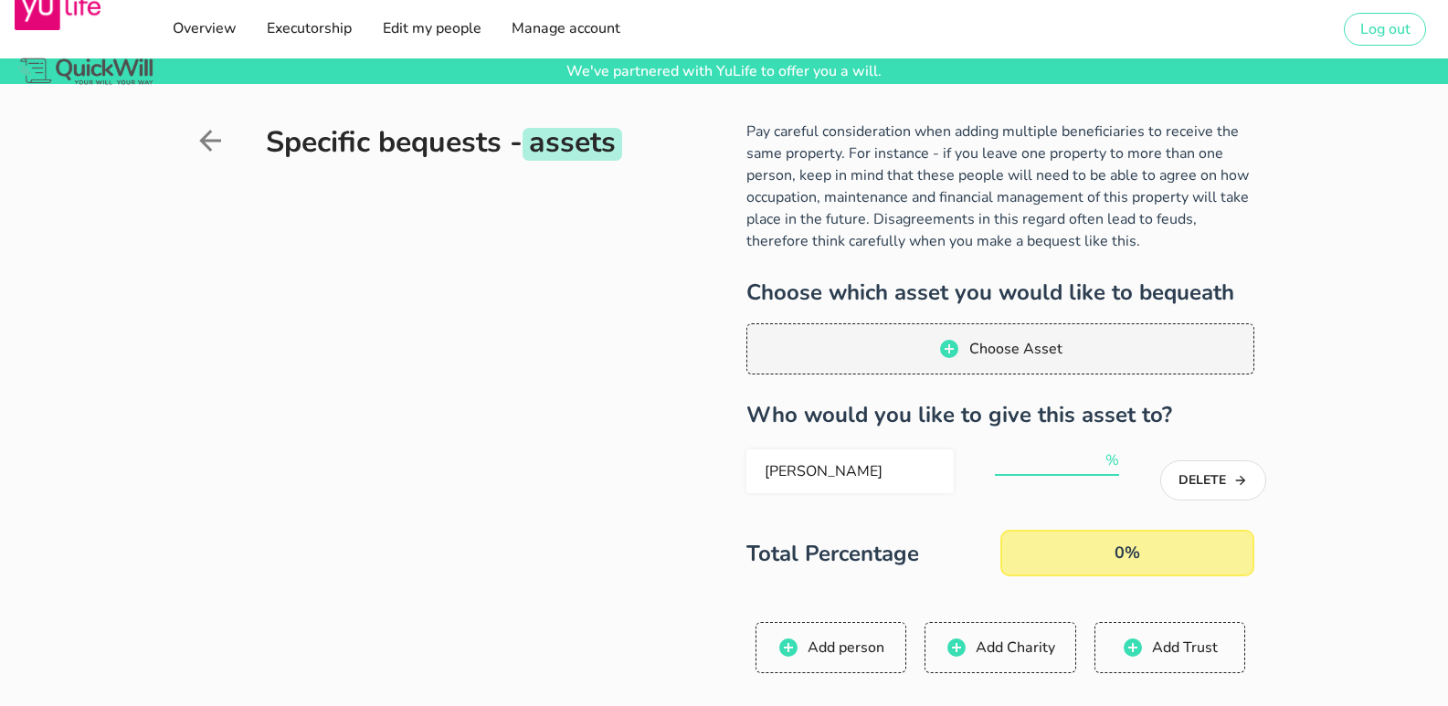
click at [1061, 454] on input "number" at bounding box center [1048, 460] width 107 height 29
type input "100"
click at [1324, 417] on div "Specific bequests - assets Pay careful consideration when adding multiple benef…" at bounding box center [724, 450] width 1448 height 732
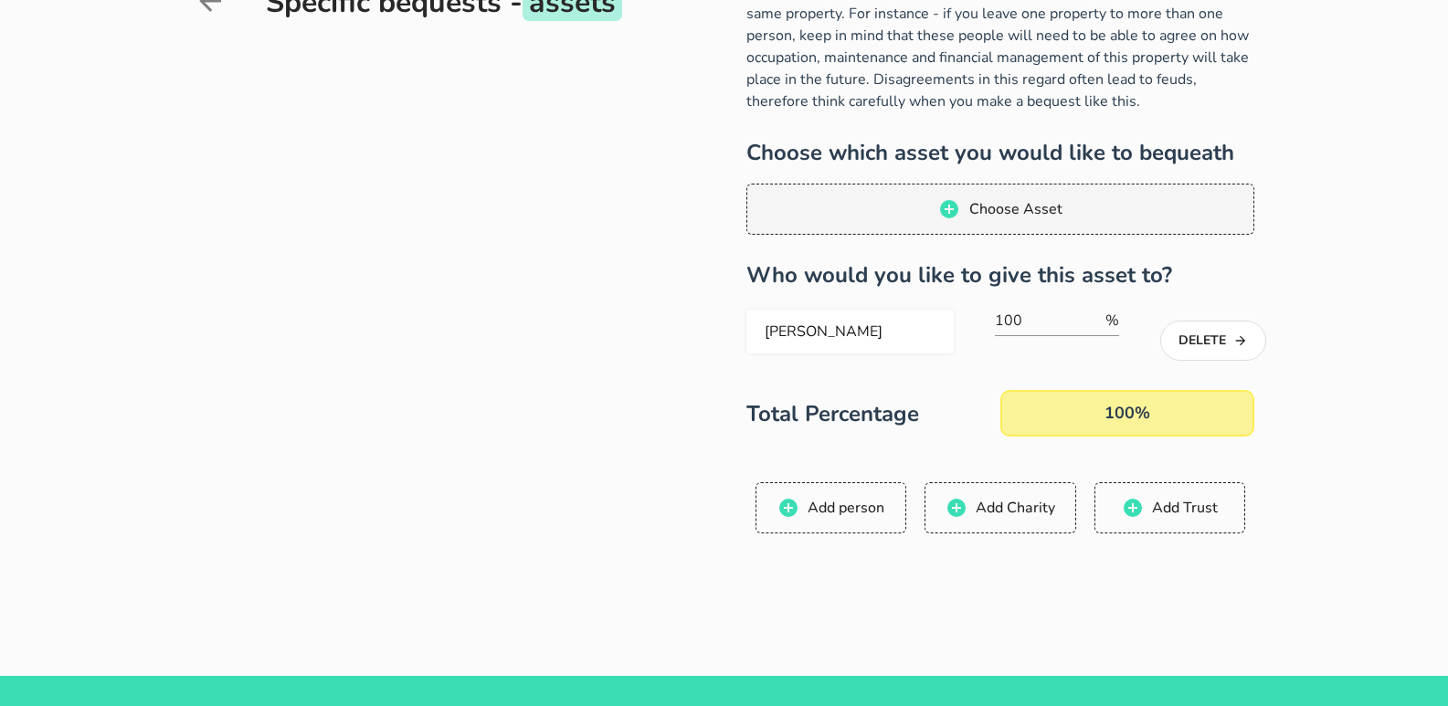
scroll to position [274, 0]
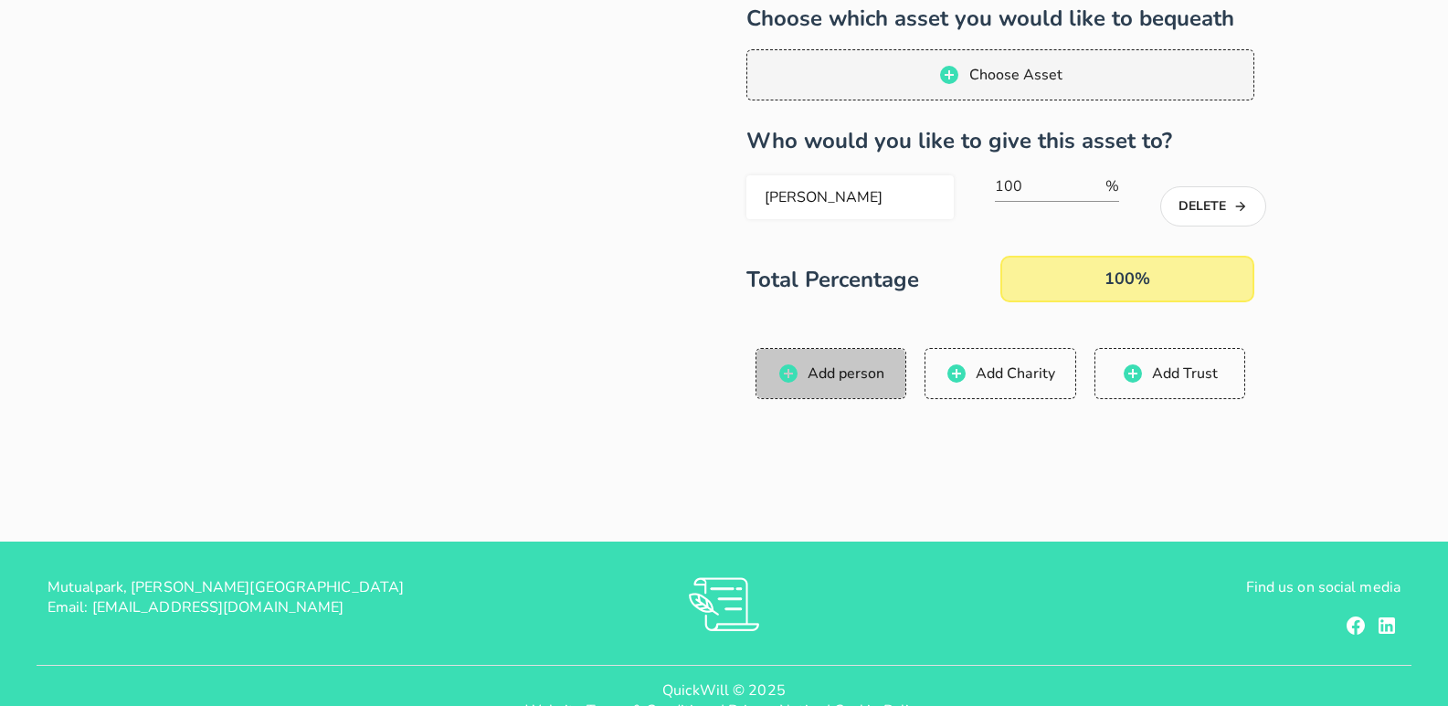
click at [816, 355] on button "Add person" at bounding box center [831, 373] width 151 height 51
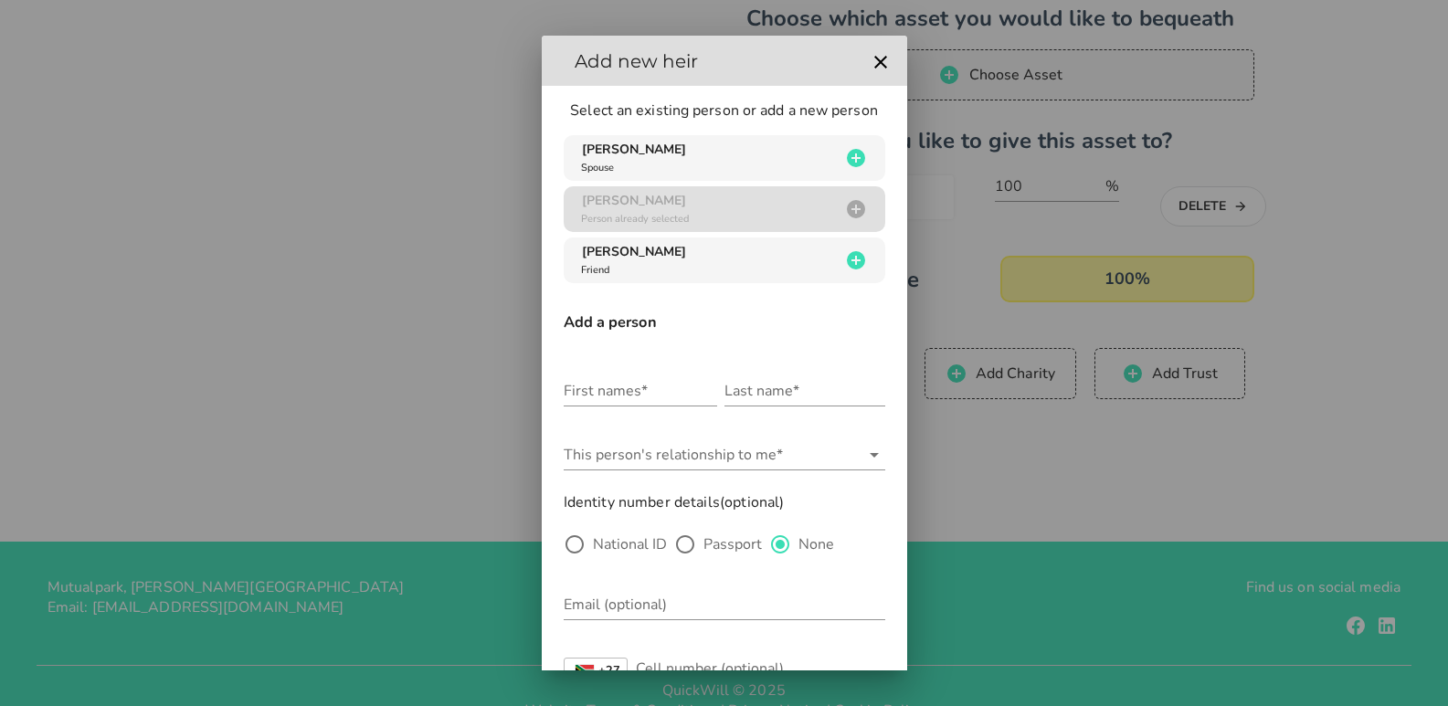
click at [753, 205] on div "[PERSON_NAME] van den heever Person already selected" at bounding box center [725, 209] width 322 height 46
click at [870, 58] on icon "button" at bounding box center [881, 62] width 22 height 22
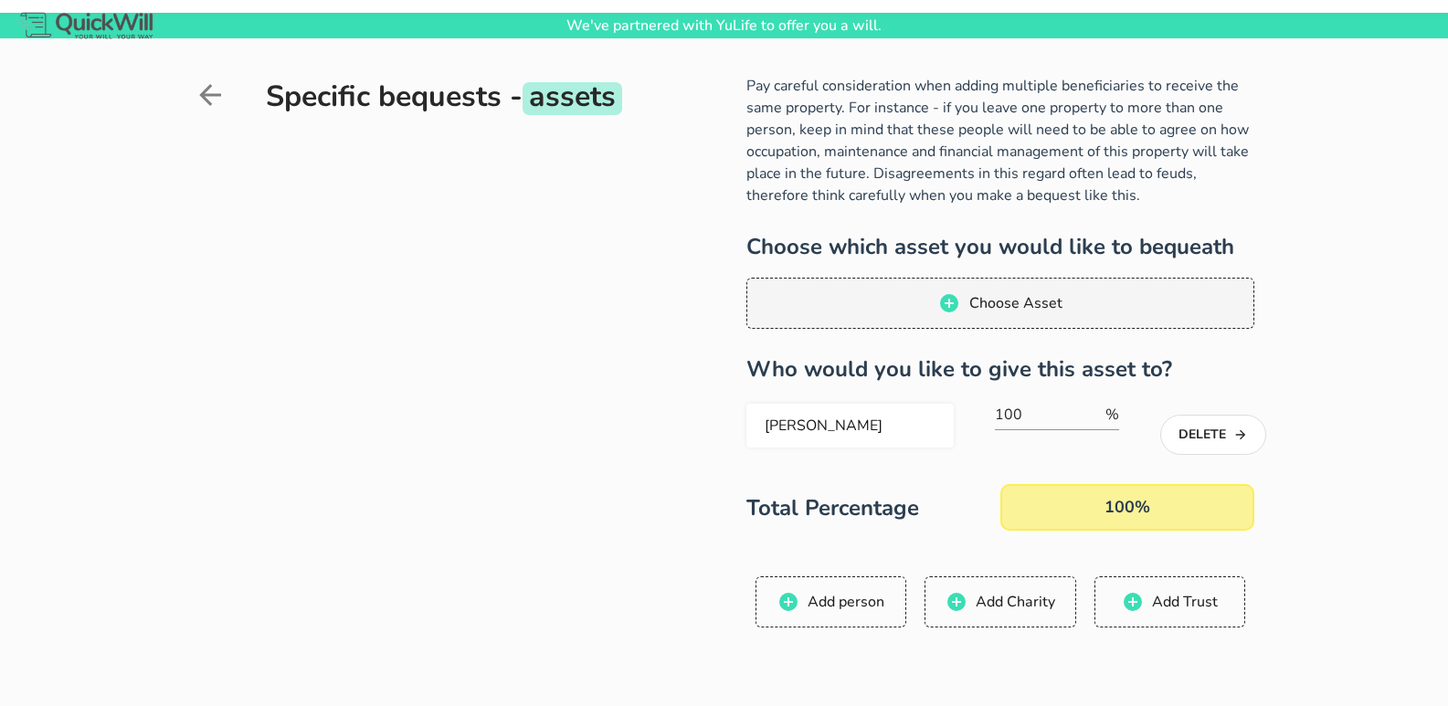
scroll to position [0, 0]
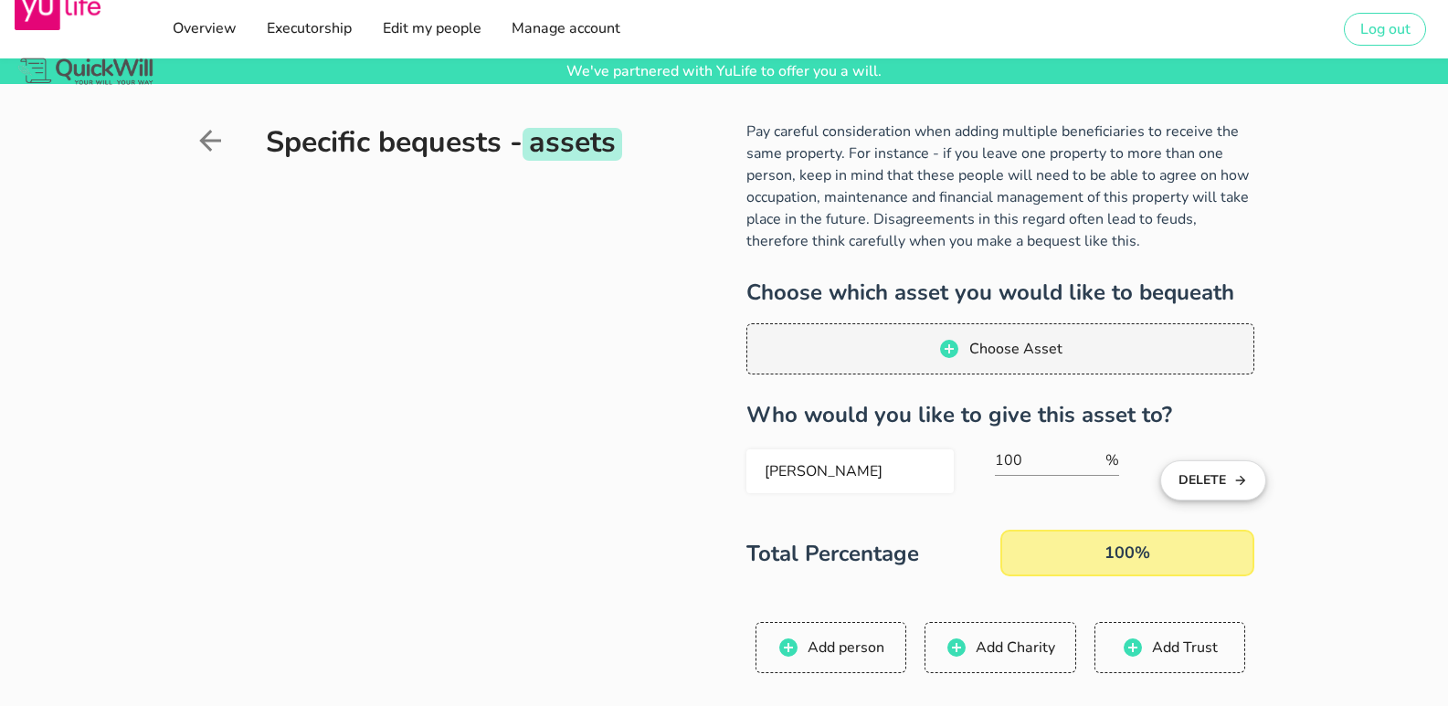
click at [1231, 474] on button "Delete" at bounding box center [1212, 481] width 105 height 40
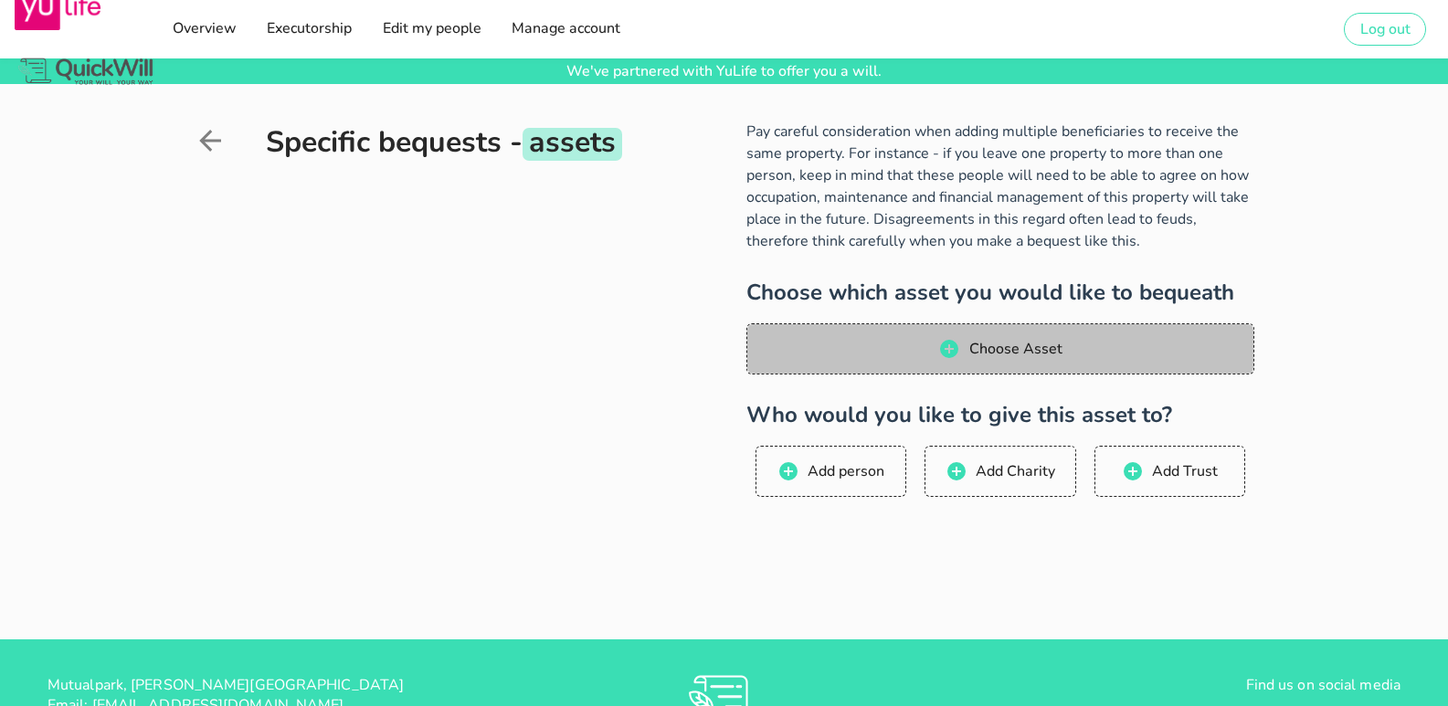
click at [1028, 326] on button "Choose Asset" at bounding box center [1001, 348] width 508 height 51
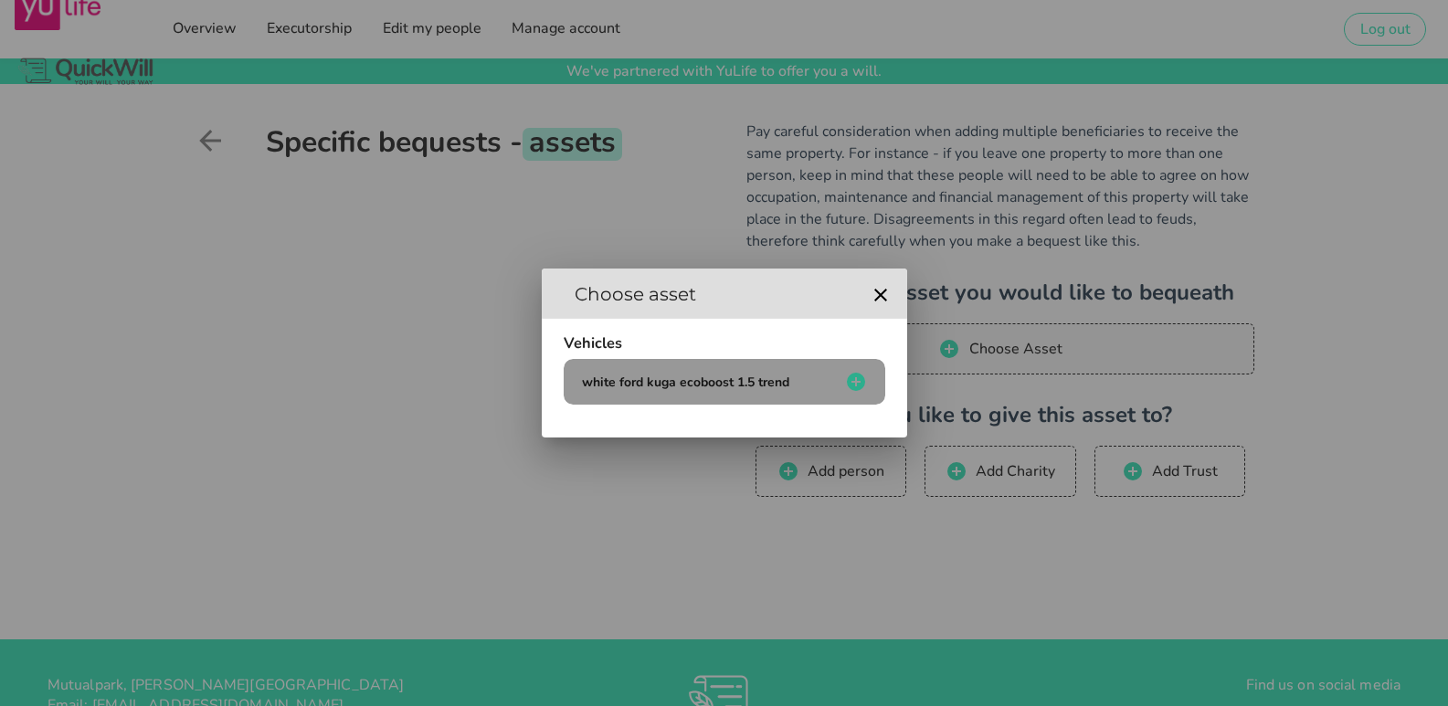
click at [744, 372] on span "white ford kuga ecoboost 1.5 trend" at bounding box center [724, 382] width 292 height 22
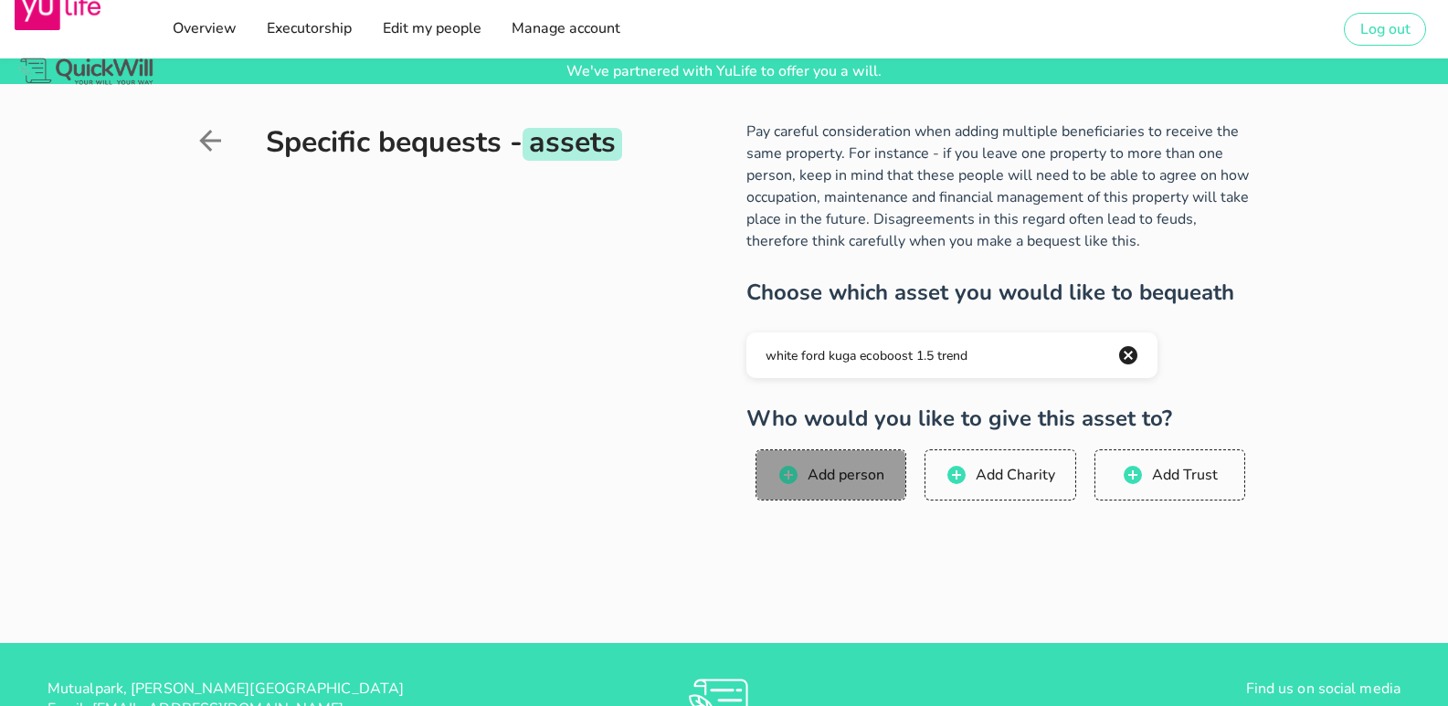
click at [810, 479] on span "Add person" at bounding box center [846, 475] width 78 height 20
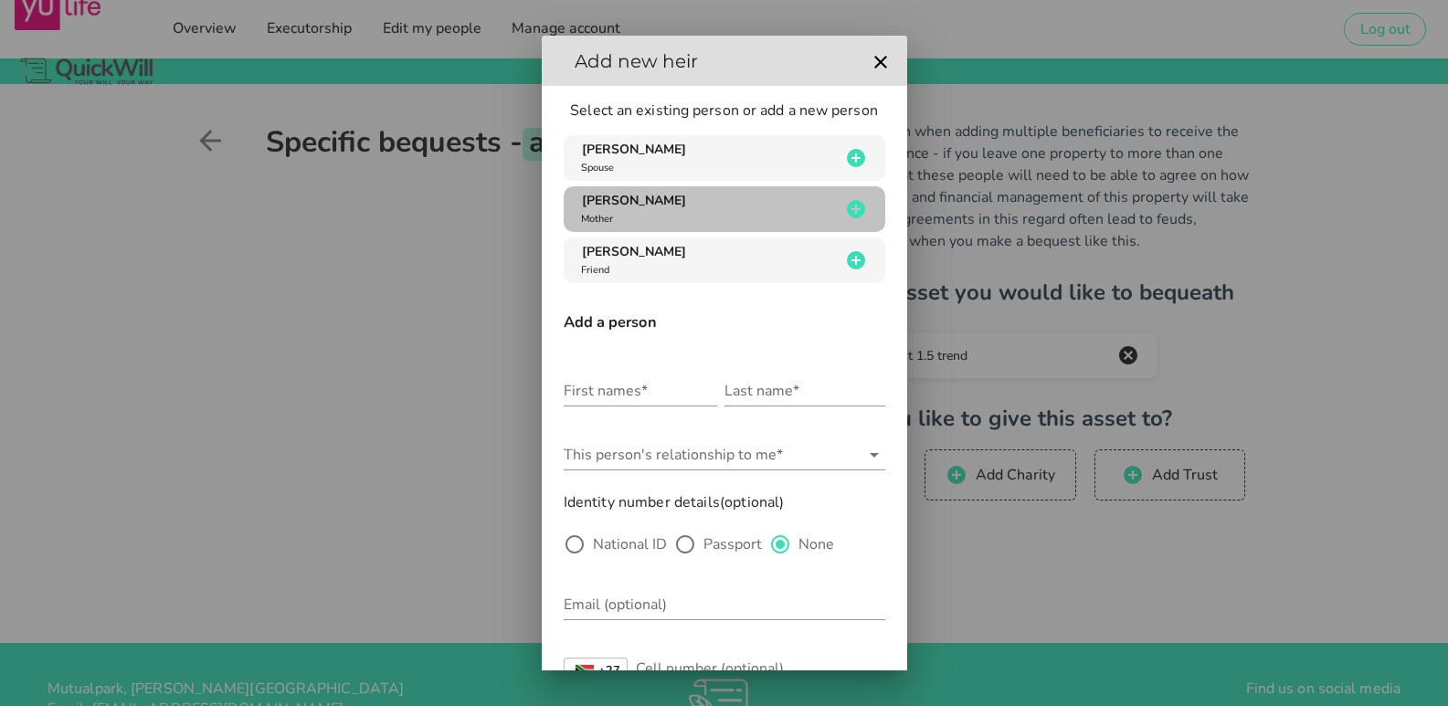
click at [753, 206] on div "[PERSON_NAME] van den heever Mother" at bounding box center [708, 209] width 263 height 35
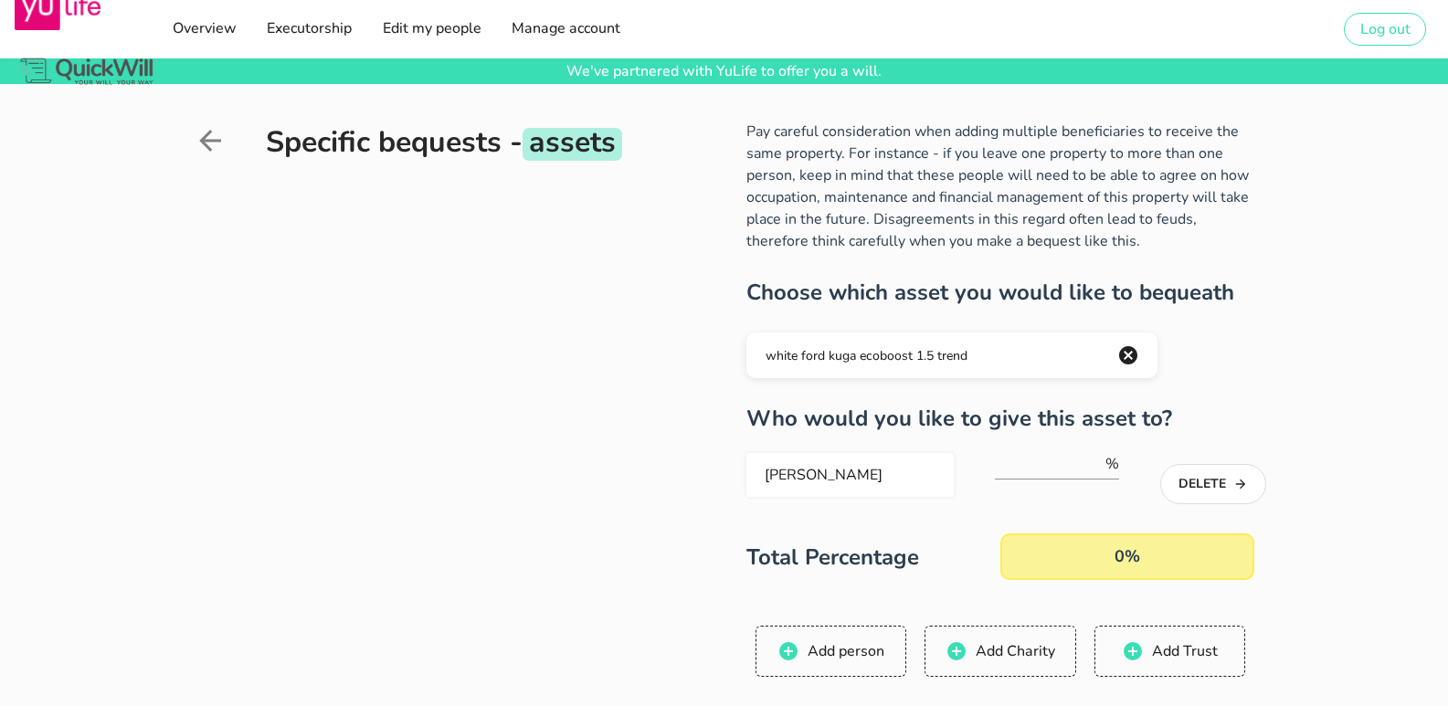
click at [1114, 558] on div "0%" at bounding box center [1128, 557] width 254 height 47
click at [1068, 461] on input "number" at bounding box center [1048, 464] width 107 height 29
type input "100"
click at [1128, 558] on div "100%" at bounding box center [1128, 557] width 254 height 47
click at [1330, 554] on div "Specific bequests - assets Pay careful consideration when adding multiple benef…" at bounding box center [724, 472] width 1448 height 776
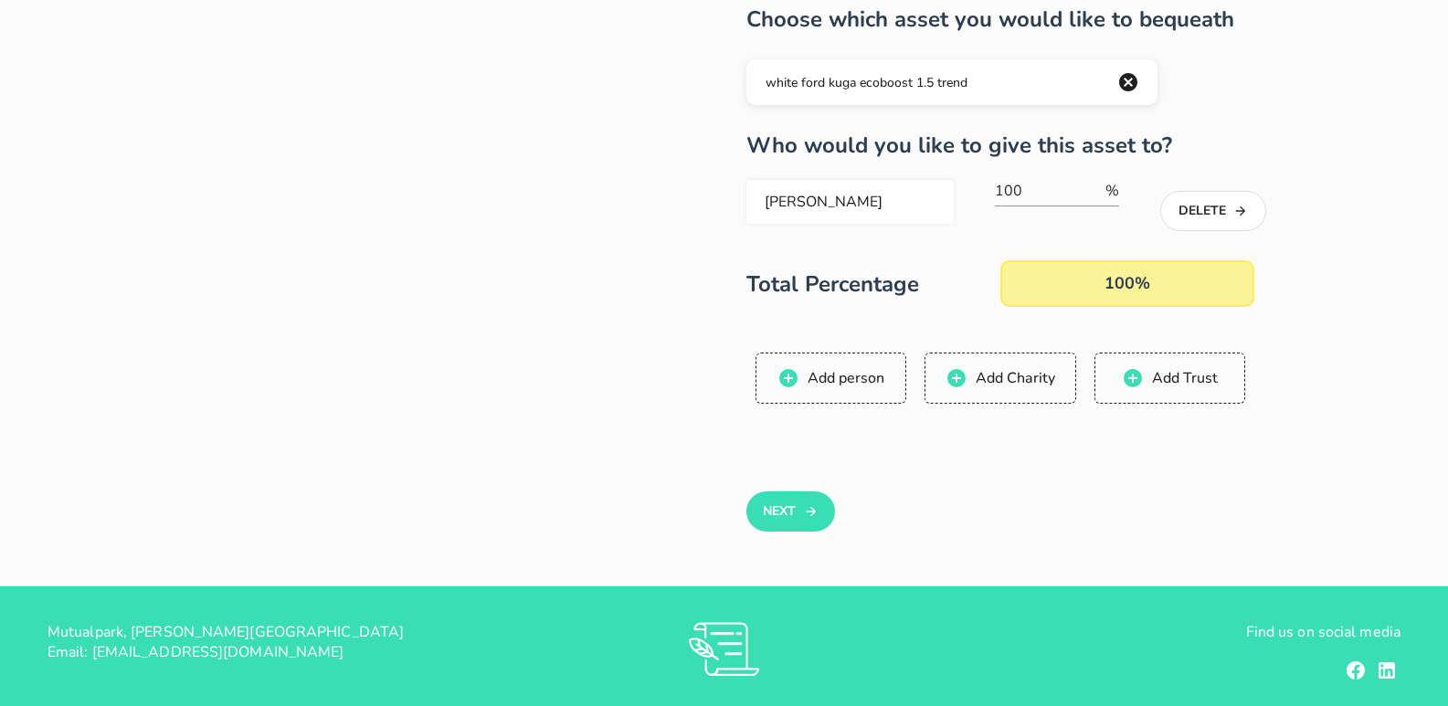
scroll to position [364, 0]
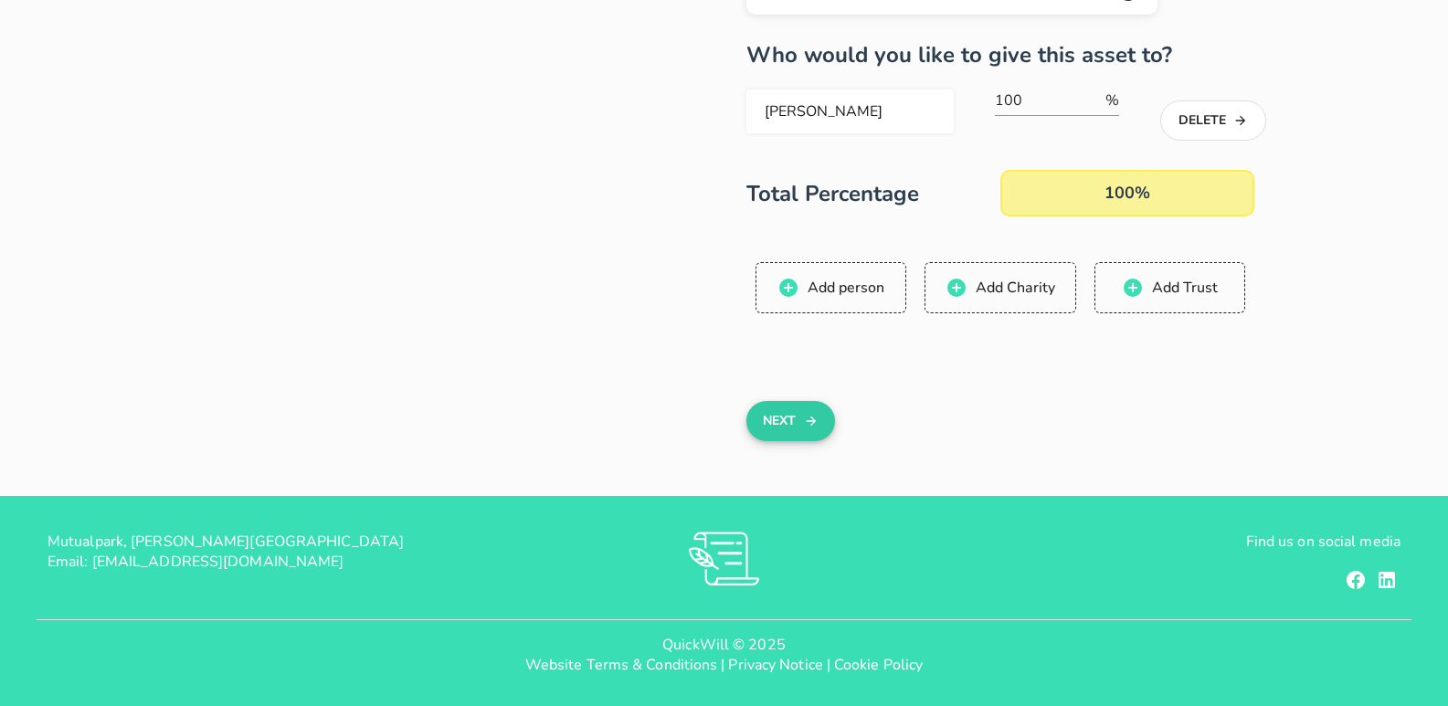
click at [817, 429] on icon "button" at bounding box center [811, 421] width 15 height 22
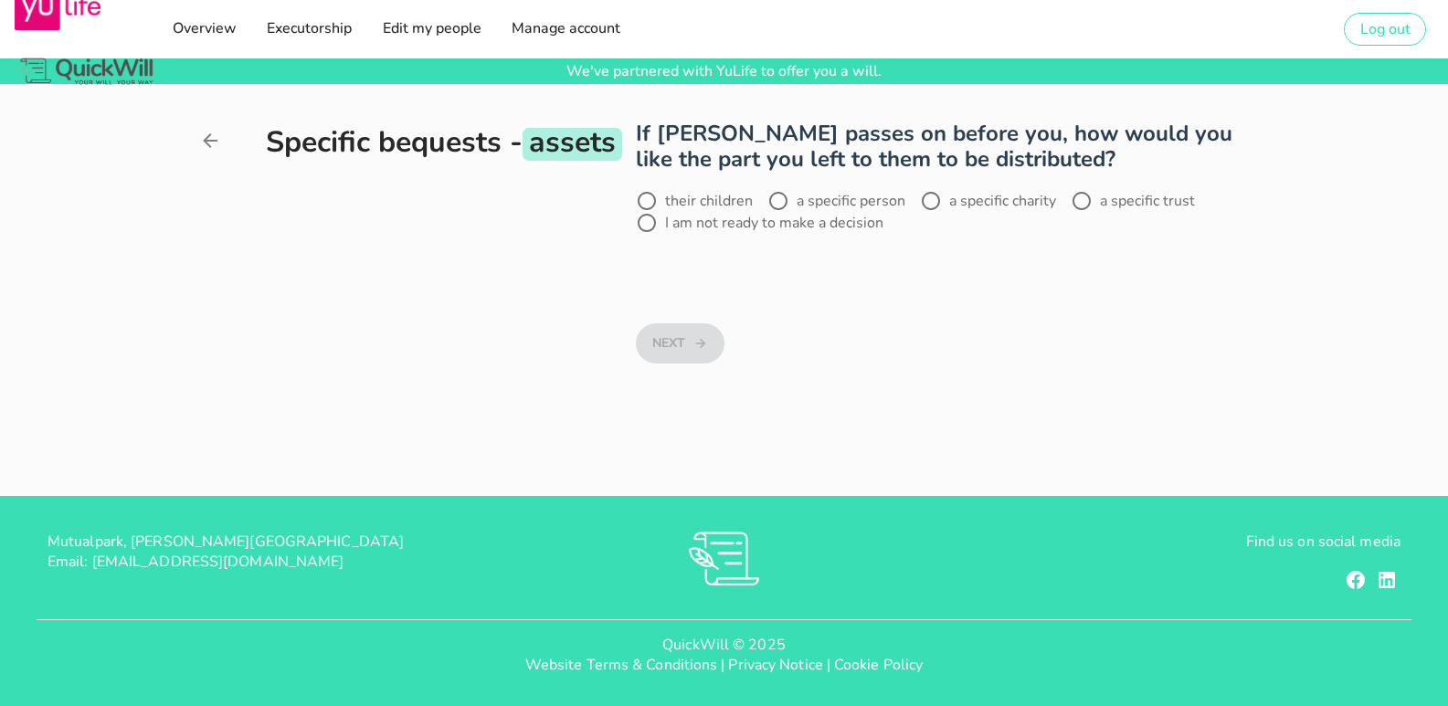
scroll to position [0, 0]
click at [731, 223] on label "I am not ready to make a decision" at bounding box center [774, 223] width 218 height 18
radio input "true"
click at [784, 202] on div at bounding box center [778, 200] width 31 height 31
radio input "true"
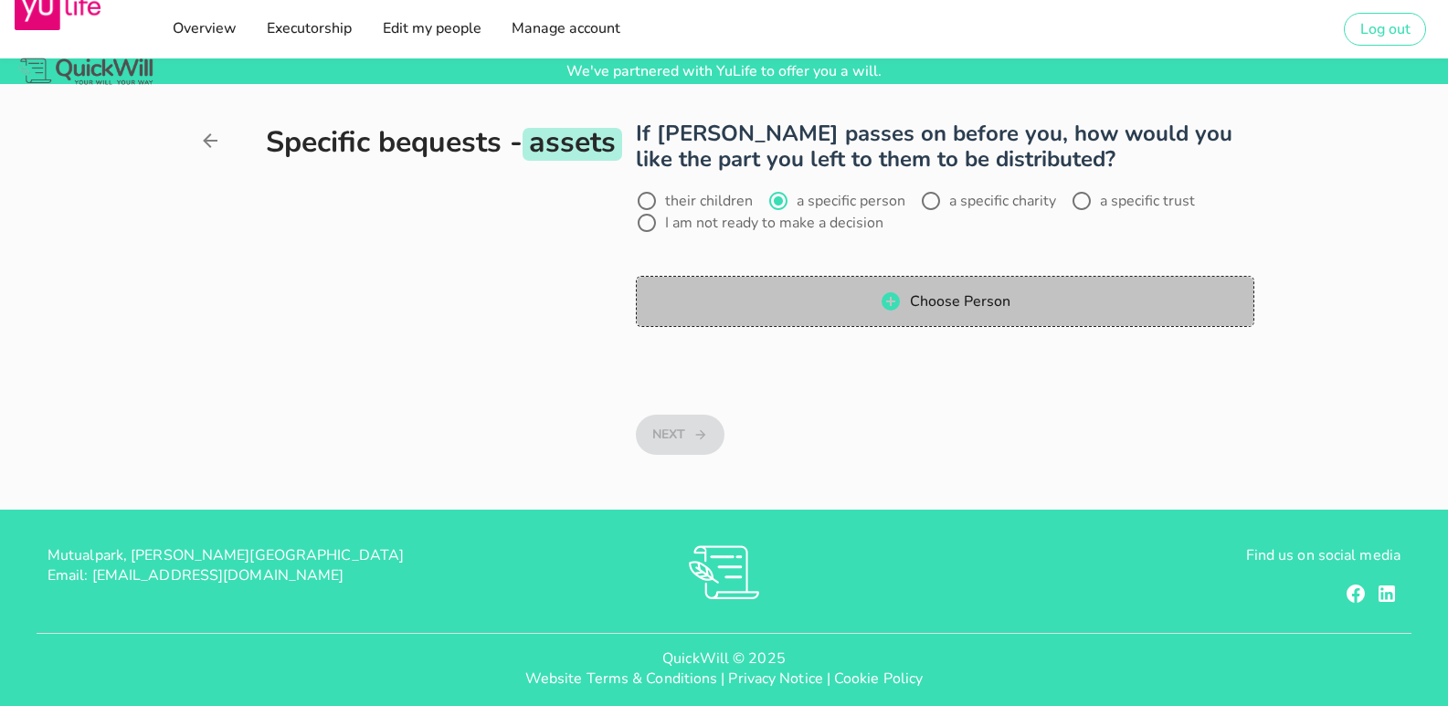
click at [969, 302] on span "Choose Person" at bounding box center [959, 301] width 101 height 20
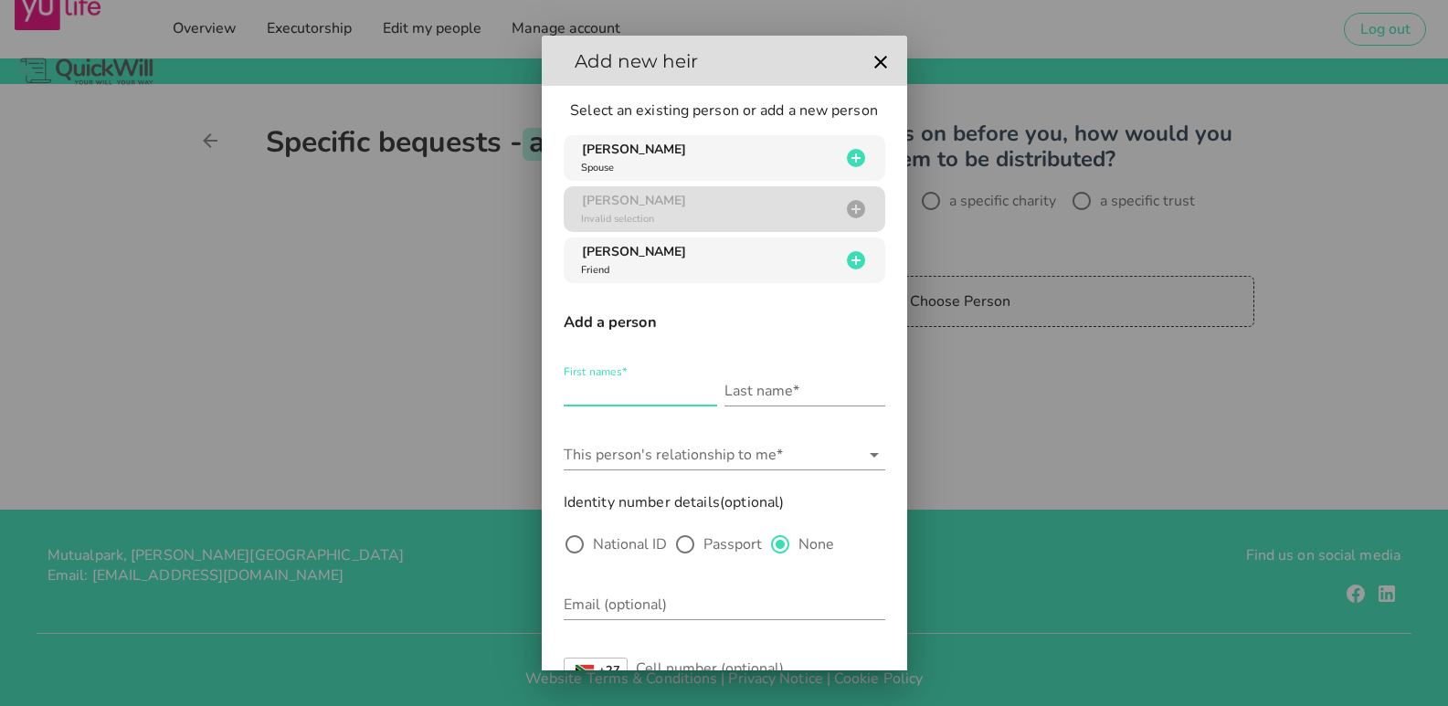
click at [583, 392] on input "First names*" at bounding box center [641, 390] width 154 height 29
type input "[PERSON_NAME]"
click at [630, 457] on input "This person's relationship to me*" at bounding box center [712, 454] width 296 height 29
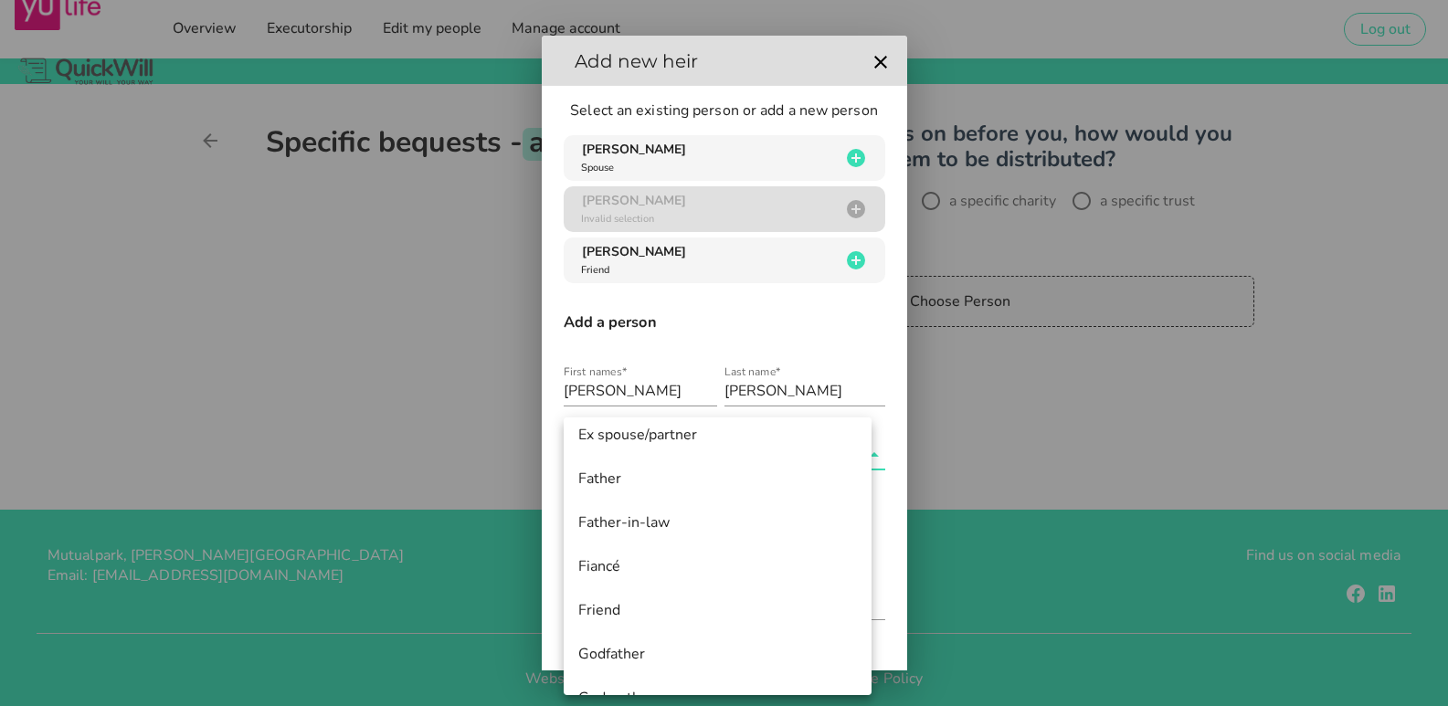
scroll to position [274, 0]
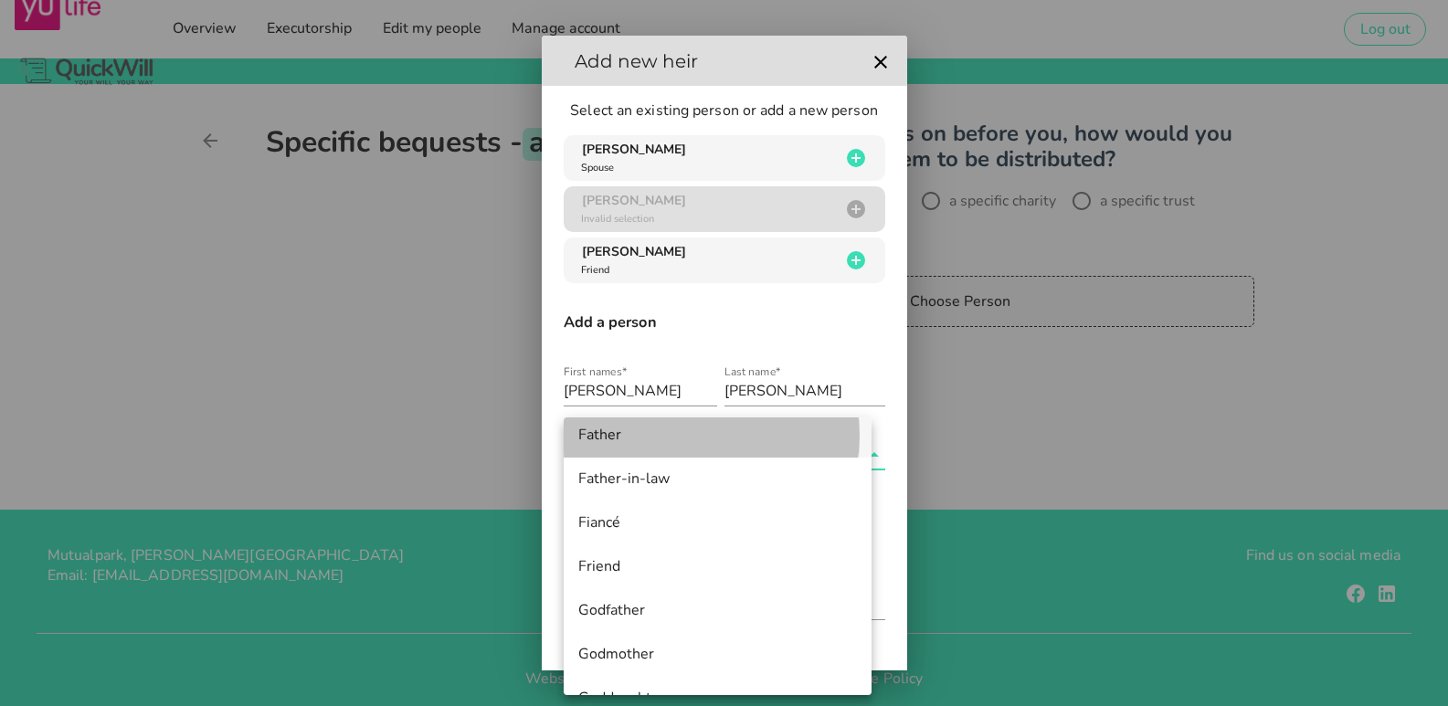
click at [614, 439] on div "Father" at bounding box center [717, 435] width 279 height 17
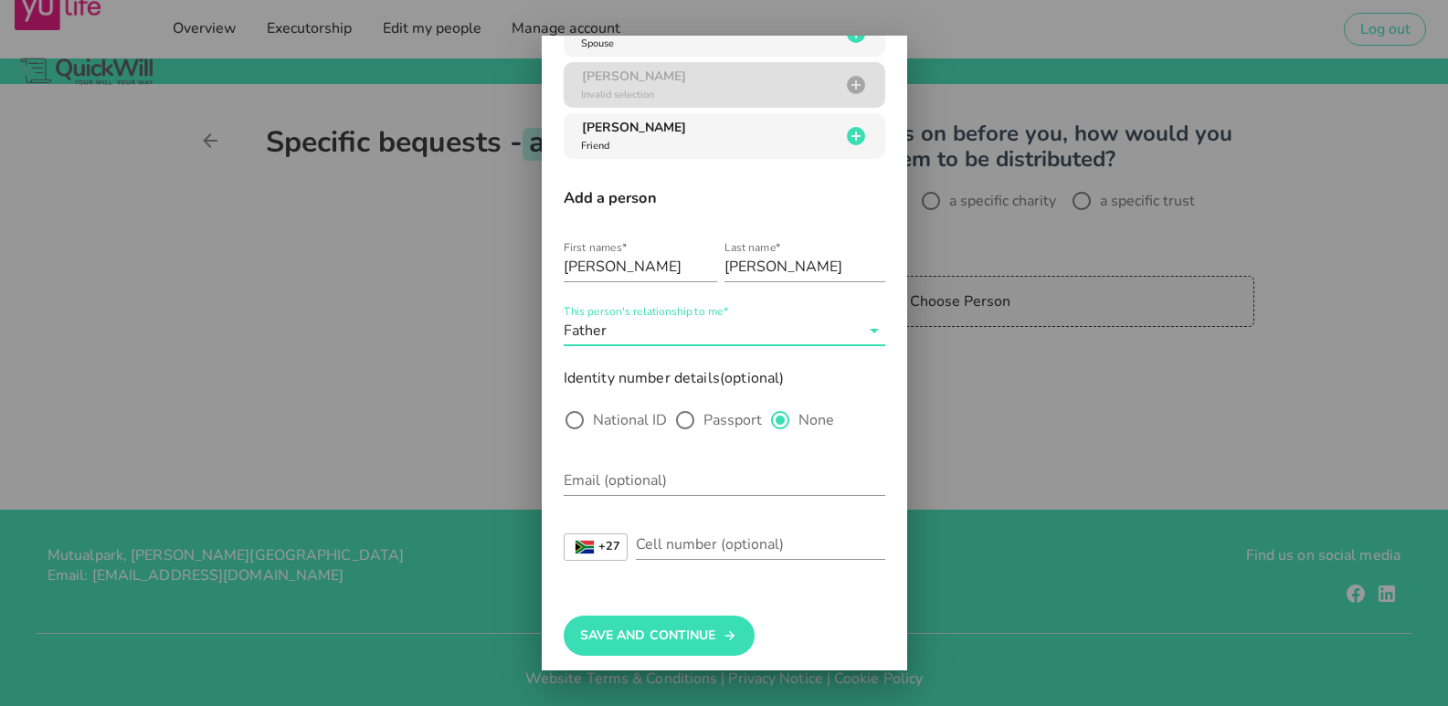
scroll to position [136, 0]
